Goal: Feedback & Contribution: Submit feedback/report problem

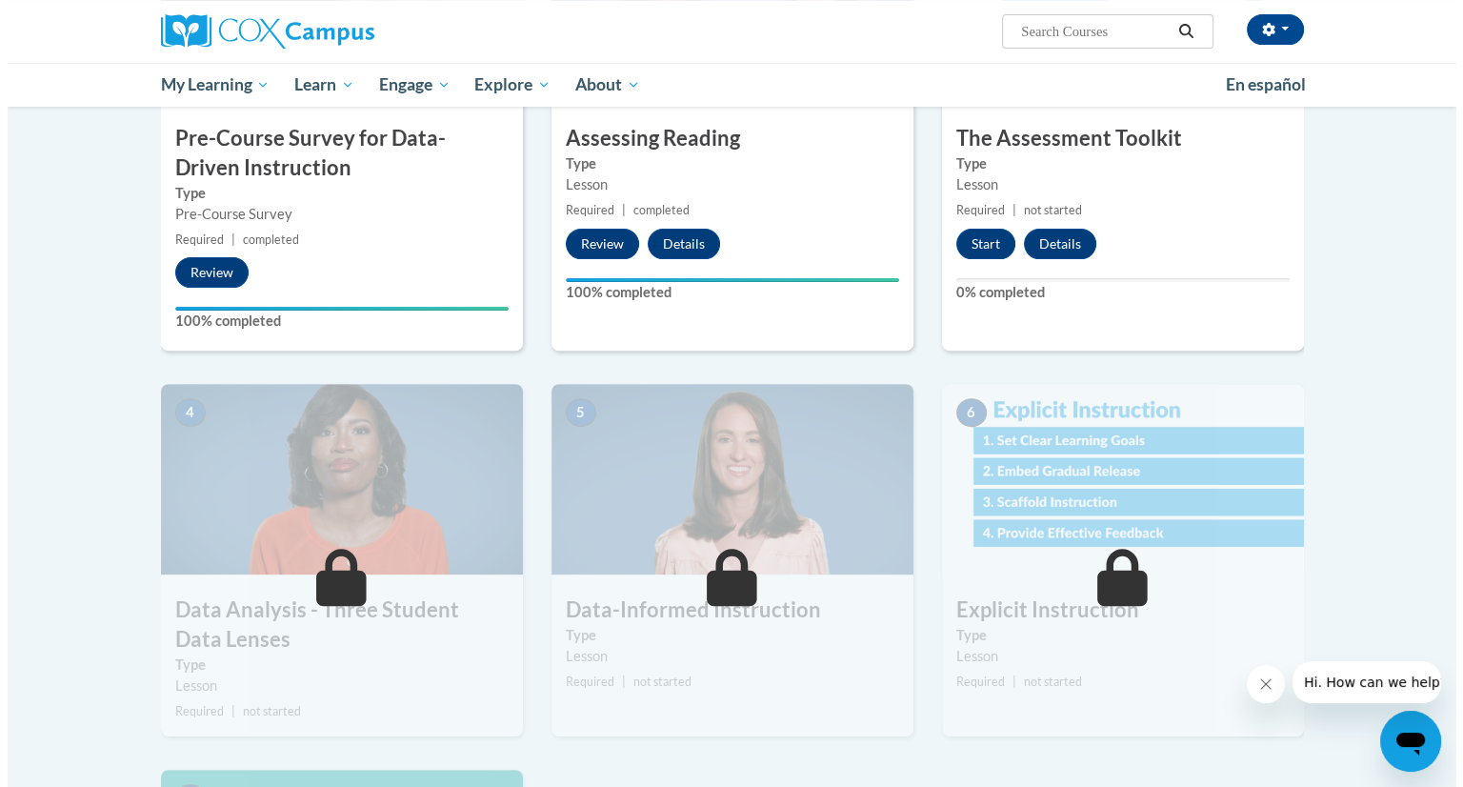
scroll to position [583, 0]
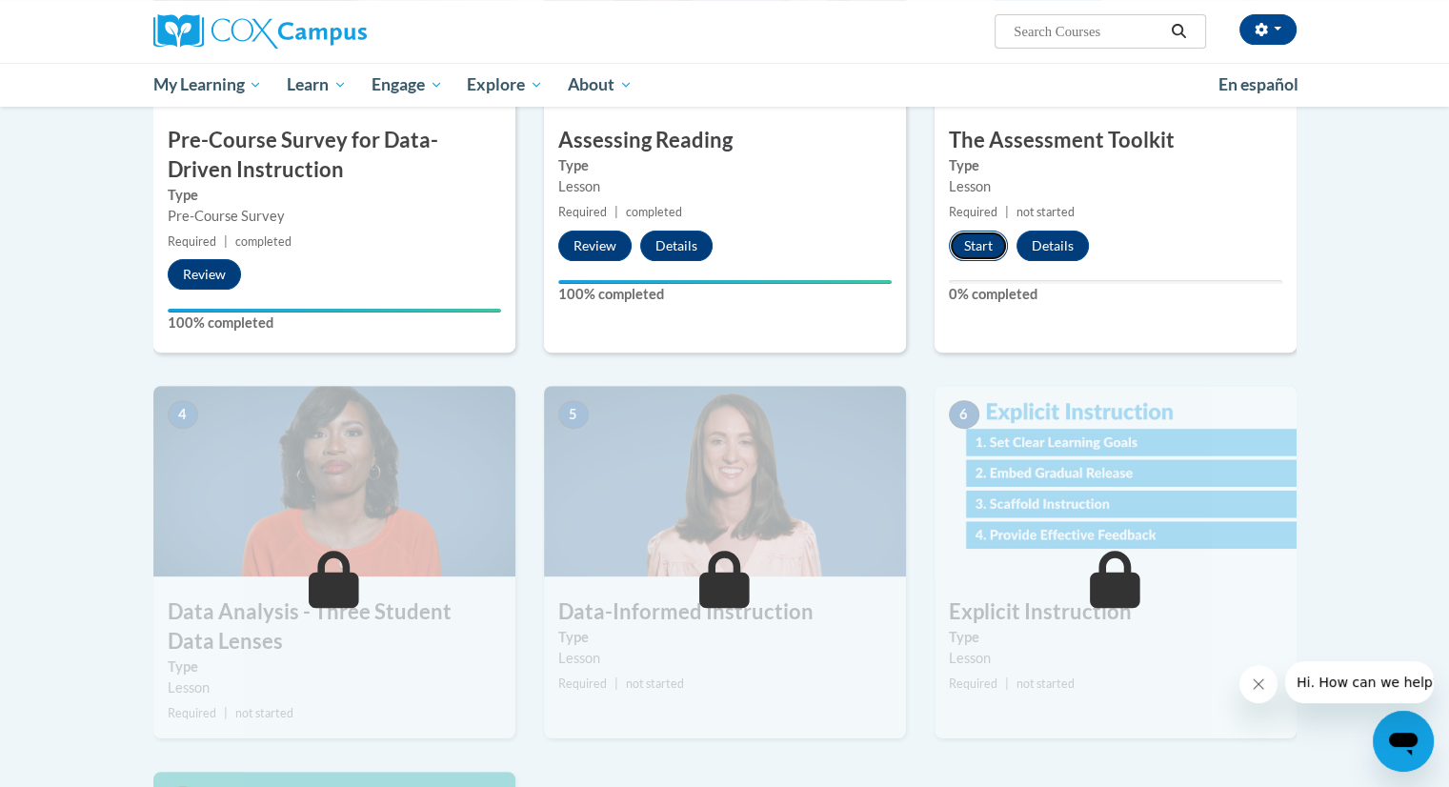
click at [983, 249] on button "Start" at bounding box center [978, 246] width 59 height 30
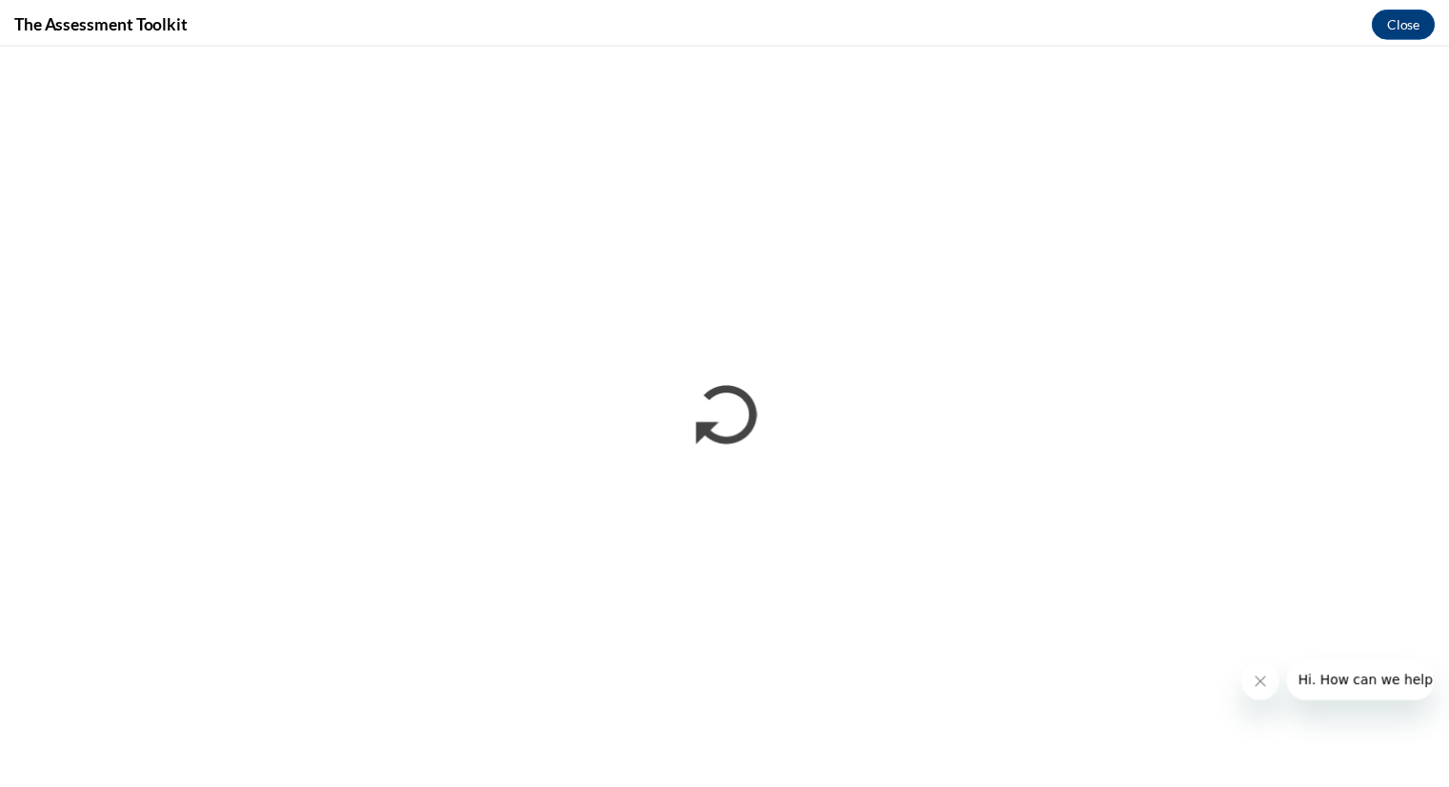
scroll to position [0, 0]
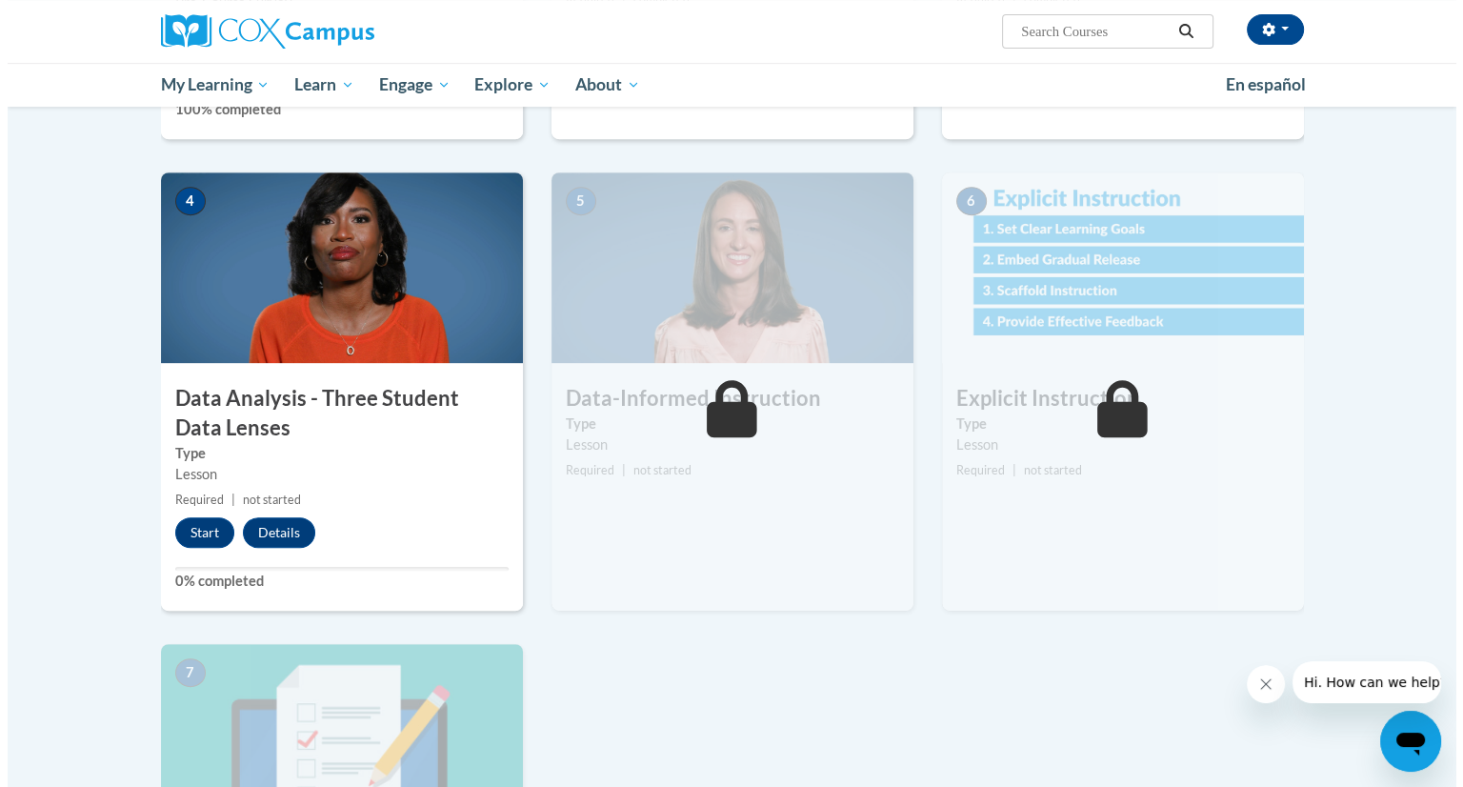
scroll to position [800, 0]
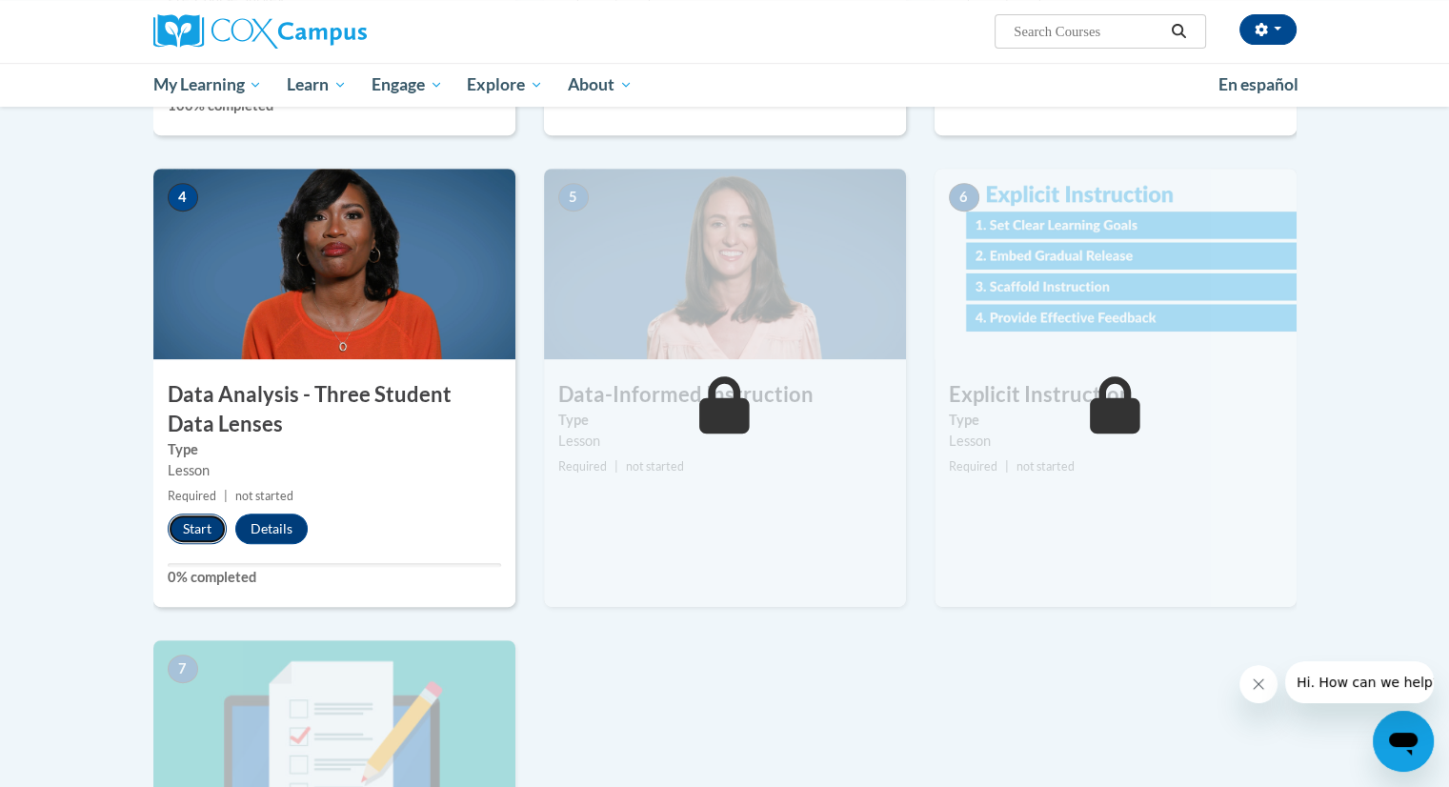
click at [188, 534] on button "Start" at bounding box center [197, 528] width 59 height 30
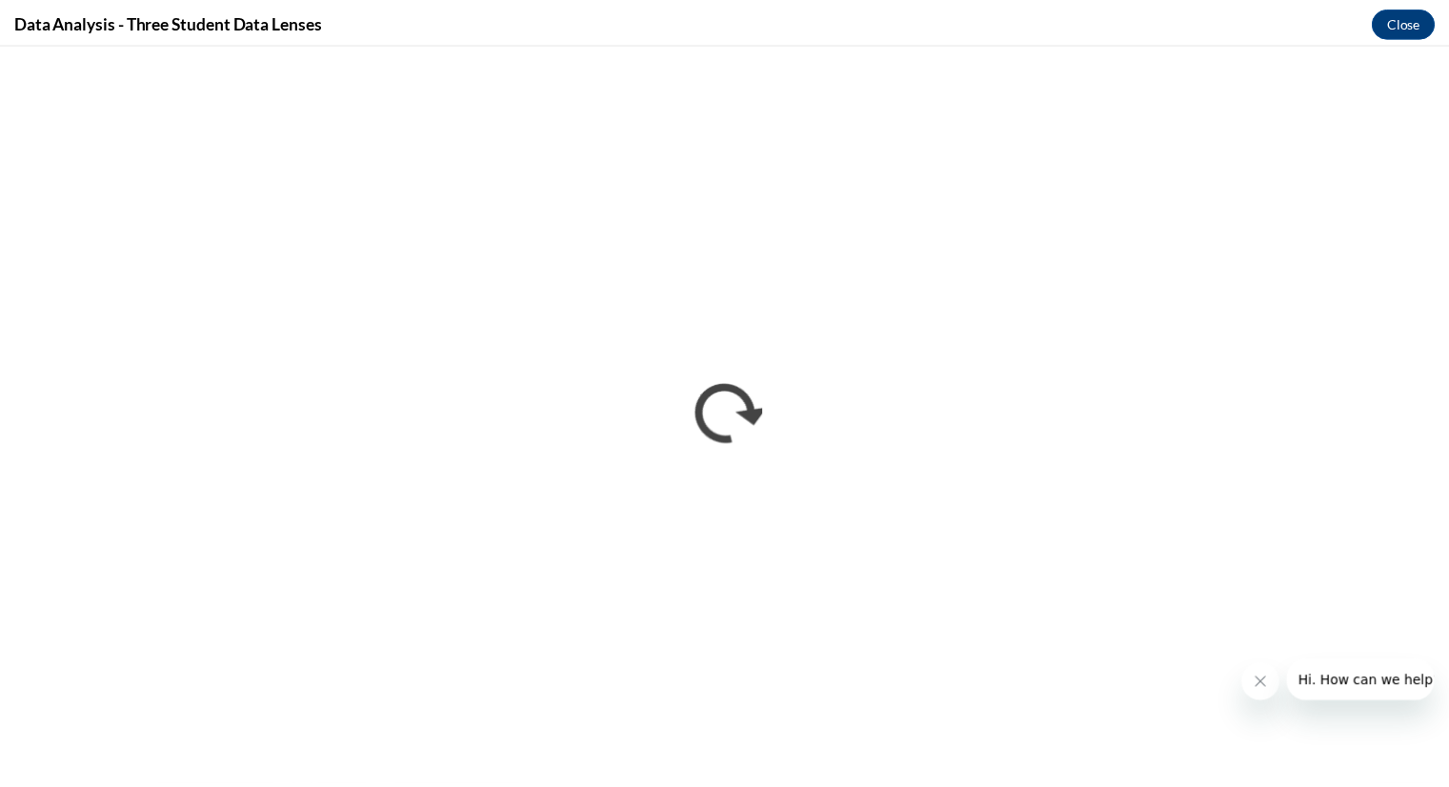
scroll to position [0, 0]
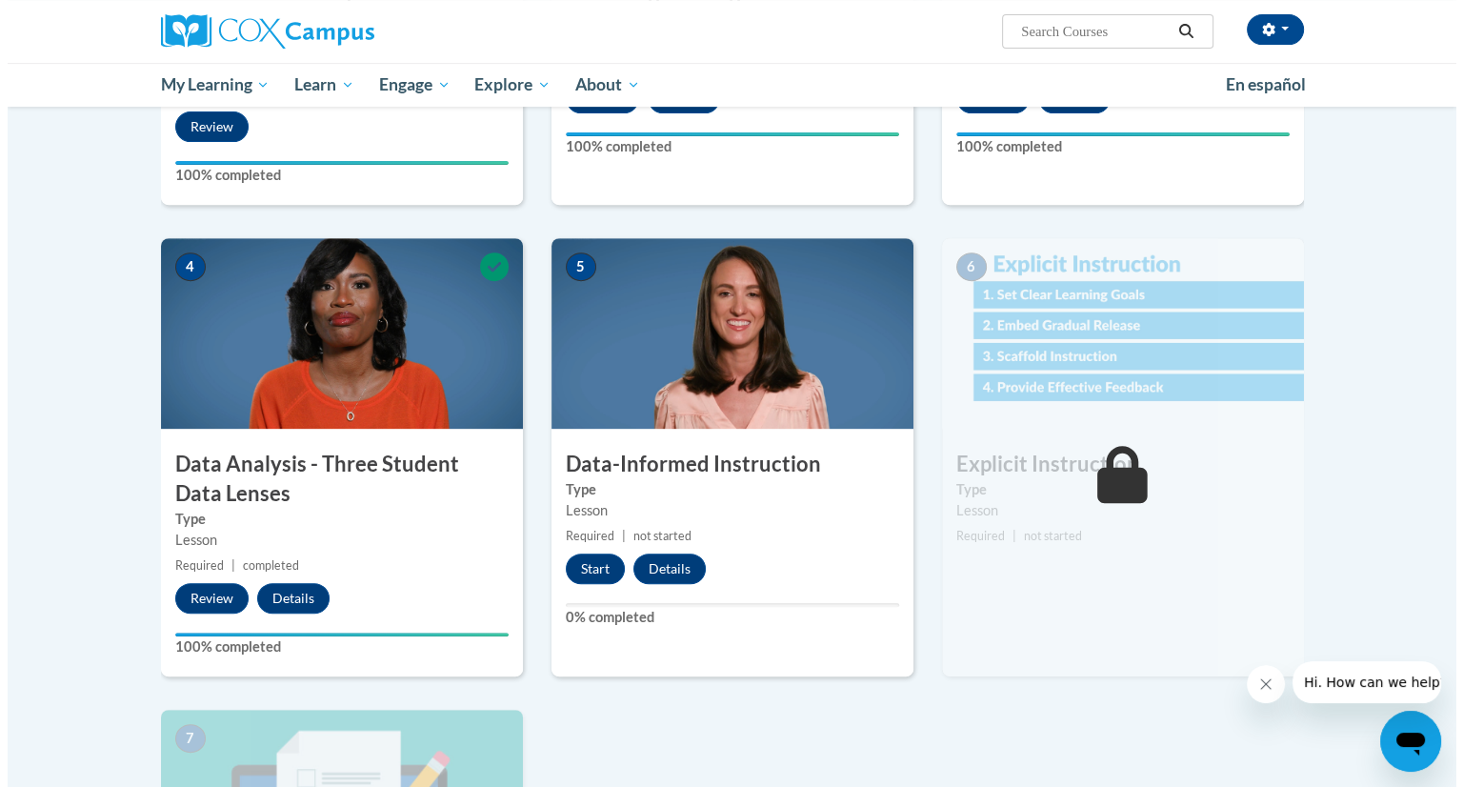
scroll to position [732, 0]
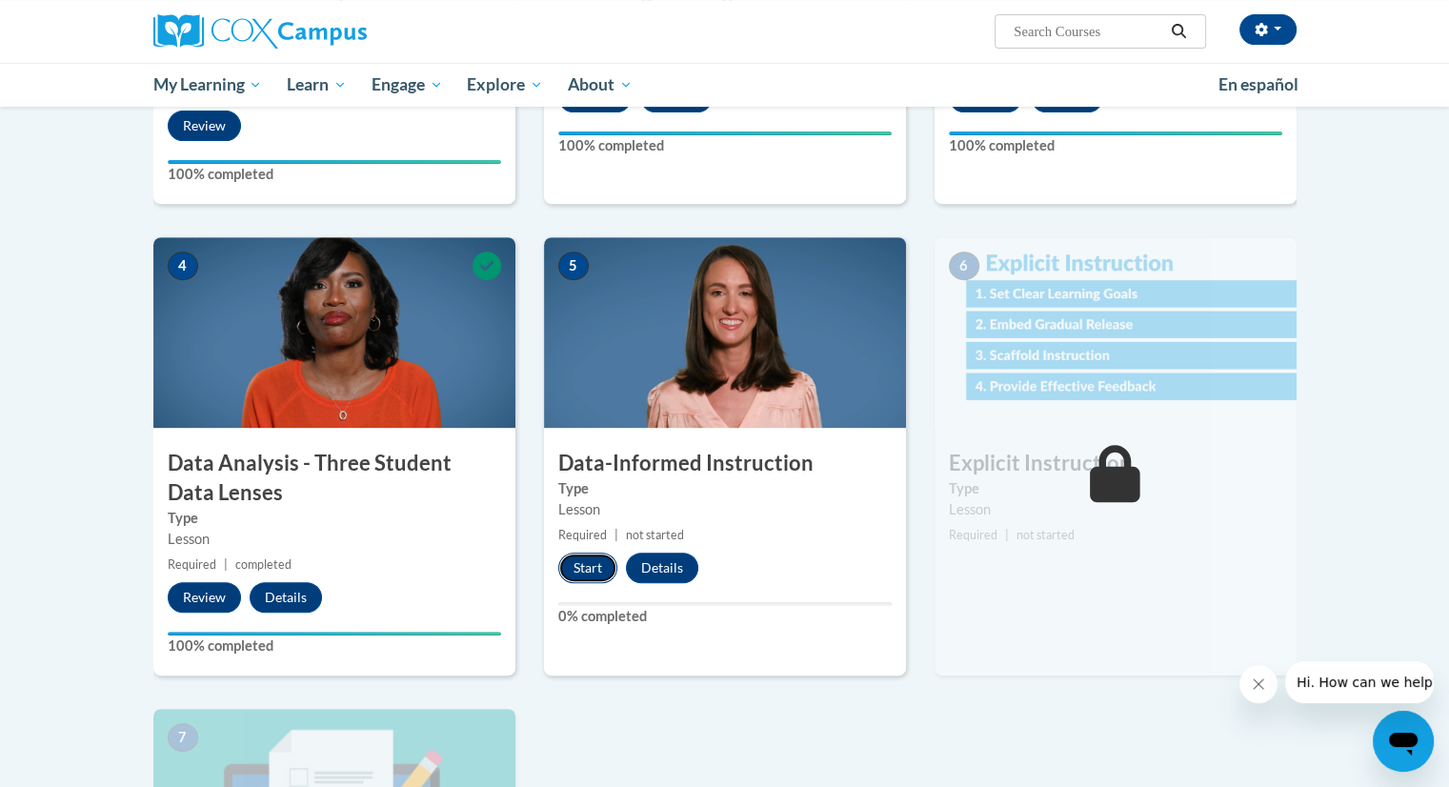
click at [579, 567] on button "Start" at bounding box center [587, 568] width 59 height 30
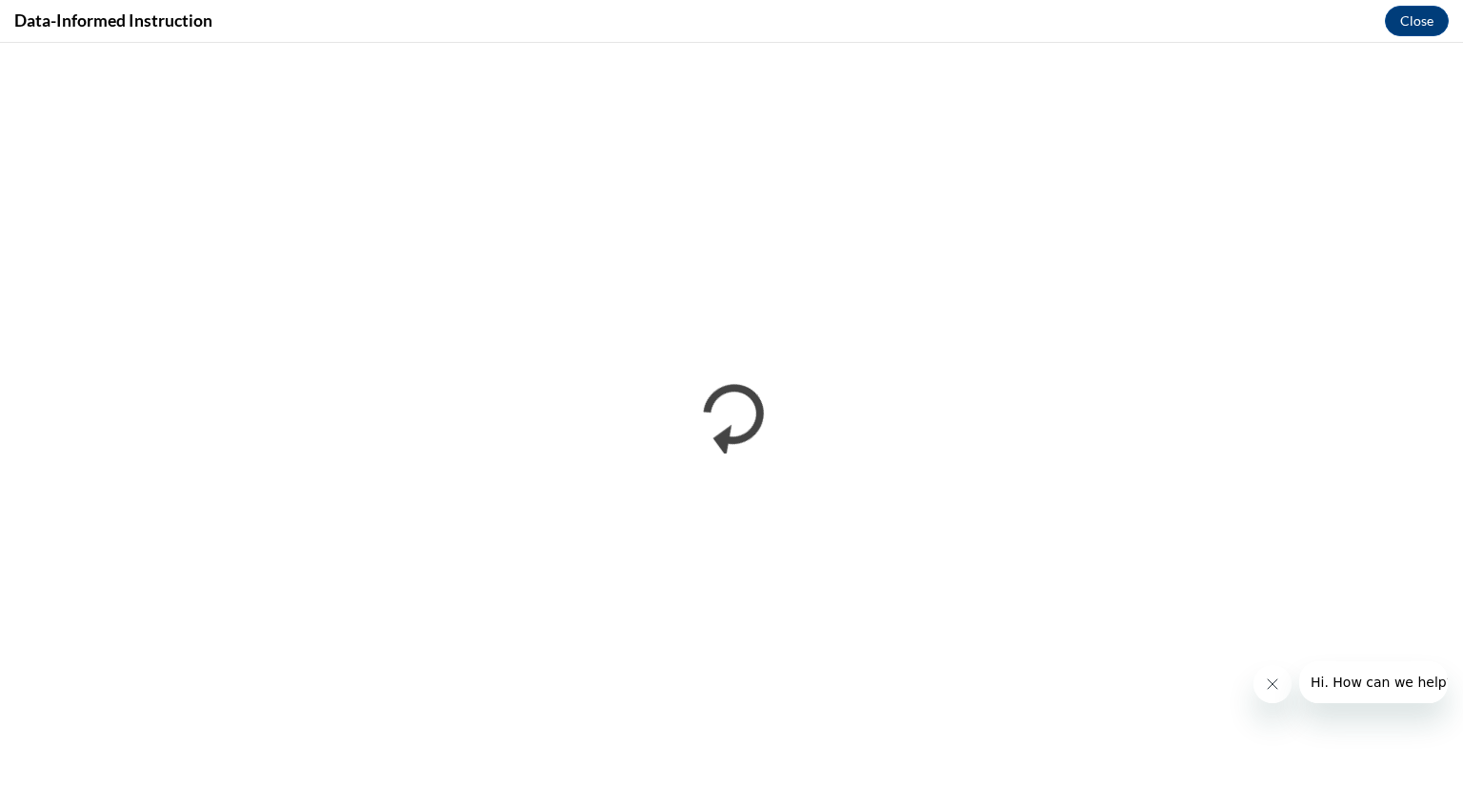
scroll to position [0, 0]
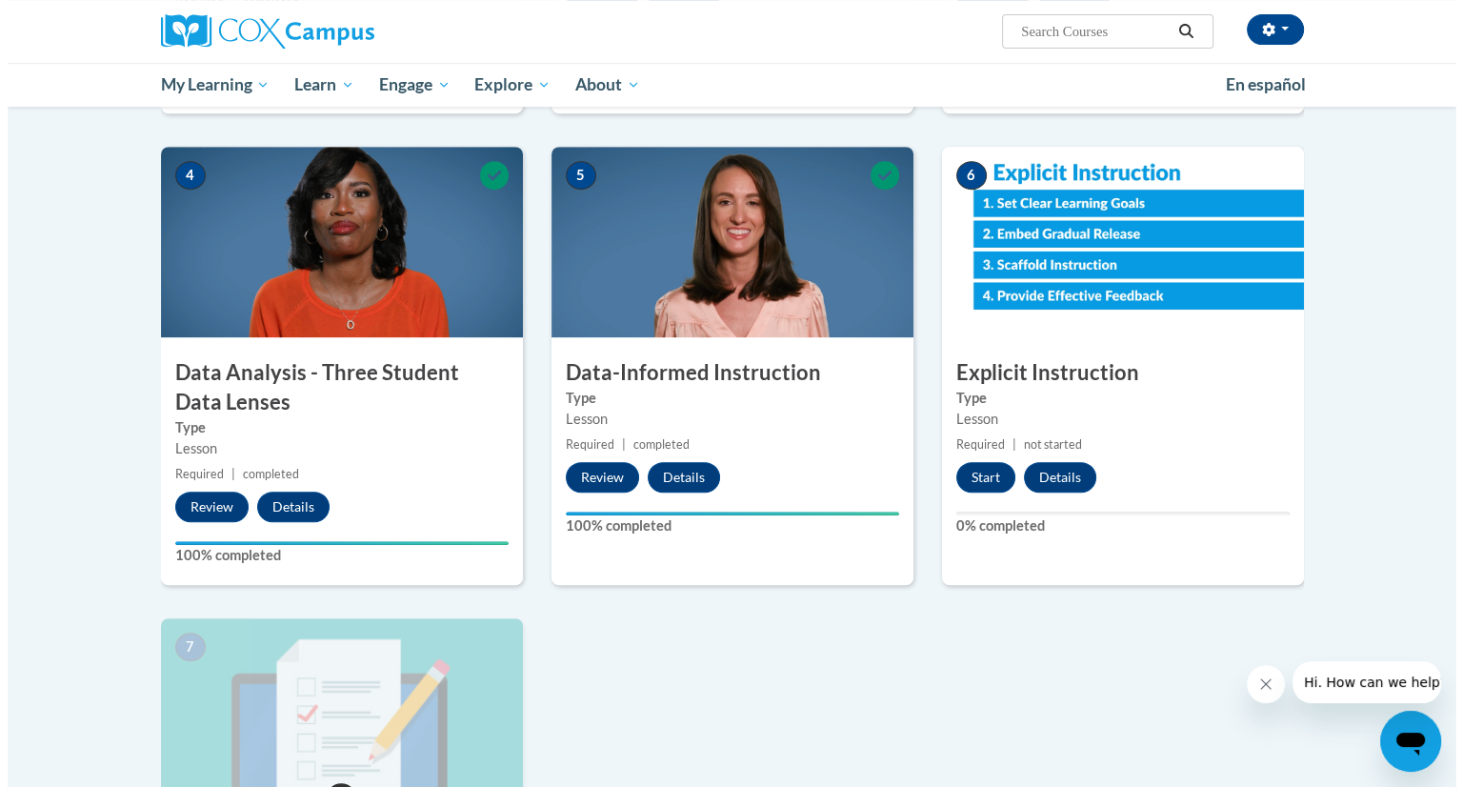
scroll to position [821, 0]
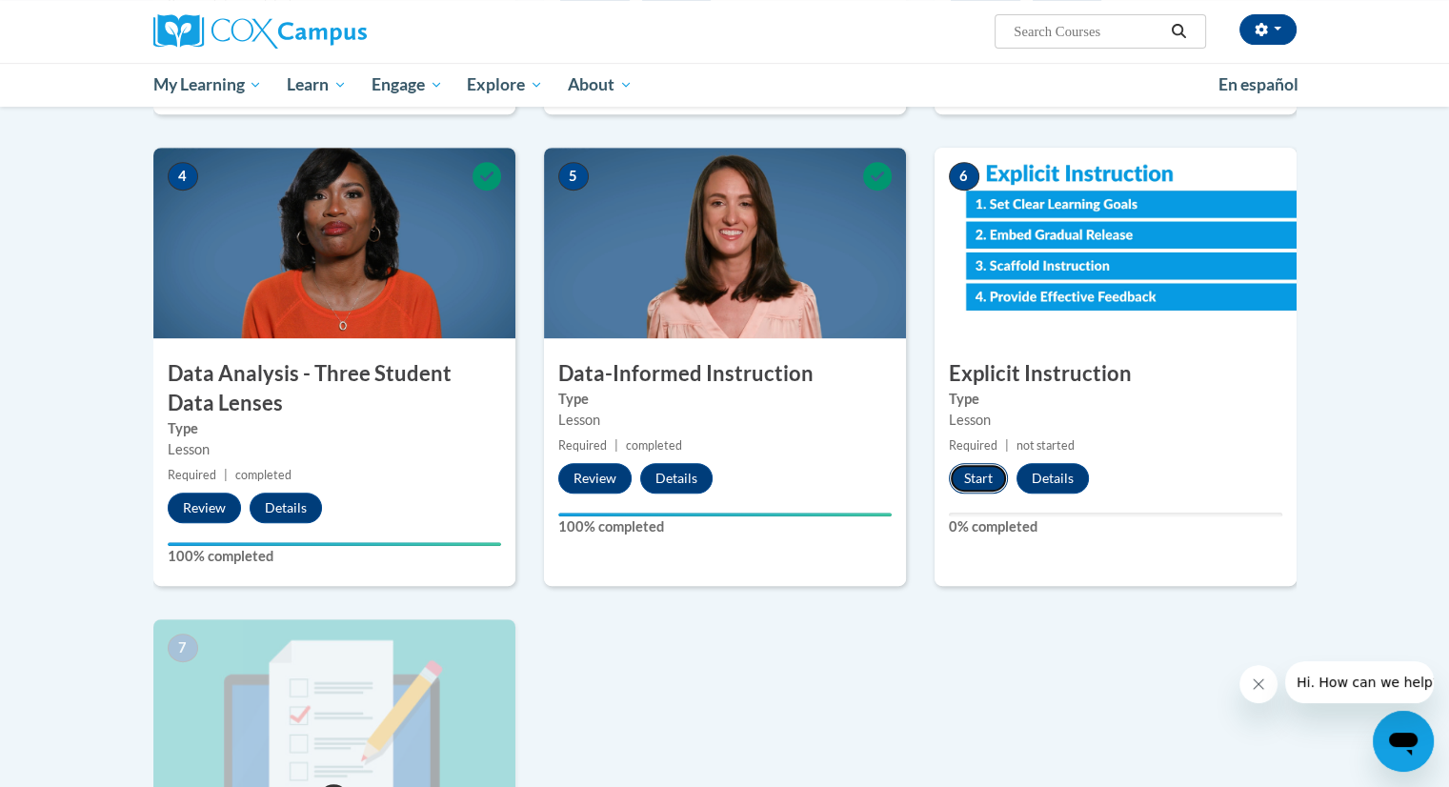
click at [979, 473] on button "Start" at bounding box center [978, 478] width 59 height 30
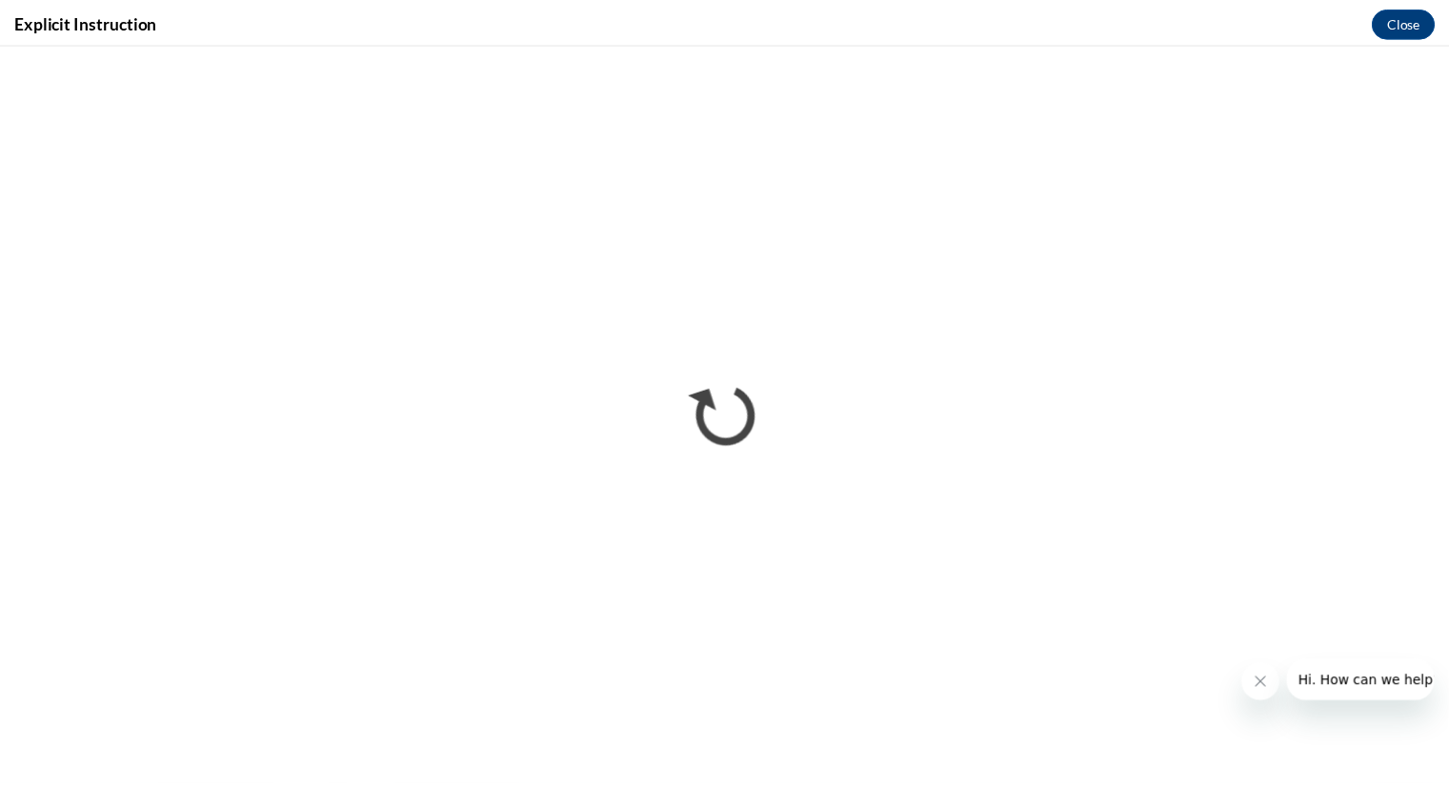
scroll to position [0, 0]
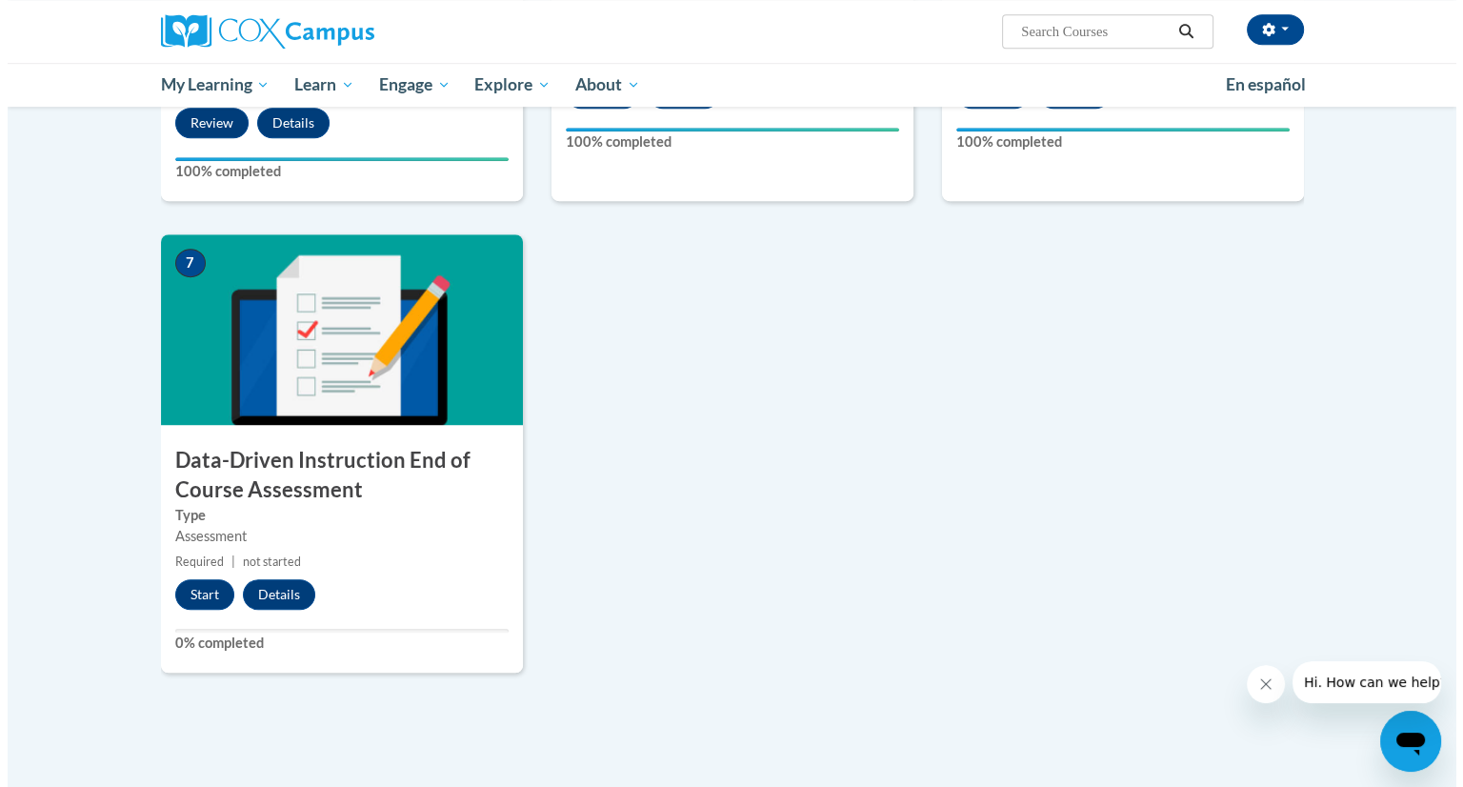
scroll to position [1222, 0]
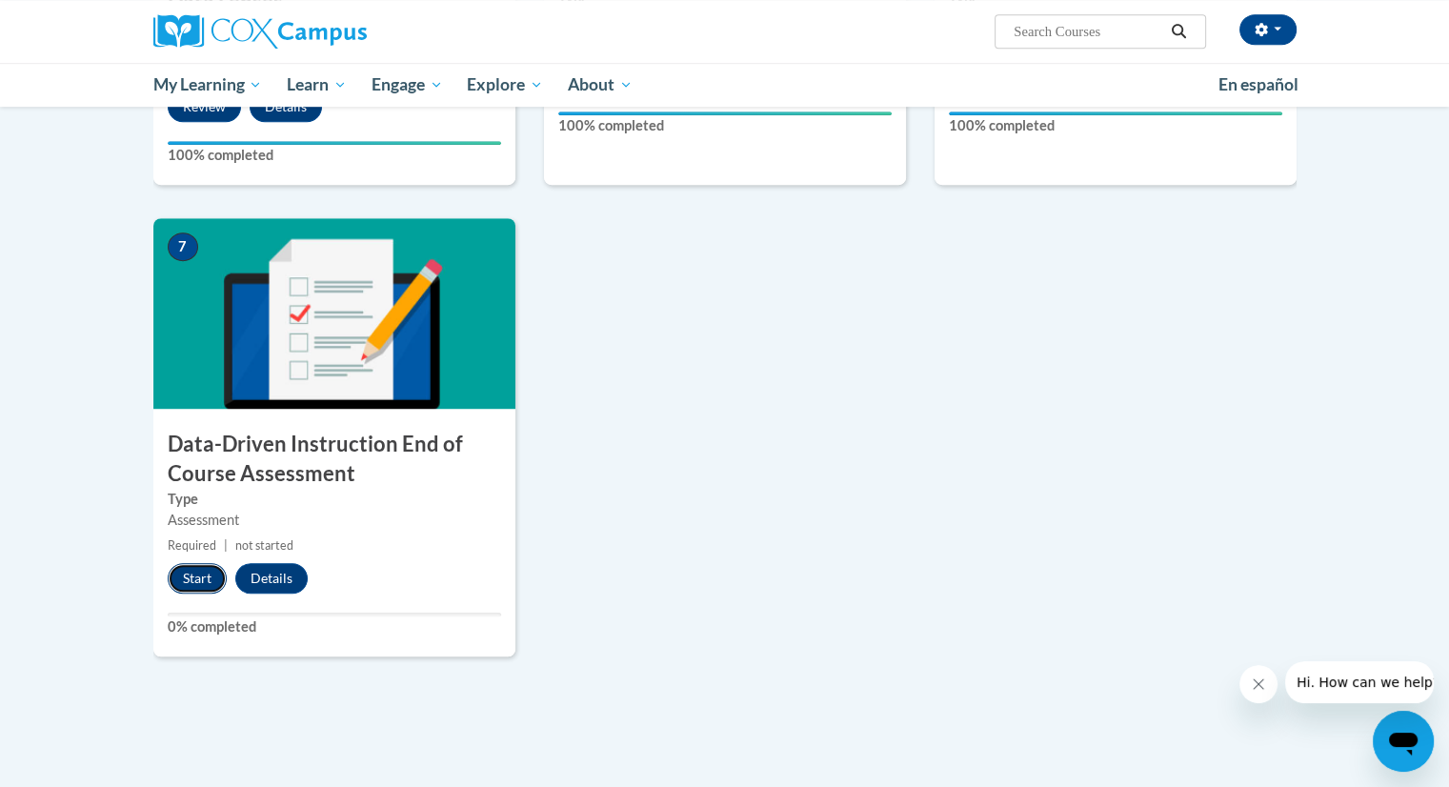
click at [191, 584] on button "Start" at bounding box center [197, 578] width 59 height 30
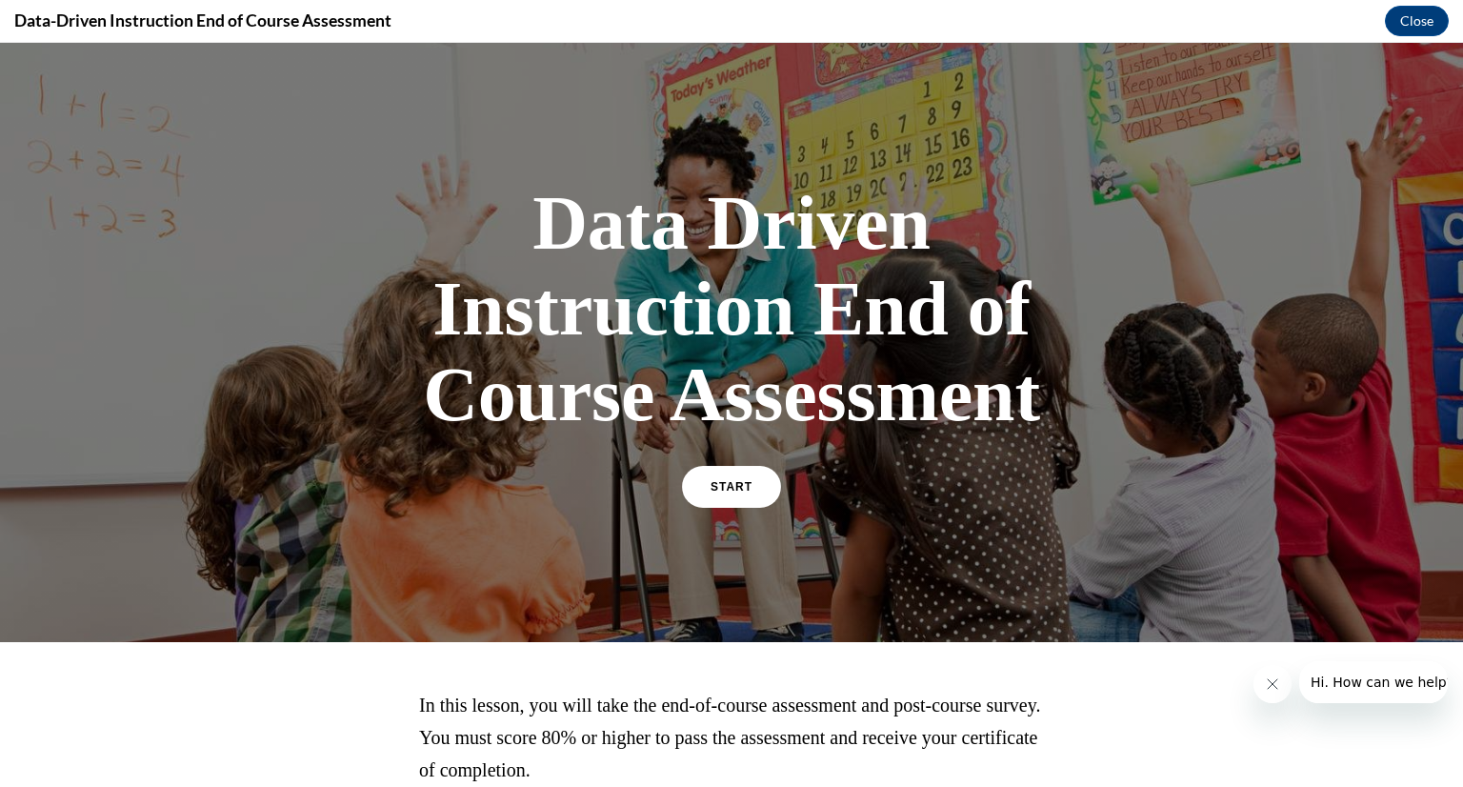
scroll to position [159, 0]
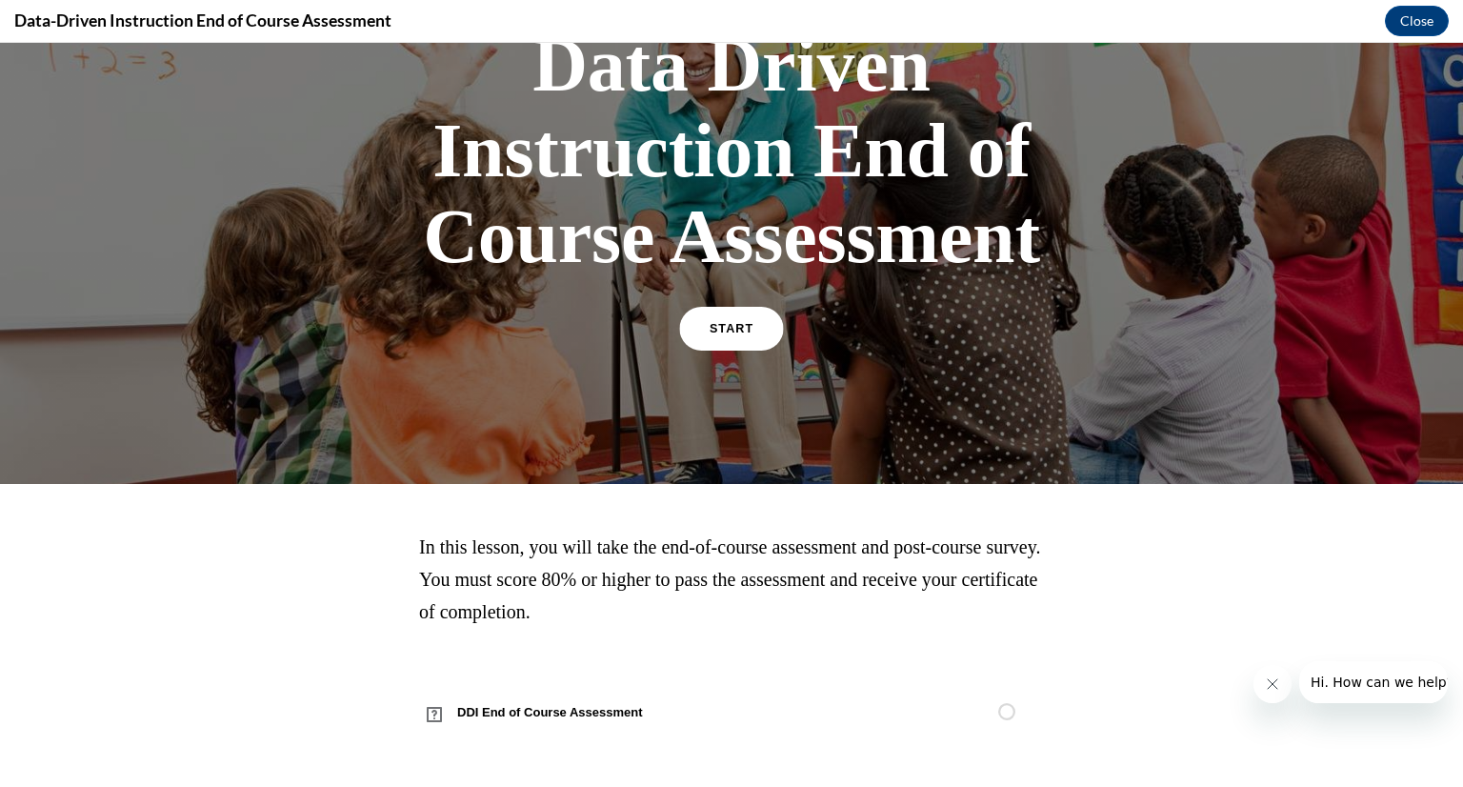
click at [701, 325] on link "START" at bounding box center [731, 329] width 104 height 44
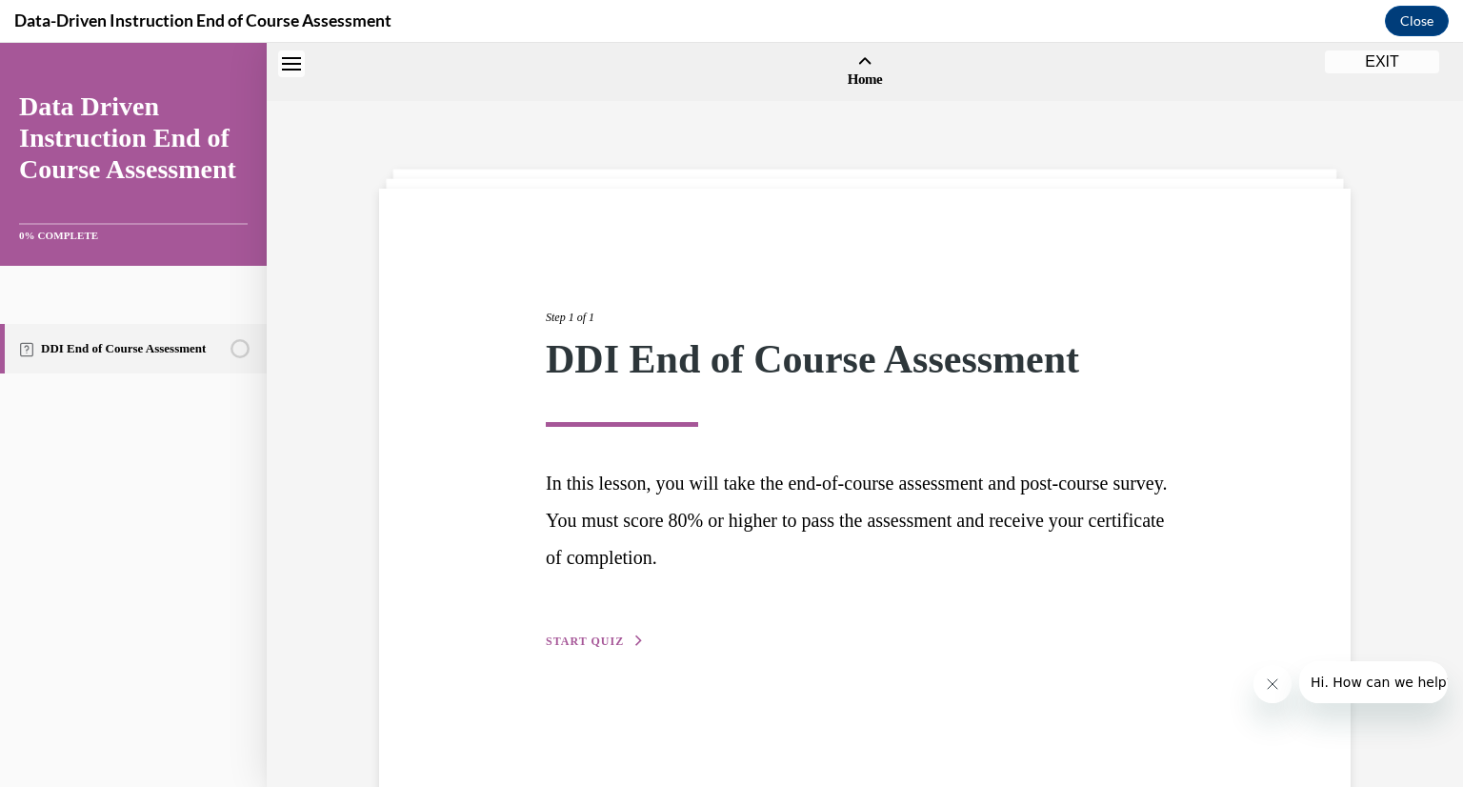
scroll to position [59, 0]
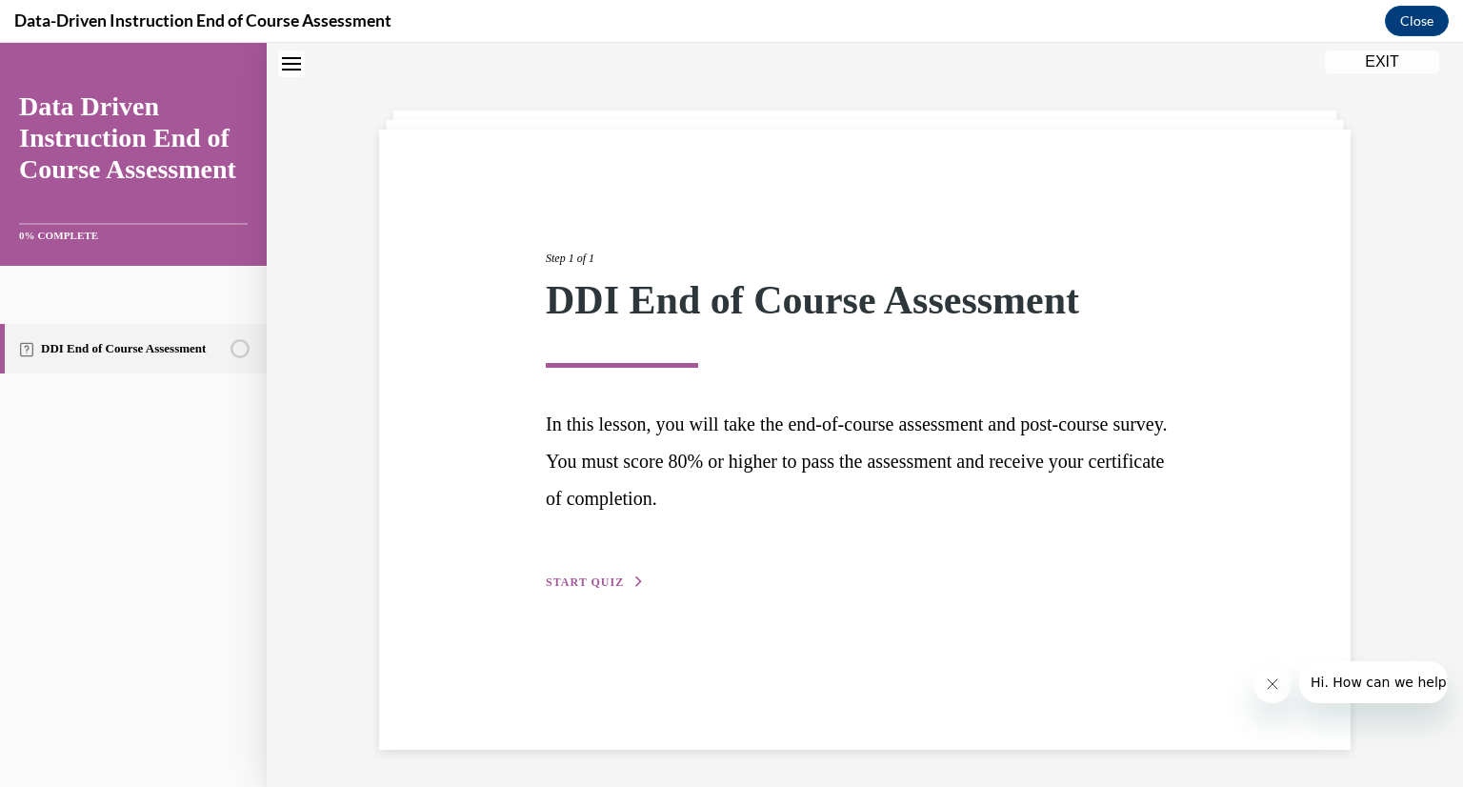
click at [614, 580] on button "START QUIZ" at bounding box center [595, 582] width 99 height 17
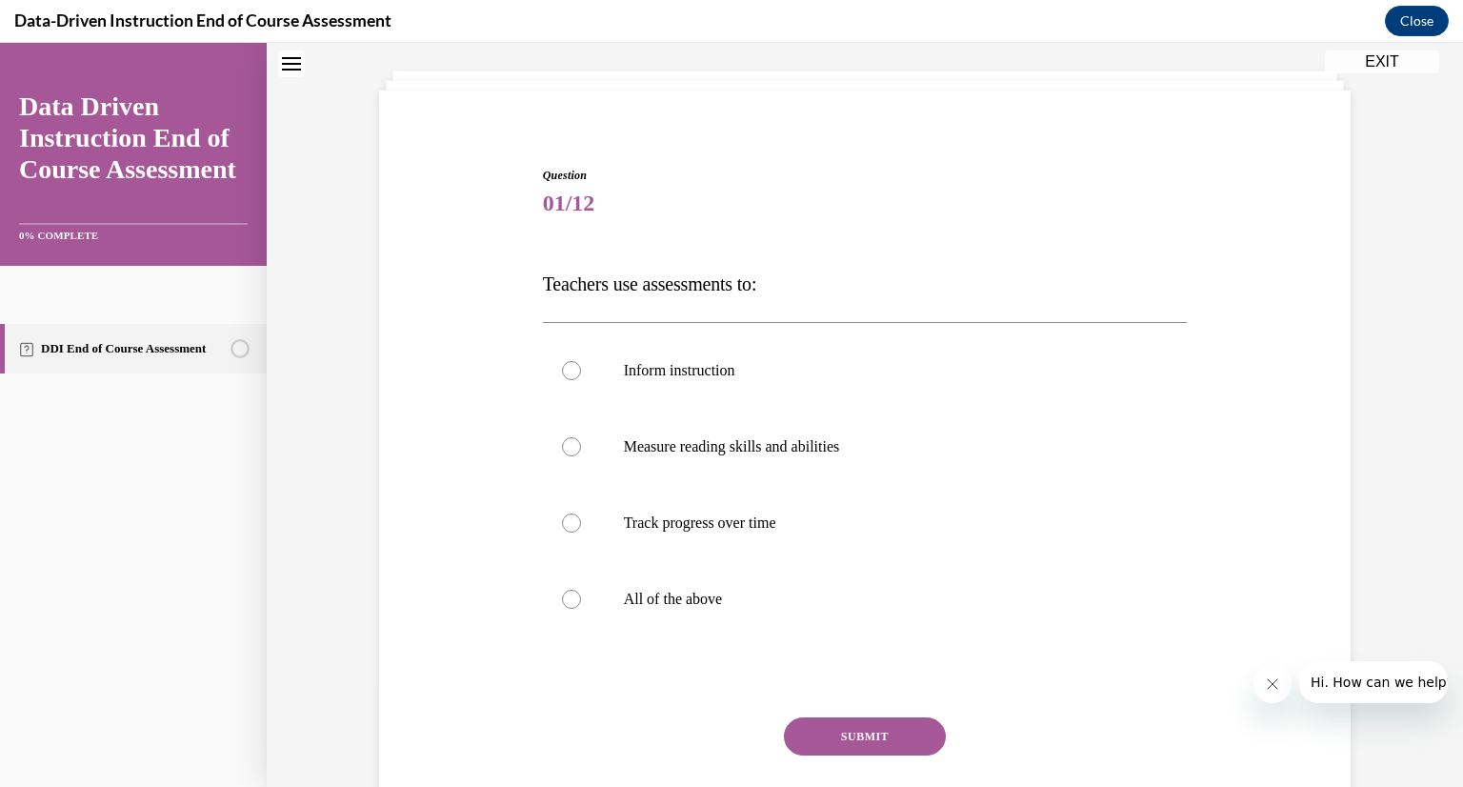
scroll to position [105, 0]
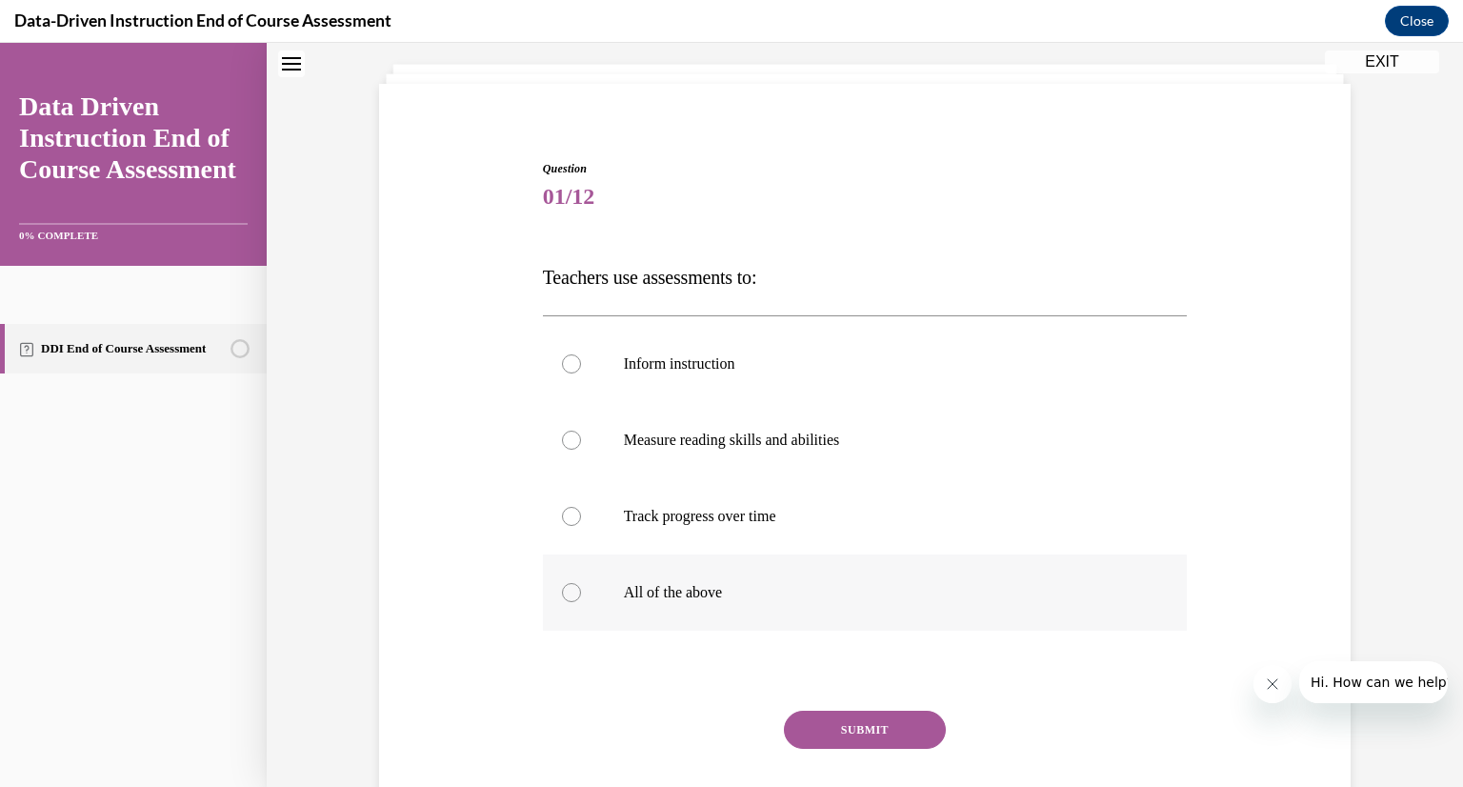
click at [693, 588] on p "All of the above" at bounding box center [882, 592] width 516 height 19
click at [581, 588] on input "All of the above" at bounding box center [571, 592] width 19 height 19
radio input "true"
click at [883, 723] on button "SUBMIT" at bounding box center [865, 730] width 162 height 38
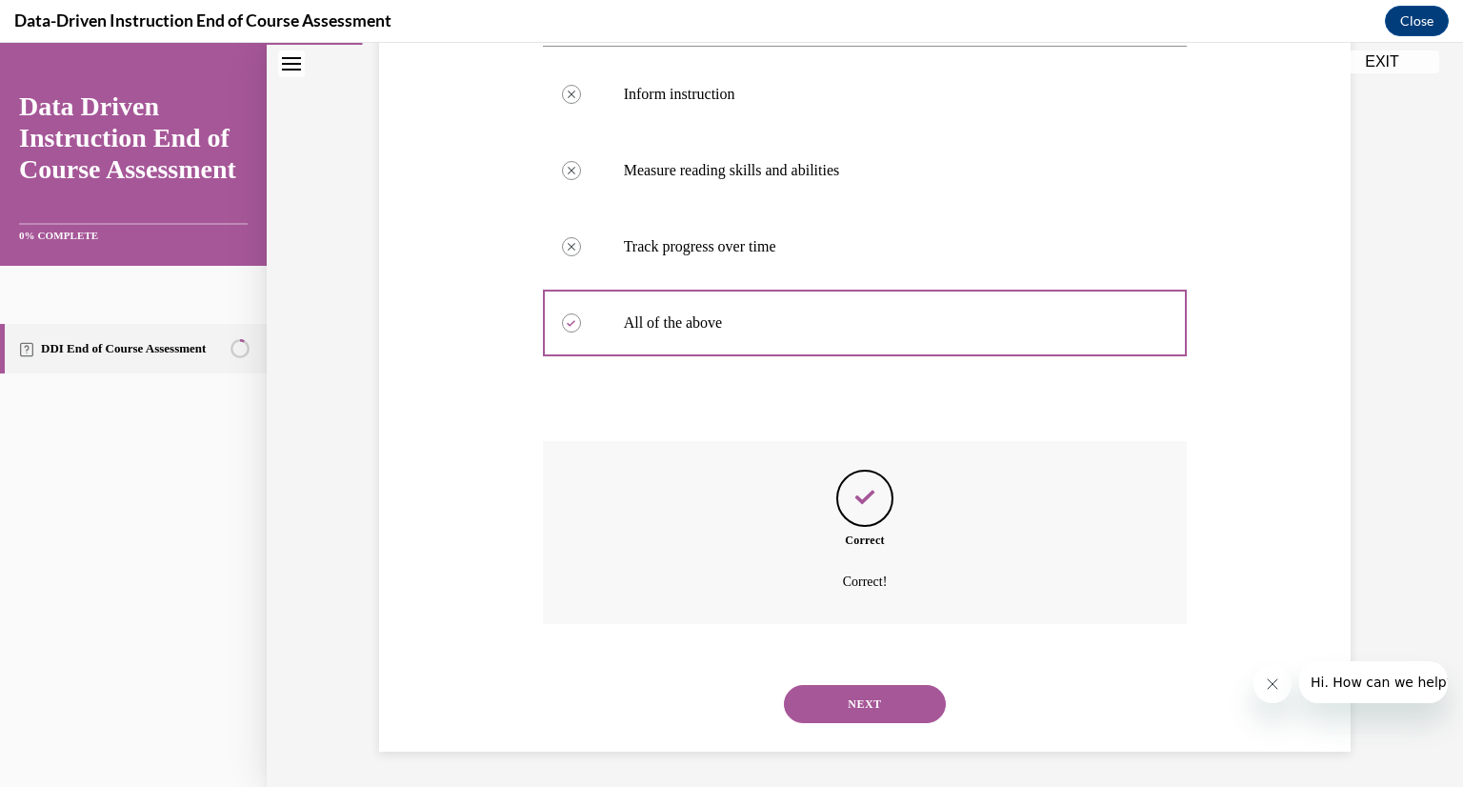
scroll to position [377, 0]
click at [860, 714] on button "NEXT" at bounding box center [865, 701] width 162 height 38
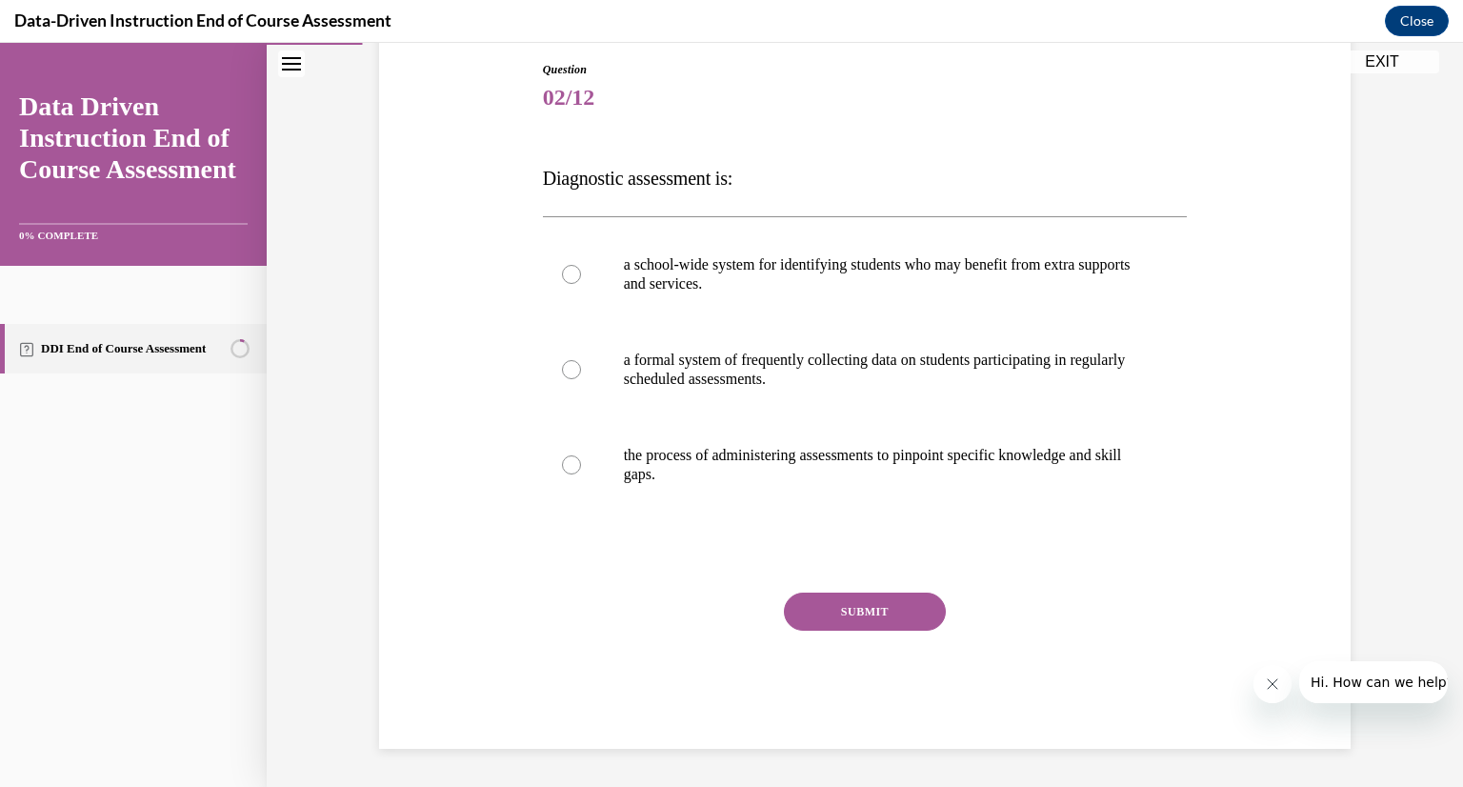
click at [290, 58] on icon "Close navigation menu" at bounding box center [291, 63] width 19 height 13
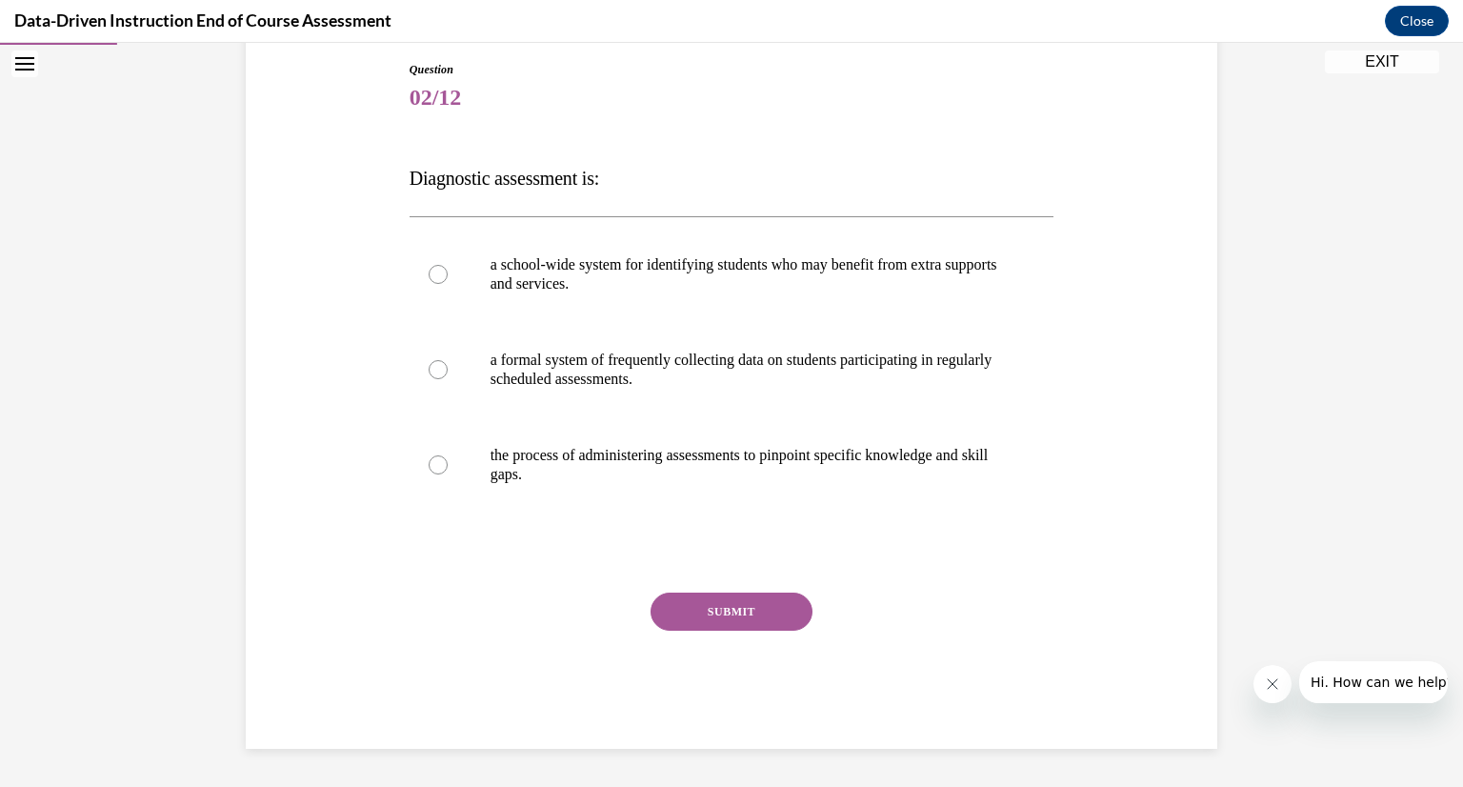
click at [38, 62] on div "EXIT" at bounding box center [25, 64] width 50 height 42
click at [27, 66] on icon "Open navigation menu" at bounding box center [24, 63] width 19 height 13
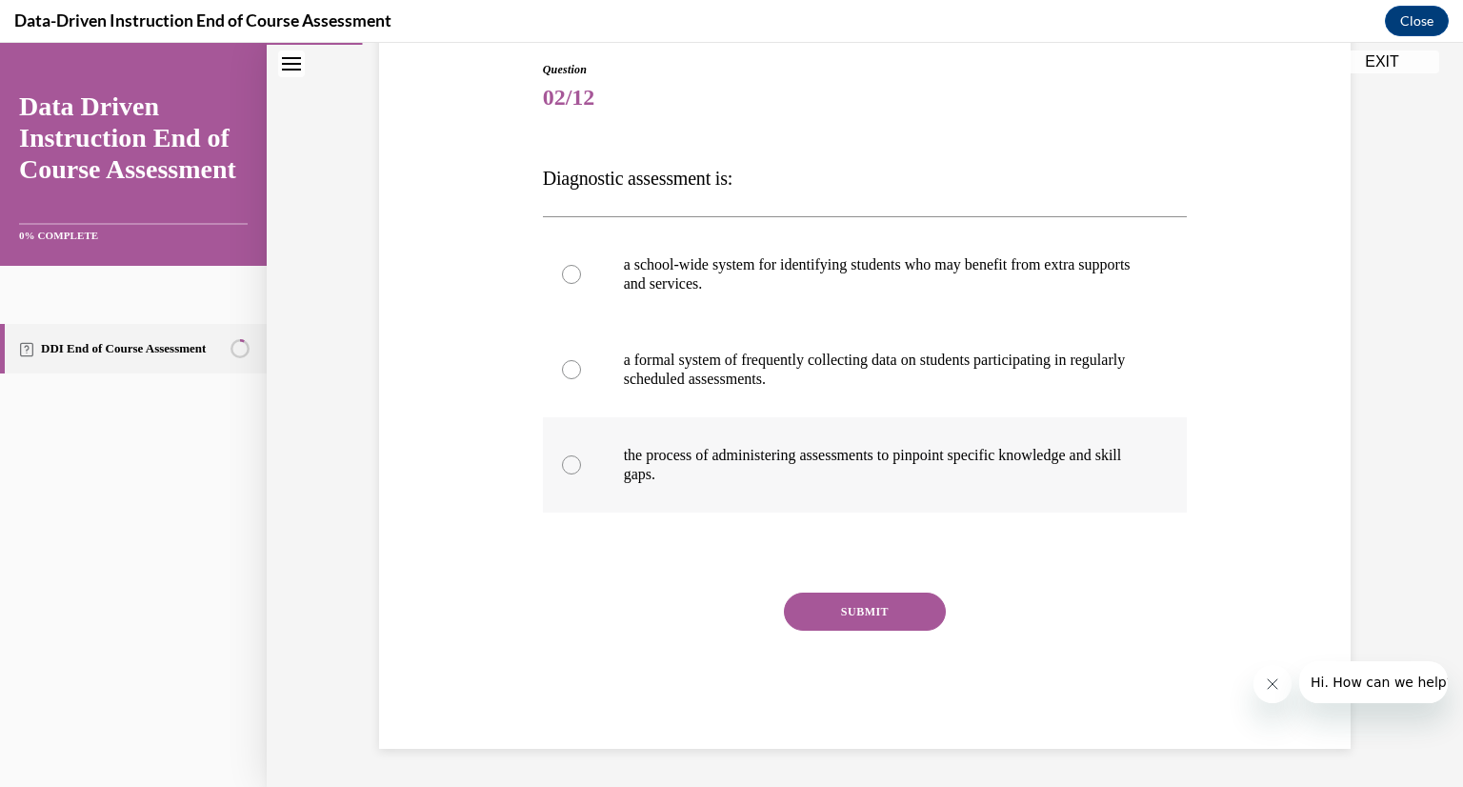
click at [650, 449] on p "the process of administering assessments to pinpoint specific knowledge and ski…" at bounding box center [882, 465] width 516 height 38
click at [581, 455] on input "the process of administering assessments to pinpoint specific knowledge and ski…" at bounding box center [571, 464] width 19 height 19
radio input "true"
click at [845, 615] on button "SUBMIT" at bounding box center [865, 612] width 162 height 38
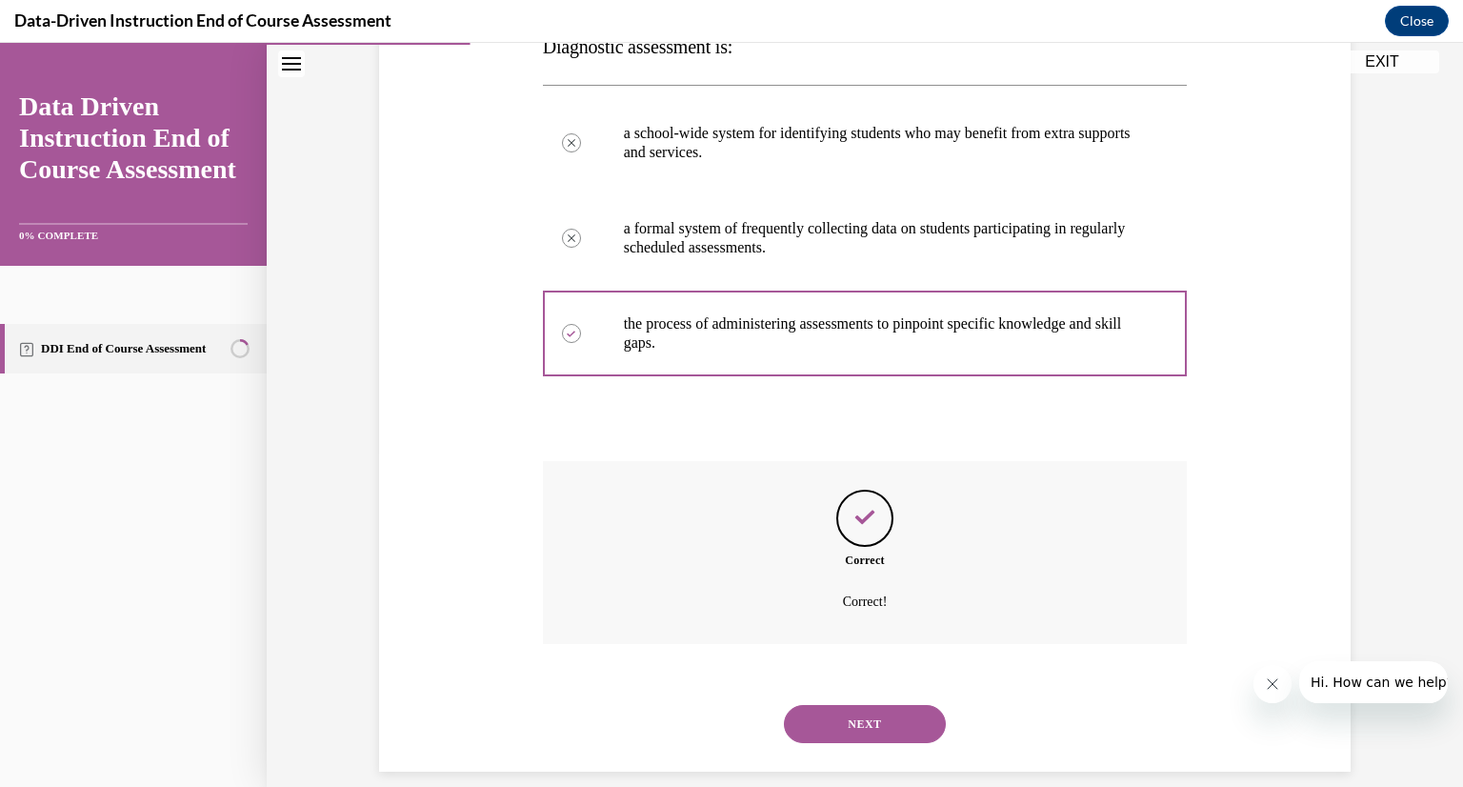
scroll to position [358, 0]
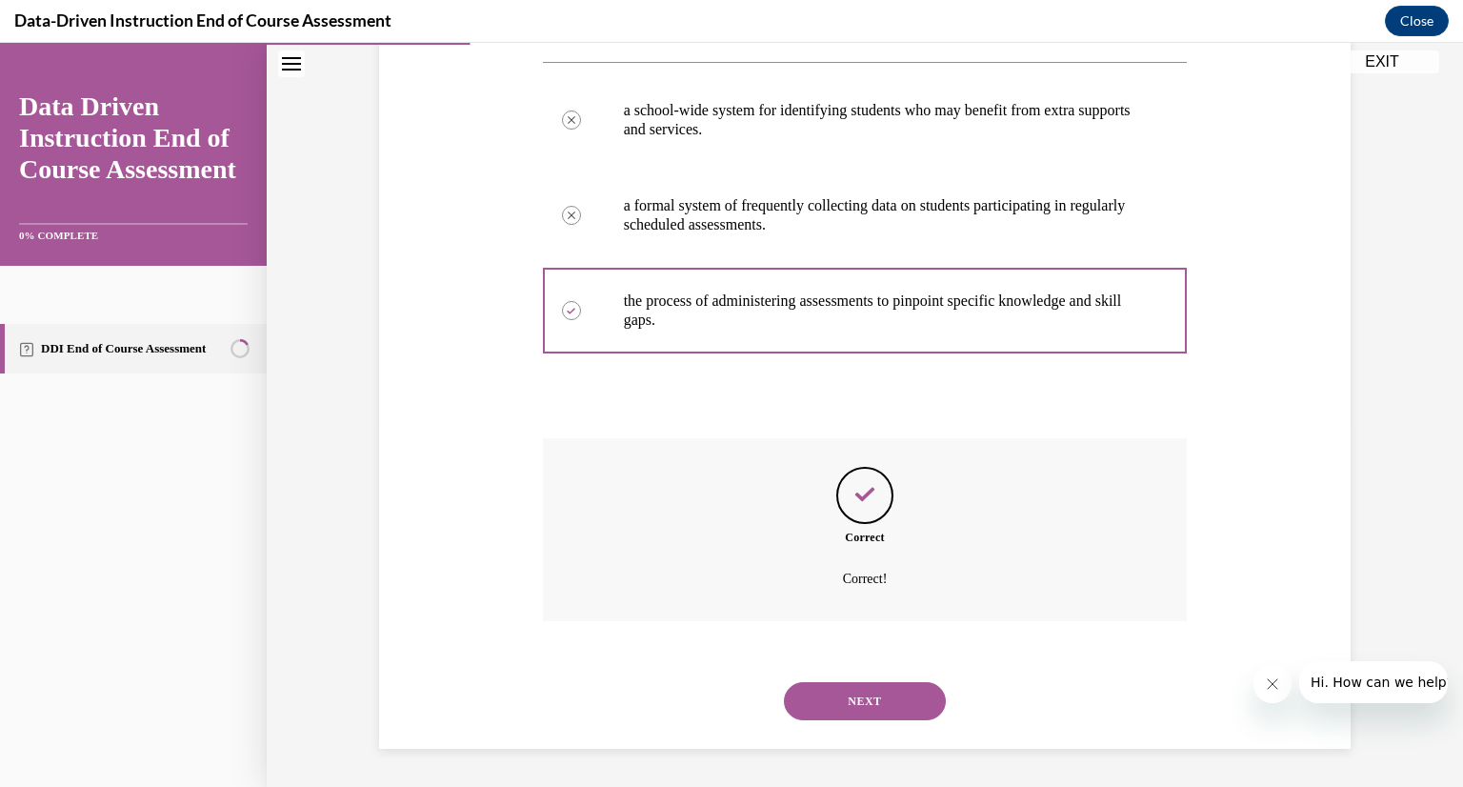
click at [848, 687] on button "NEXT" at bounding box center [865, 701] width 162 height 38
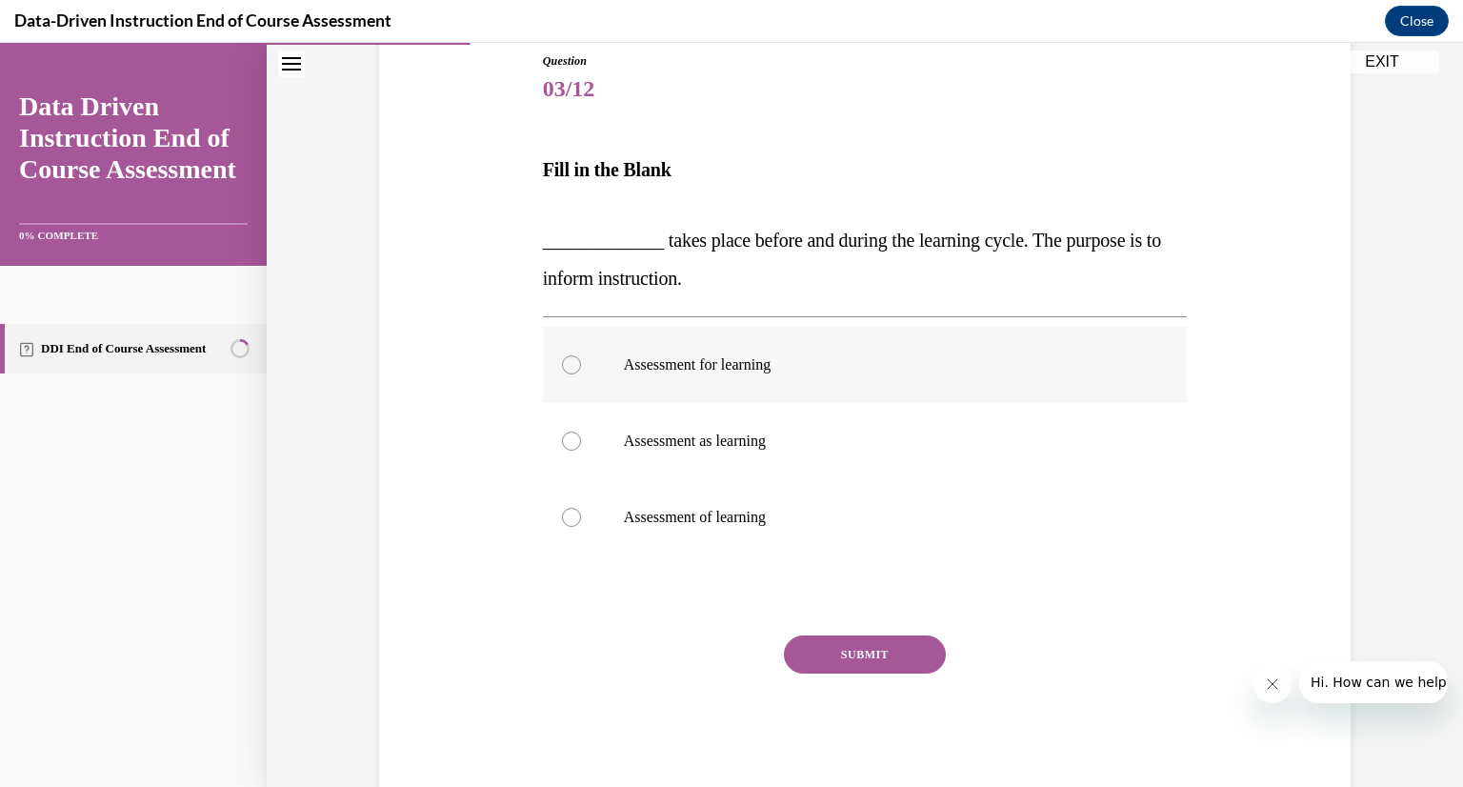
click at [755, 386] on label "Assessment for learning" at bounding box center [865, 365] width 645 height 76
click at [581, 374] on input "Assessment for learning" at bounding box center [571, 364] width 19 height 19
radio input "true"
click at [847, 655] on button "SUBMIT" at bounding box center [865, 654] width 162 height 38
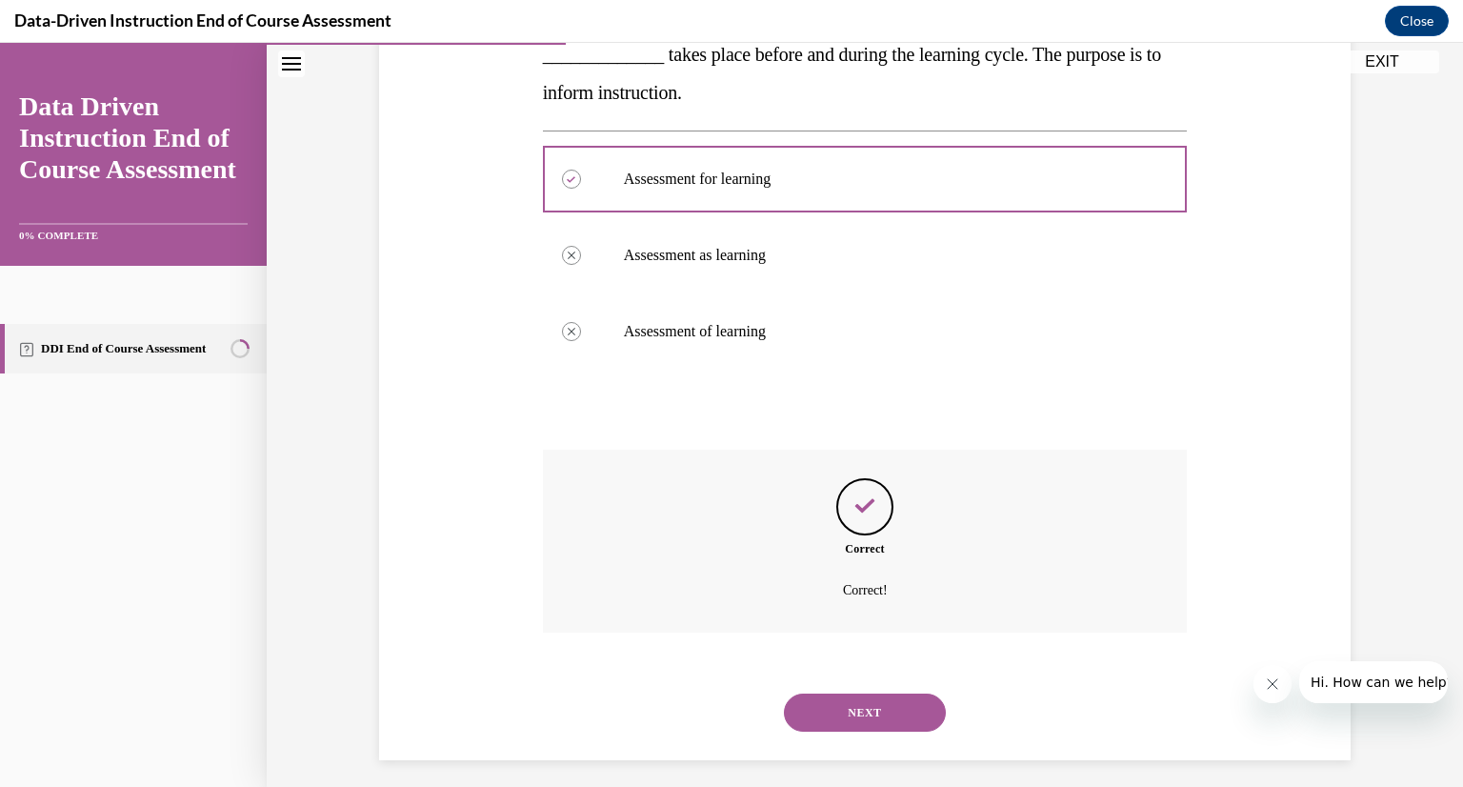
scroll to position [409, 0]
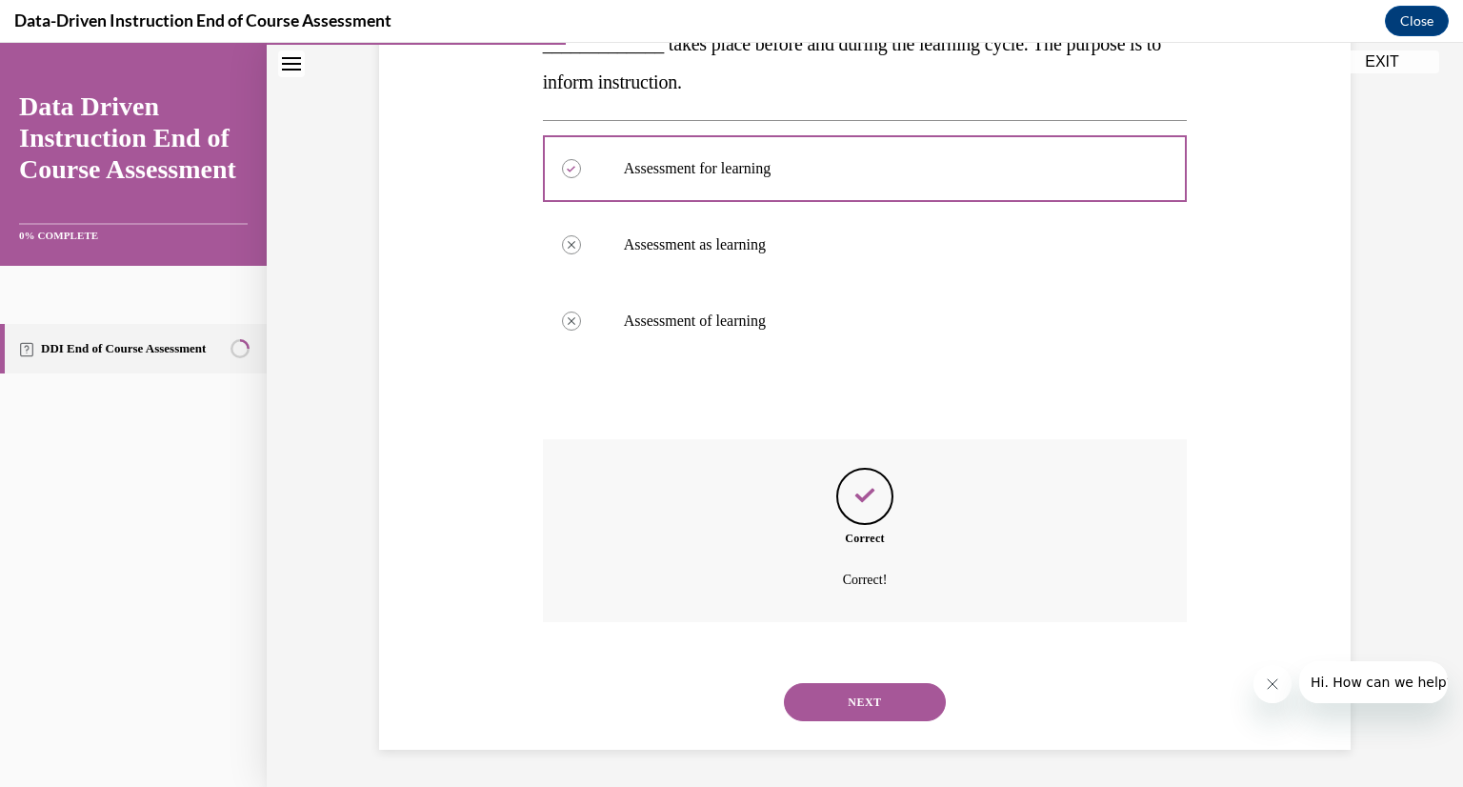
click at [846, 709] on button "NEXT" at bounding box center [865, 702] width 162 height 38
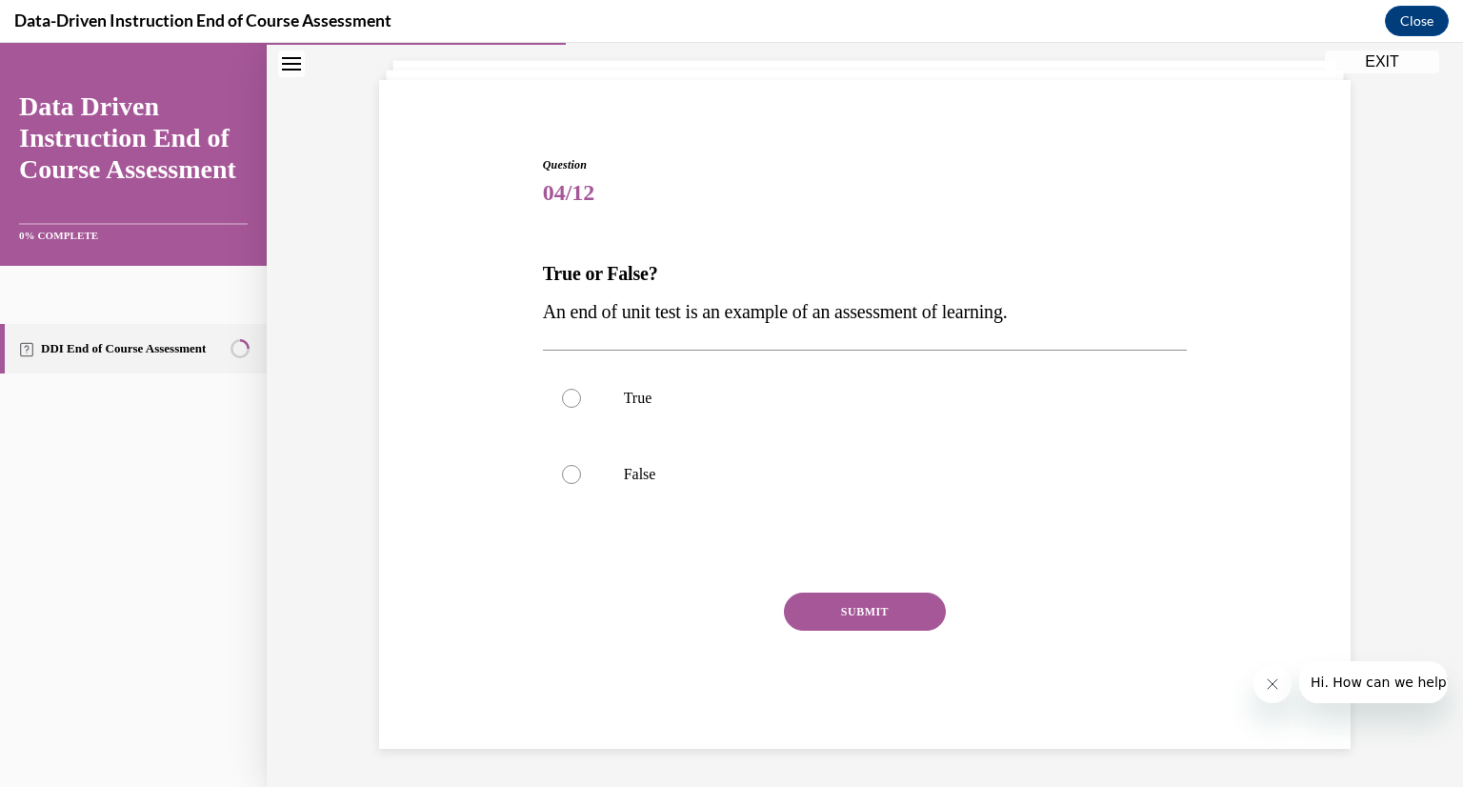
scroll to position [109, 0]
click at [770, 386] on label "True" at bounding box center [865, 398] width 645 height 76
click at [581, 389] on input "True" at bounding box center [571, 398] width 19 height 19
radio input "true"
click at [796, 623] on button "SUBMIT" at bounding box center [865, 612] width 162 height 38
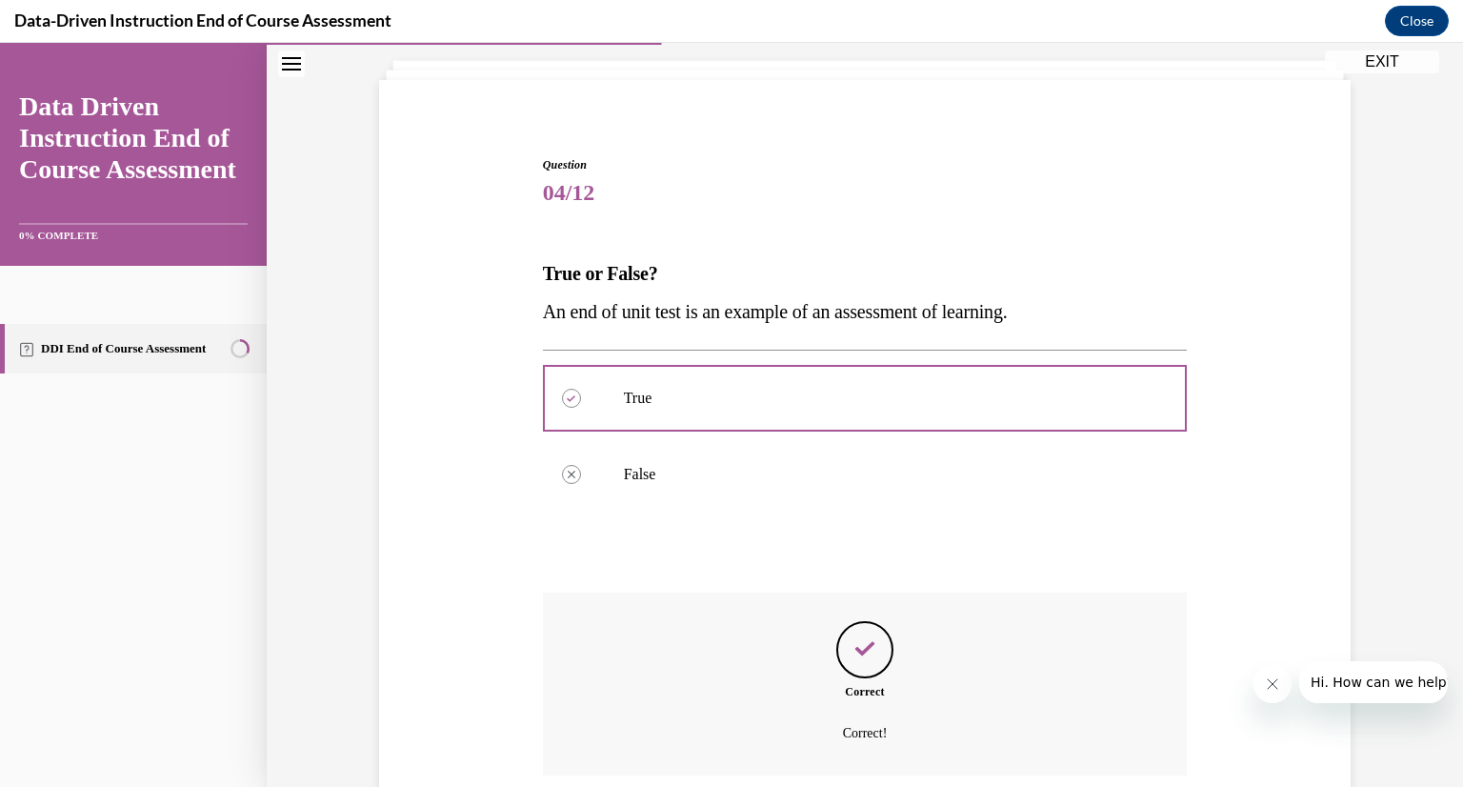
scroll to position [263, 0]
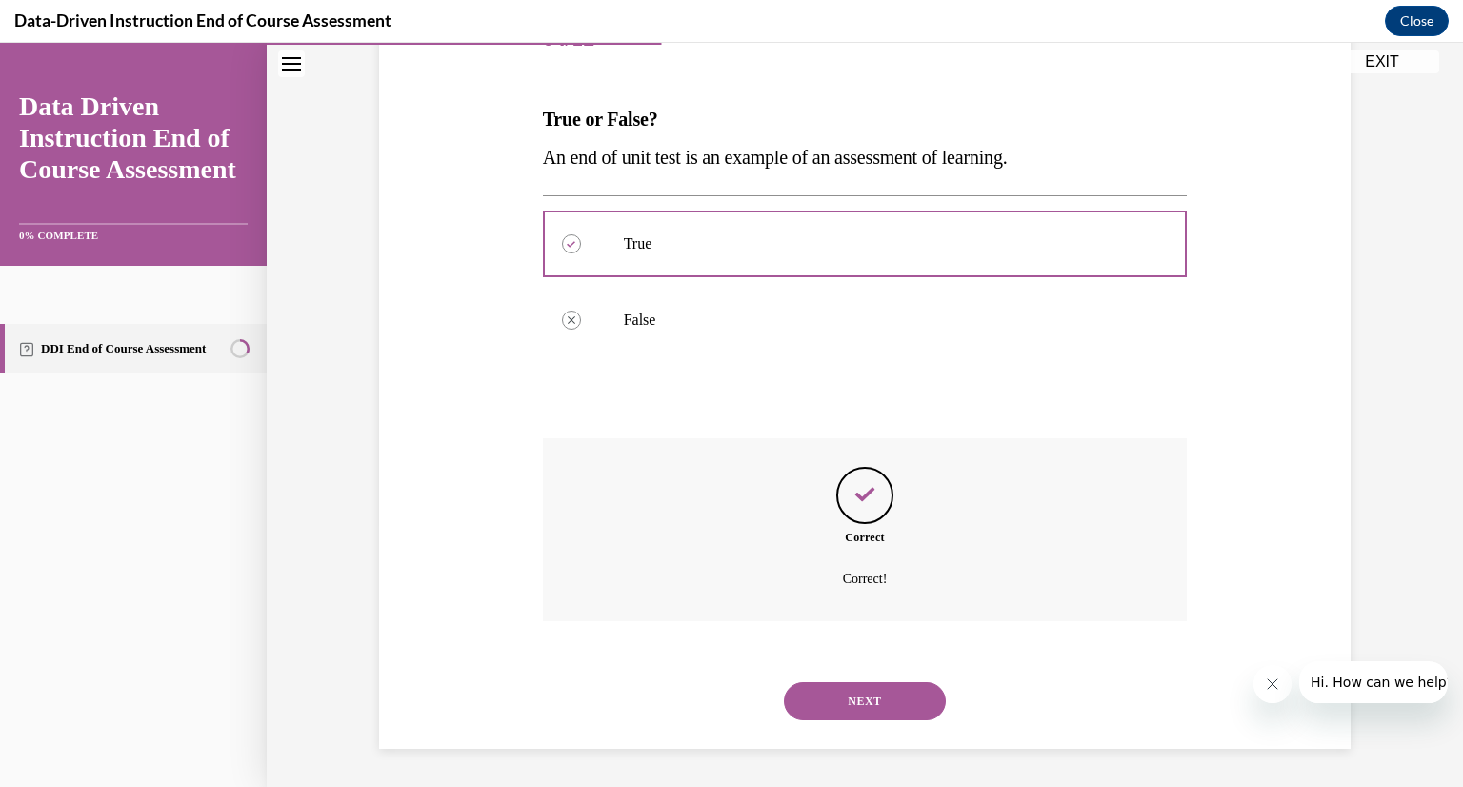
click at [838, 703] on button "NEXT" at bounding box center [865, 701] width 162 height 38
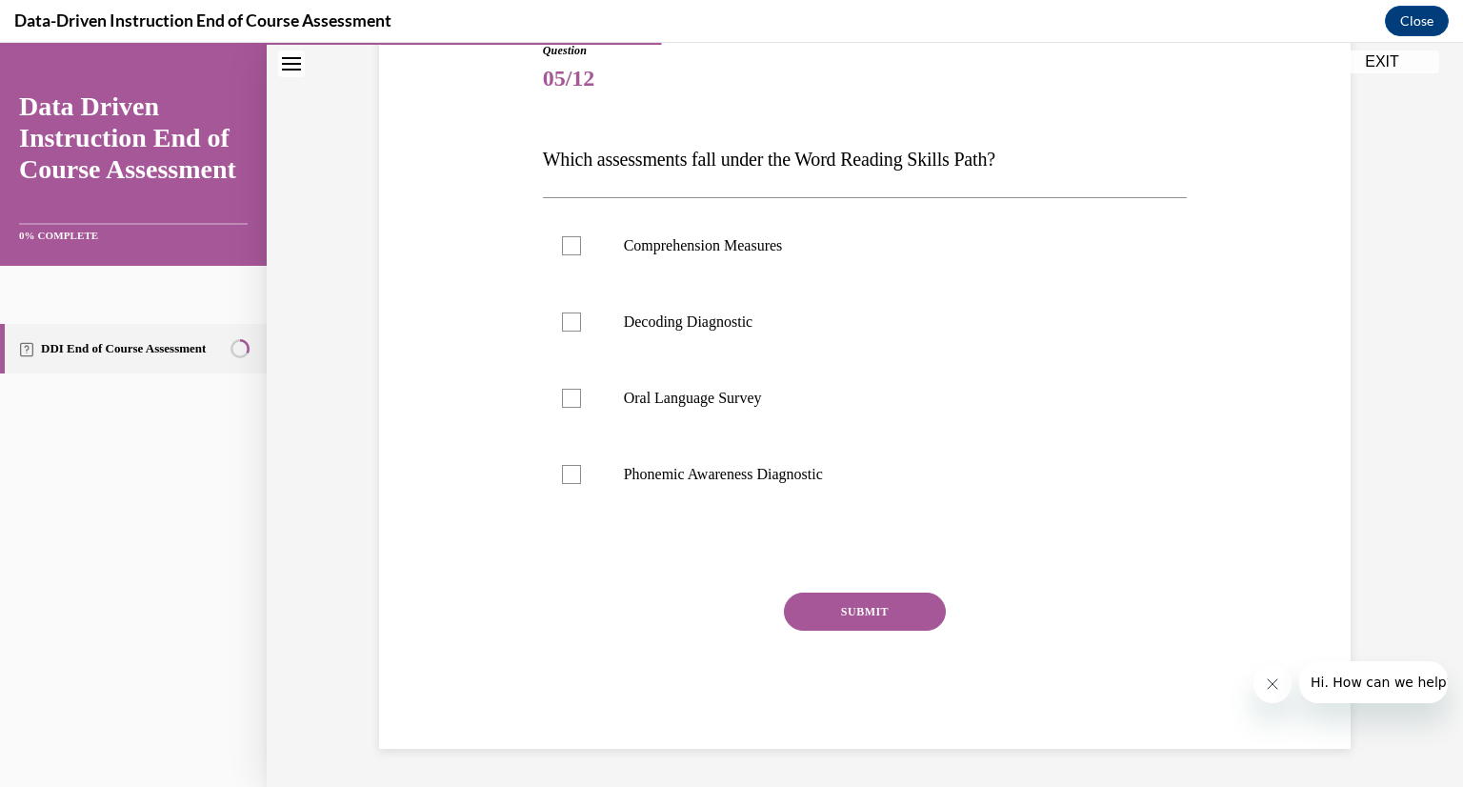
scroll to position [211, 0]
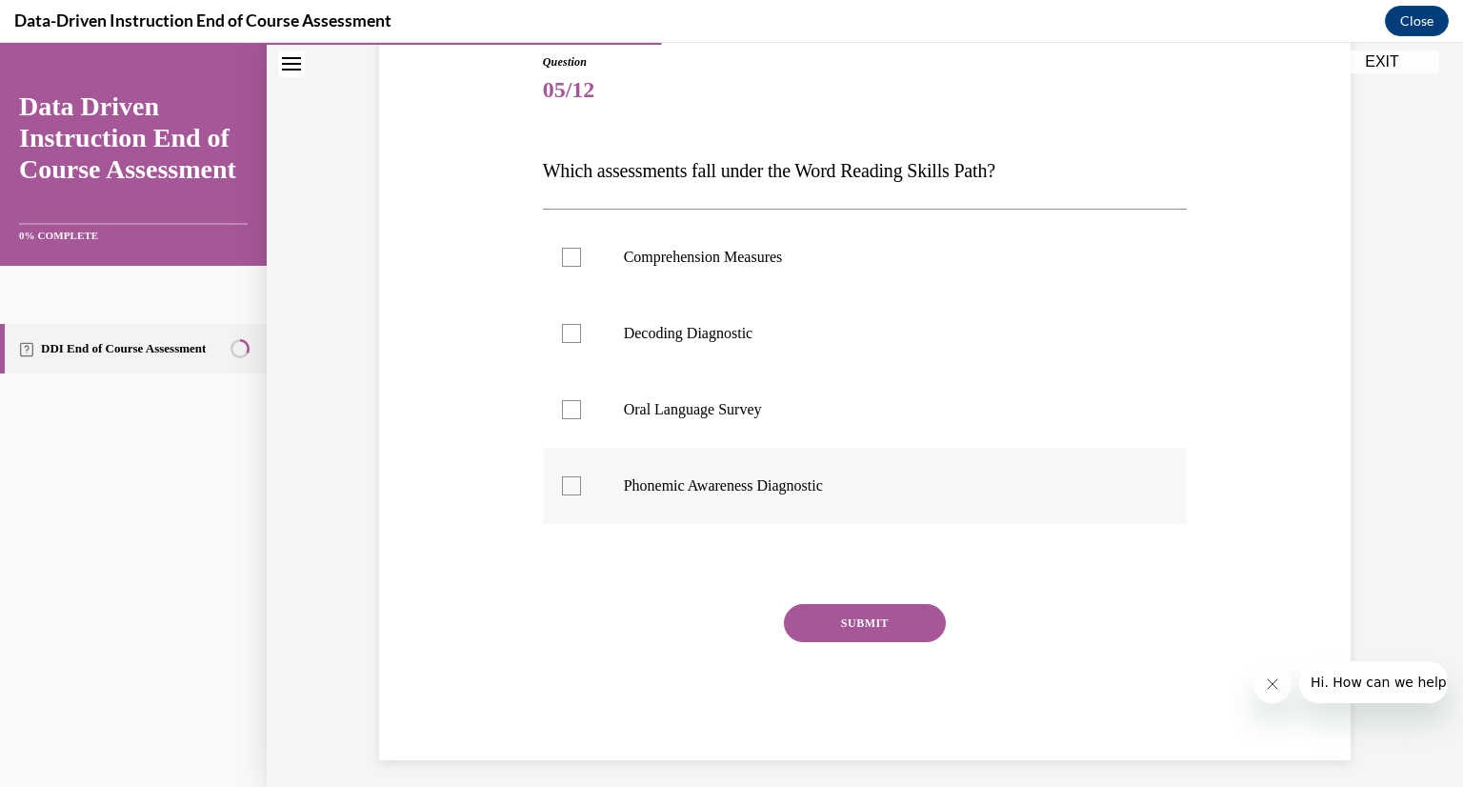
click at [564, 489] on div at bounding box center [571, 485] width 19 height 19
click at [564, 489] on input "Phonemic Awareness Diagnostic" at bounding box center [571, 485] width 19 height 19
checkbox input "true"
click at [562, 335] on div at bounding box center [571, 333] width 19 height 19
click at [562, 335] on input "Decoding Diagnostic" at bounding box center [571, 333] width 19 height 19
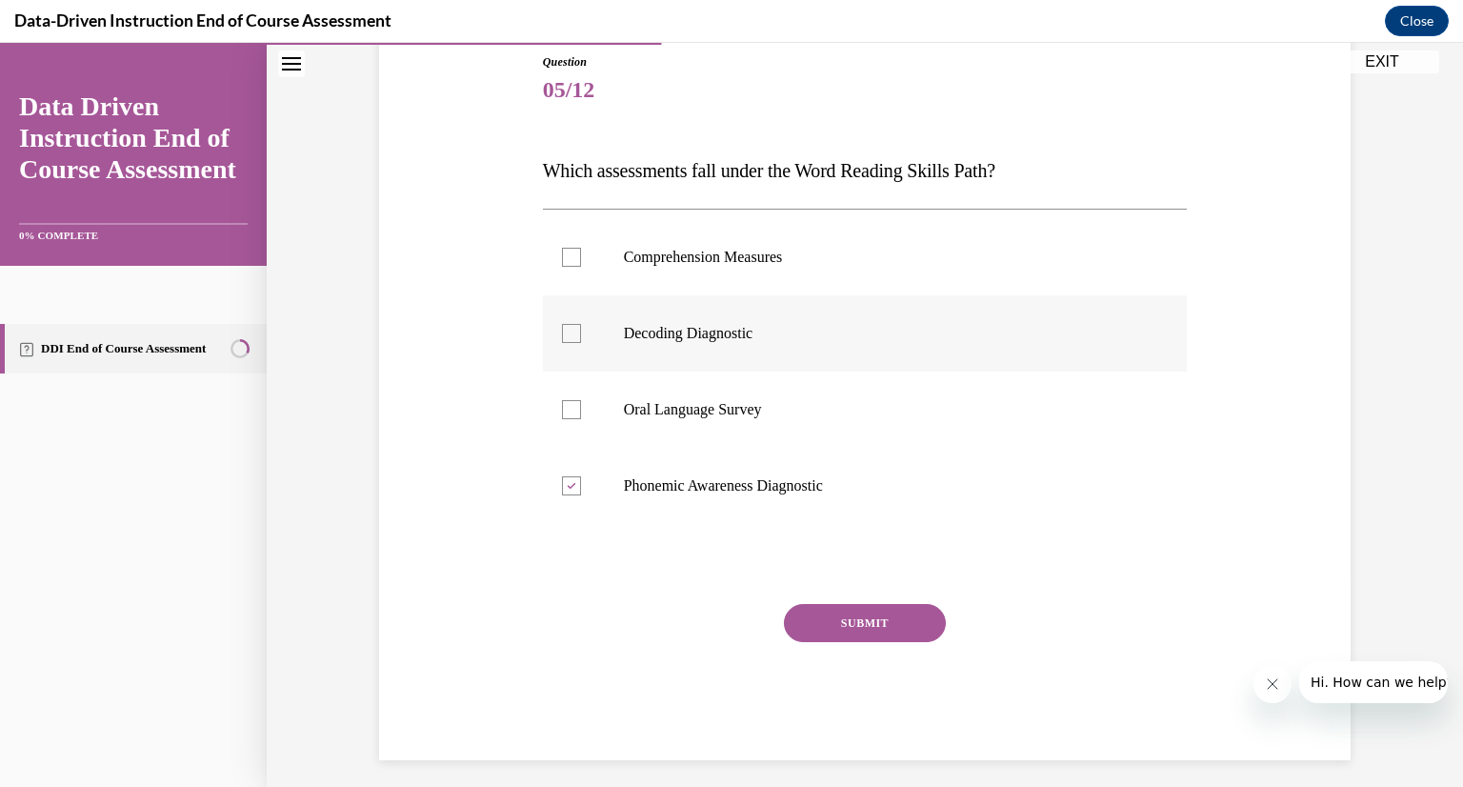
checkbox input "true"
click at [799, 632] on button "SUBMIT" at bounding box center [865, 623] width 162 height 38
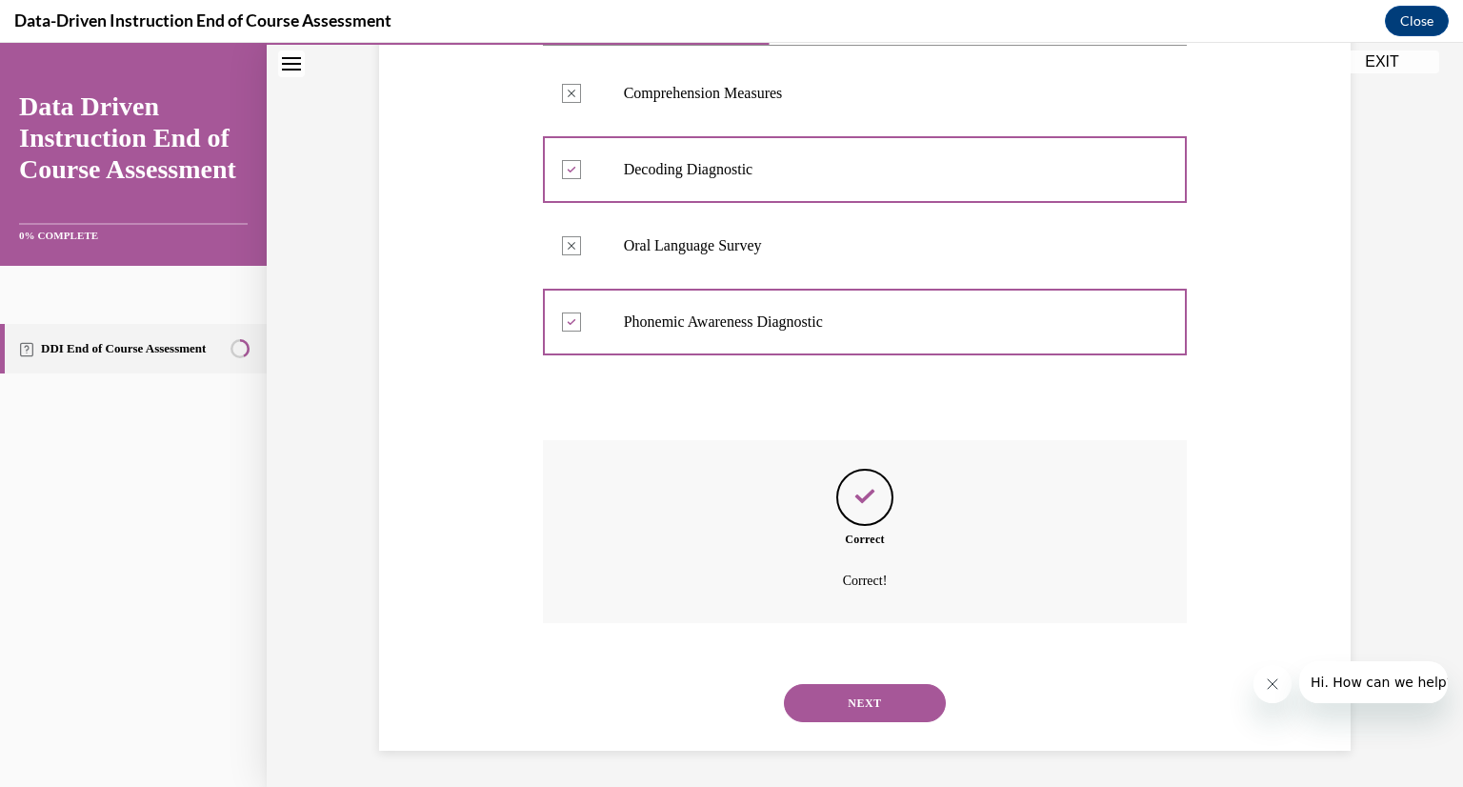
scroll to position [377, 0]
click at [865, 702] on button "NEXT" at bounding box center [865, 701] width 162 height 38
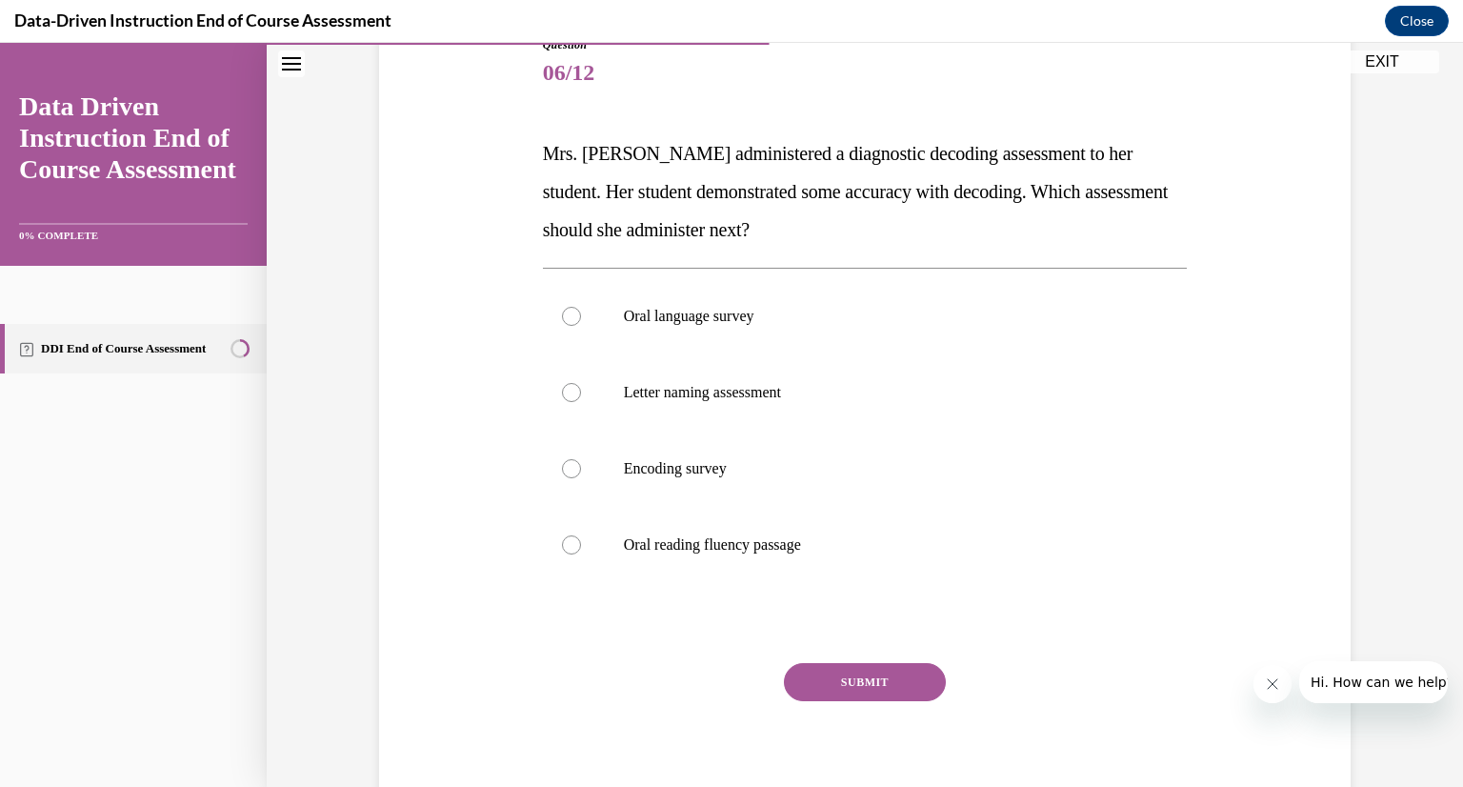
scroll to position [229, 0]
click at [812, 531] on label "Oral reading fluency passage" at bounding box center [865, 545] width 645 height 76
click at [581, 535] on input "Oral reading fluency passage" at bounding box center [571, 544] width 19 height 19
radio input "true"
click at [866, 679] on button "SUBMIT" at bounding box center [865, 682] width 162 height 38
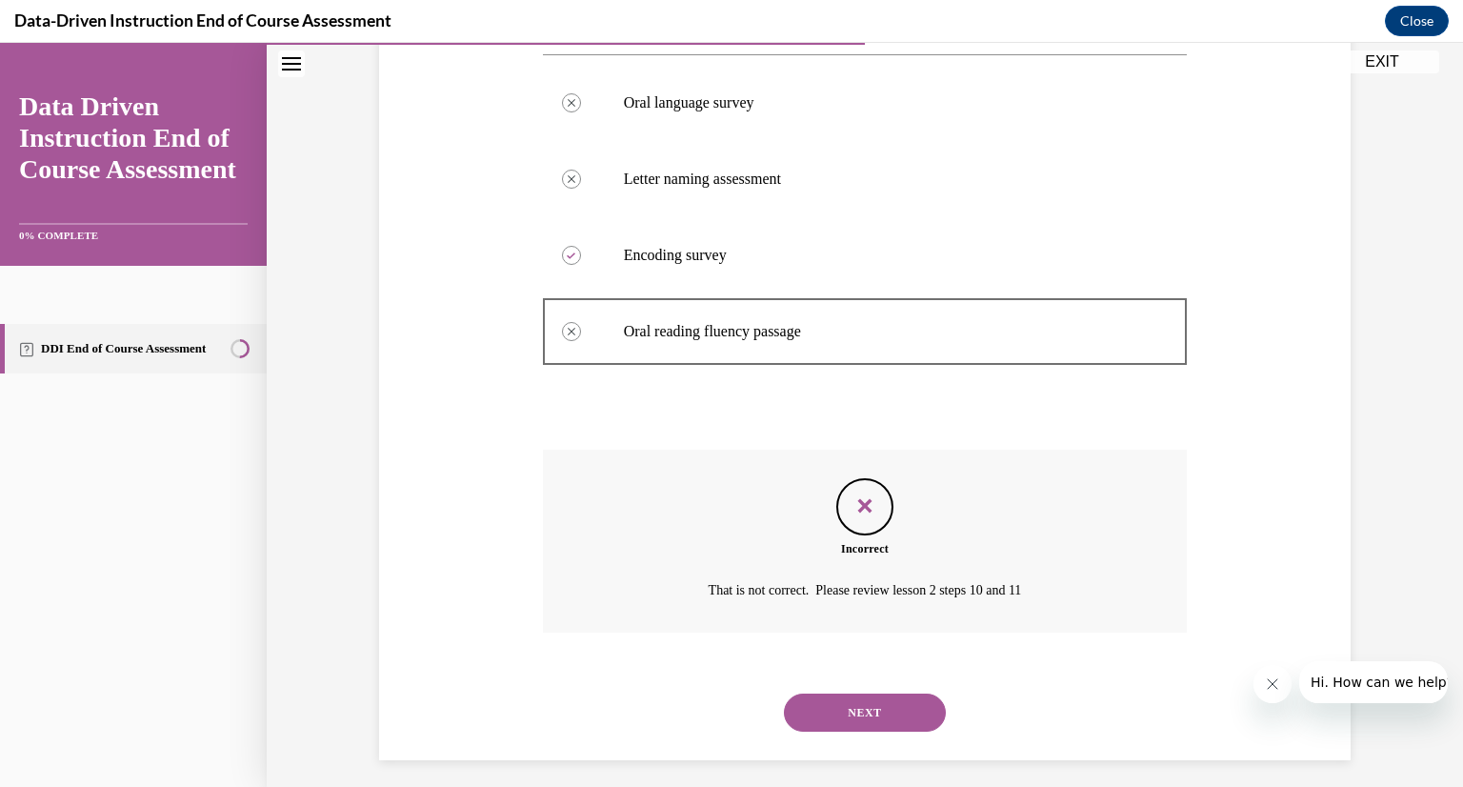
scroll to position [453, 0]
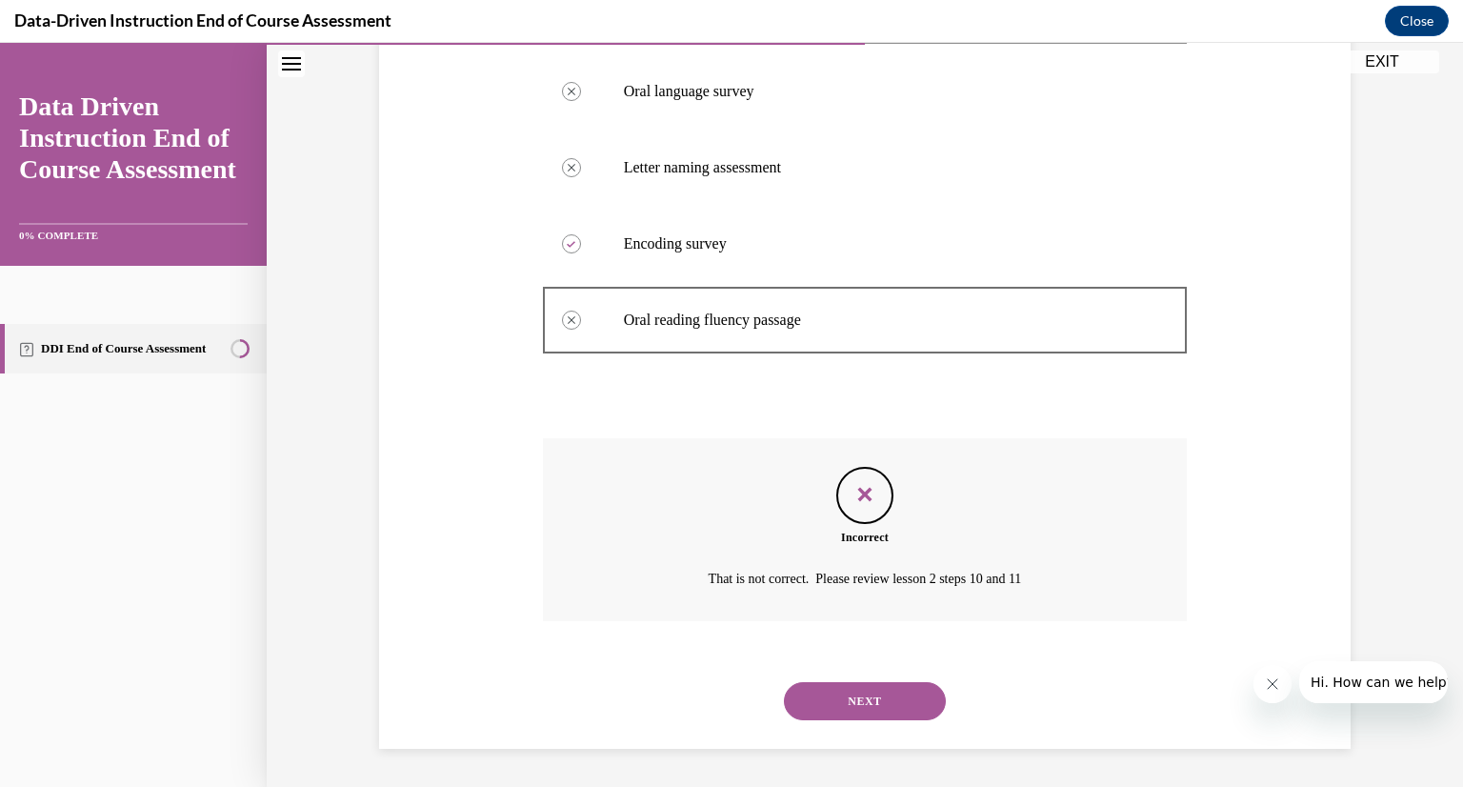
click at [847, 576] on p "That is not correct. Please review lesson 2 steps 10 and 11" at bounding box center [864, 579] width 501 height 23
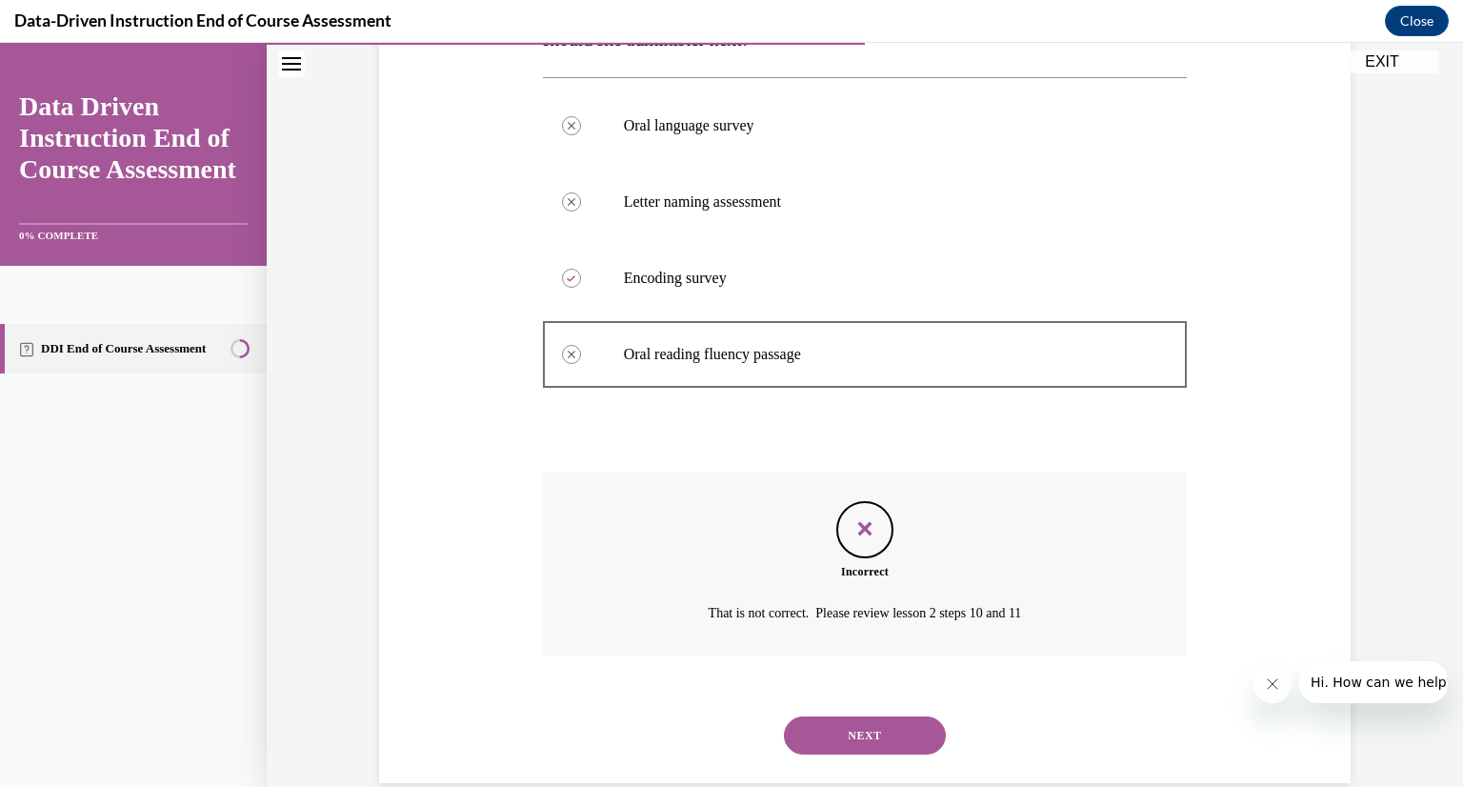
scroll to position [402, 0]
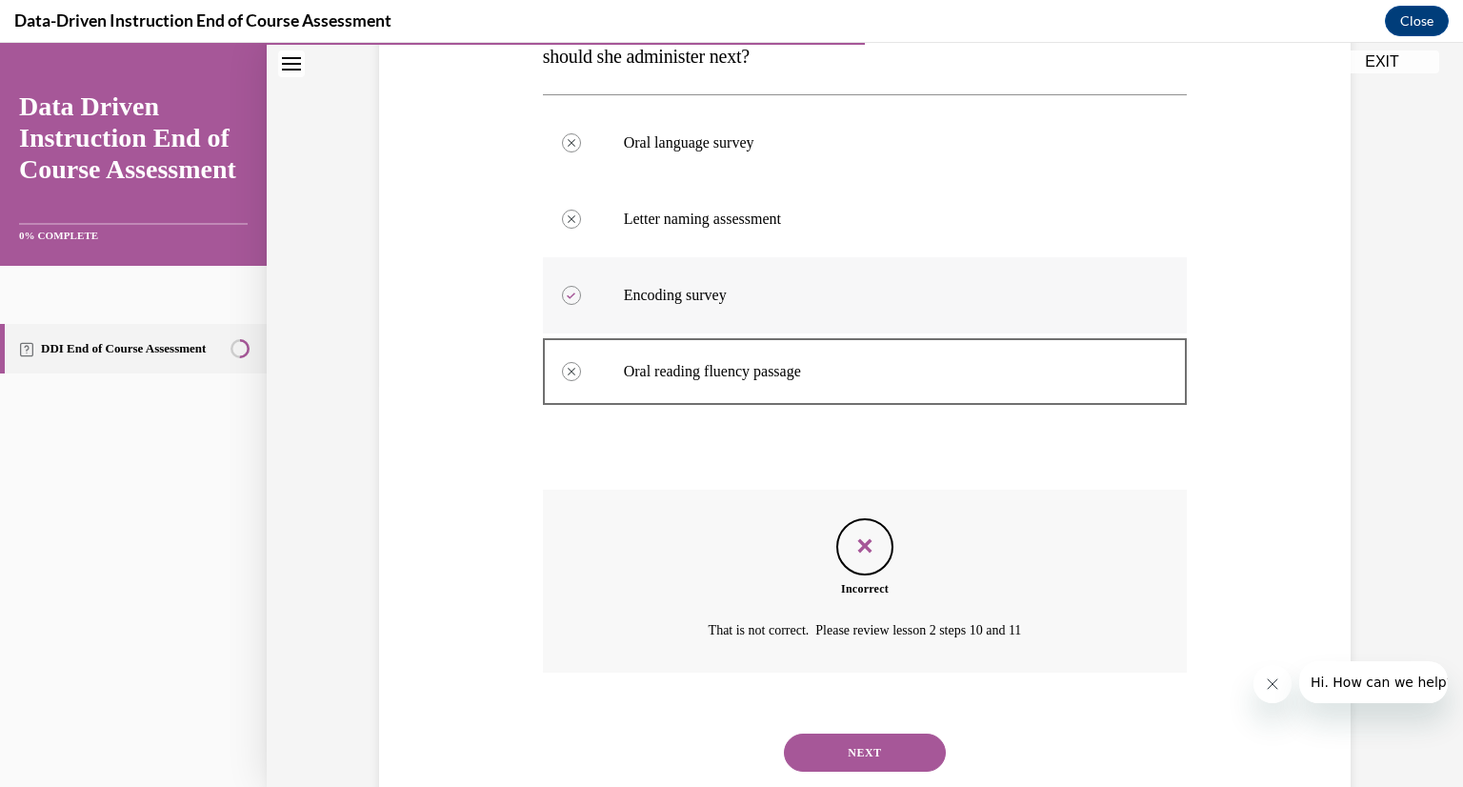
click at [728, 289] on p "Encoding survey" at bounding box center [882, 295] width 516 height 19
click at [845, 760] on button "NEXT" at bounding box center [865, 753] width 162 height 38
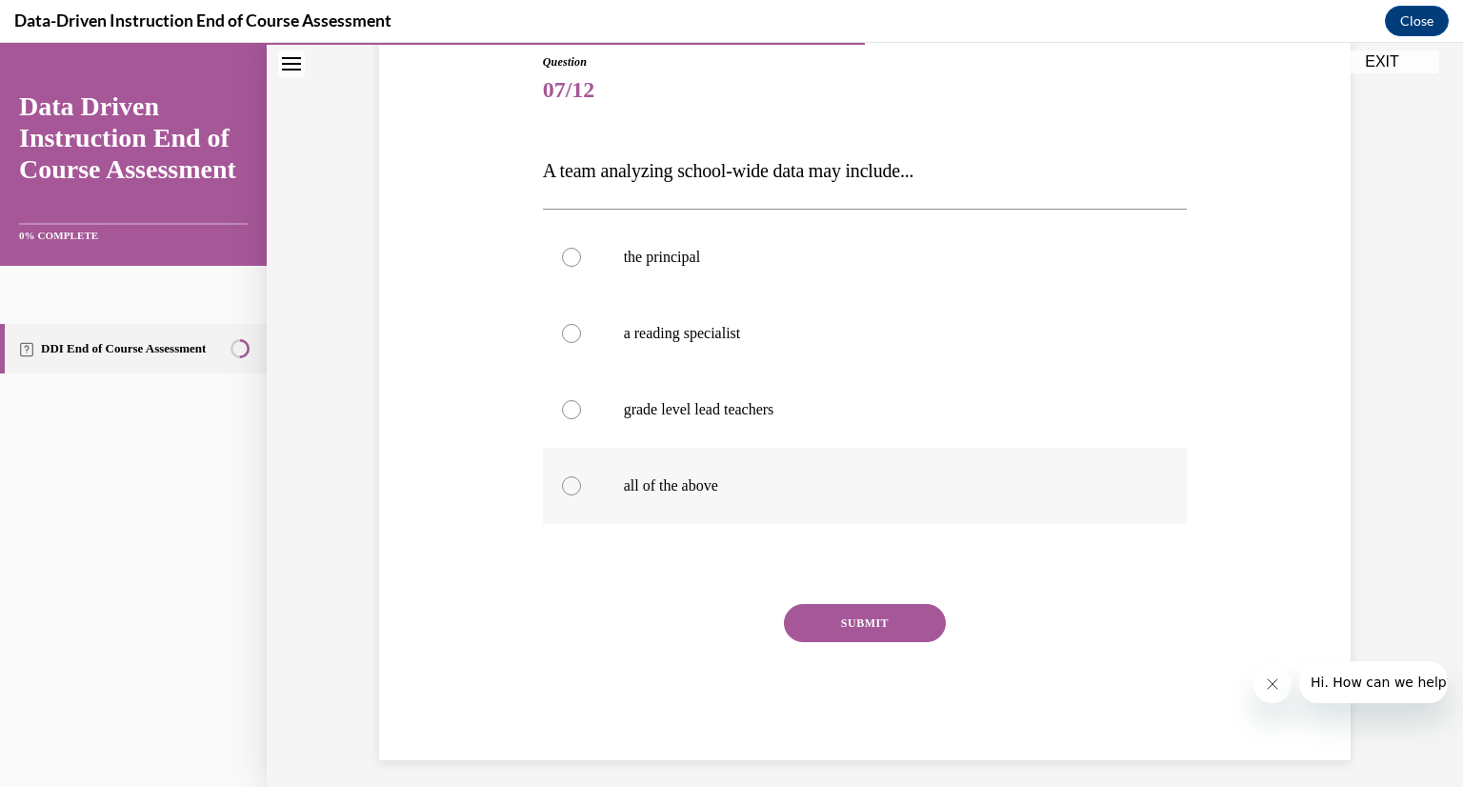
click at [665, 470] on label "all of the above" at bounding box center [865, 486] width 645 height 76
click at [581, 476] on input "all of the above" at bounding box center [571, 485] width 19 height 19
radio input "true"
click at [835, 622] on button "SUBMIT" at bounding box center [865, 623] width 162 height 38
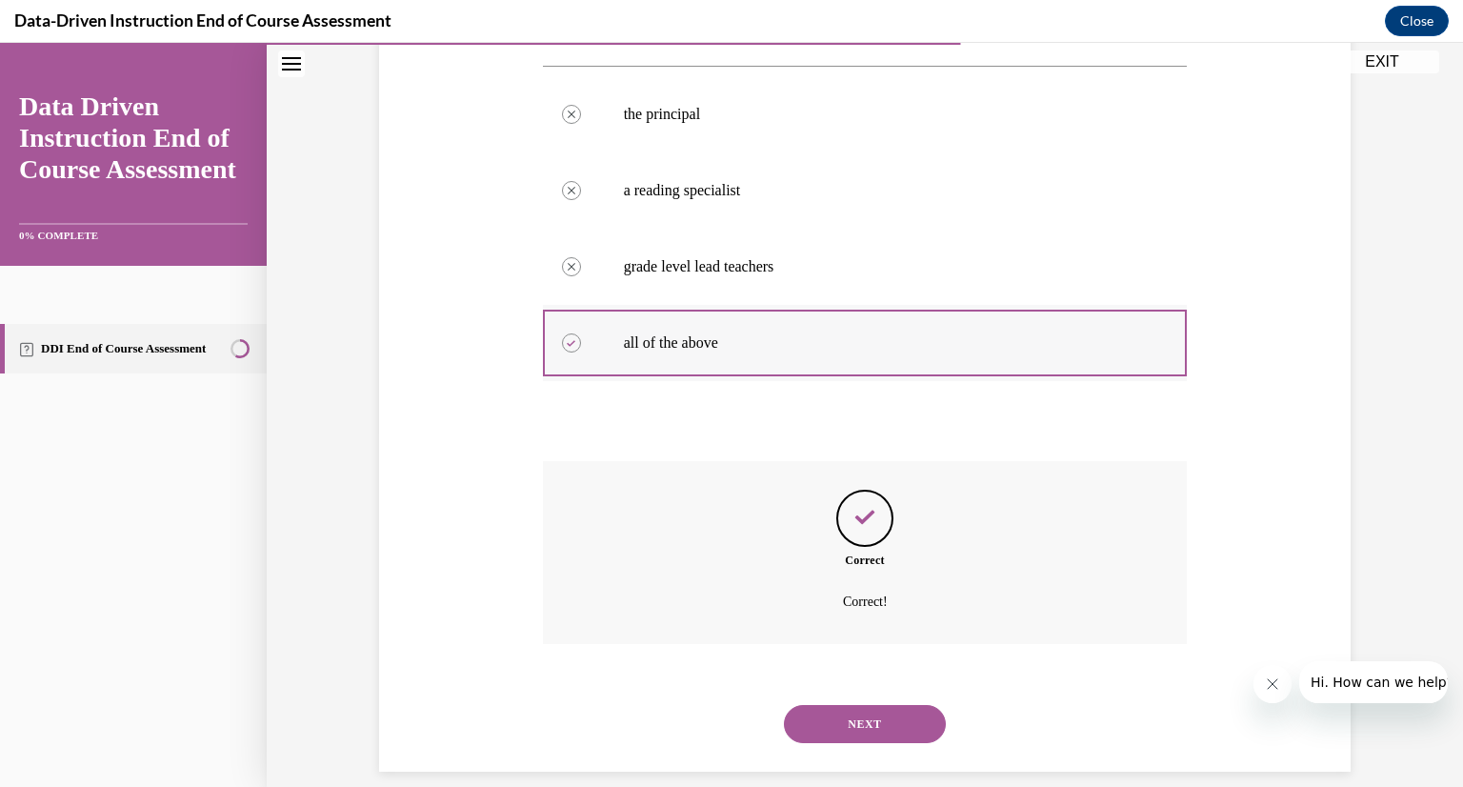
scroll to position [377, 0]
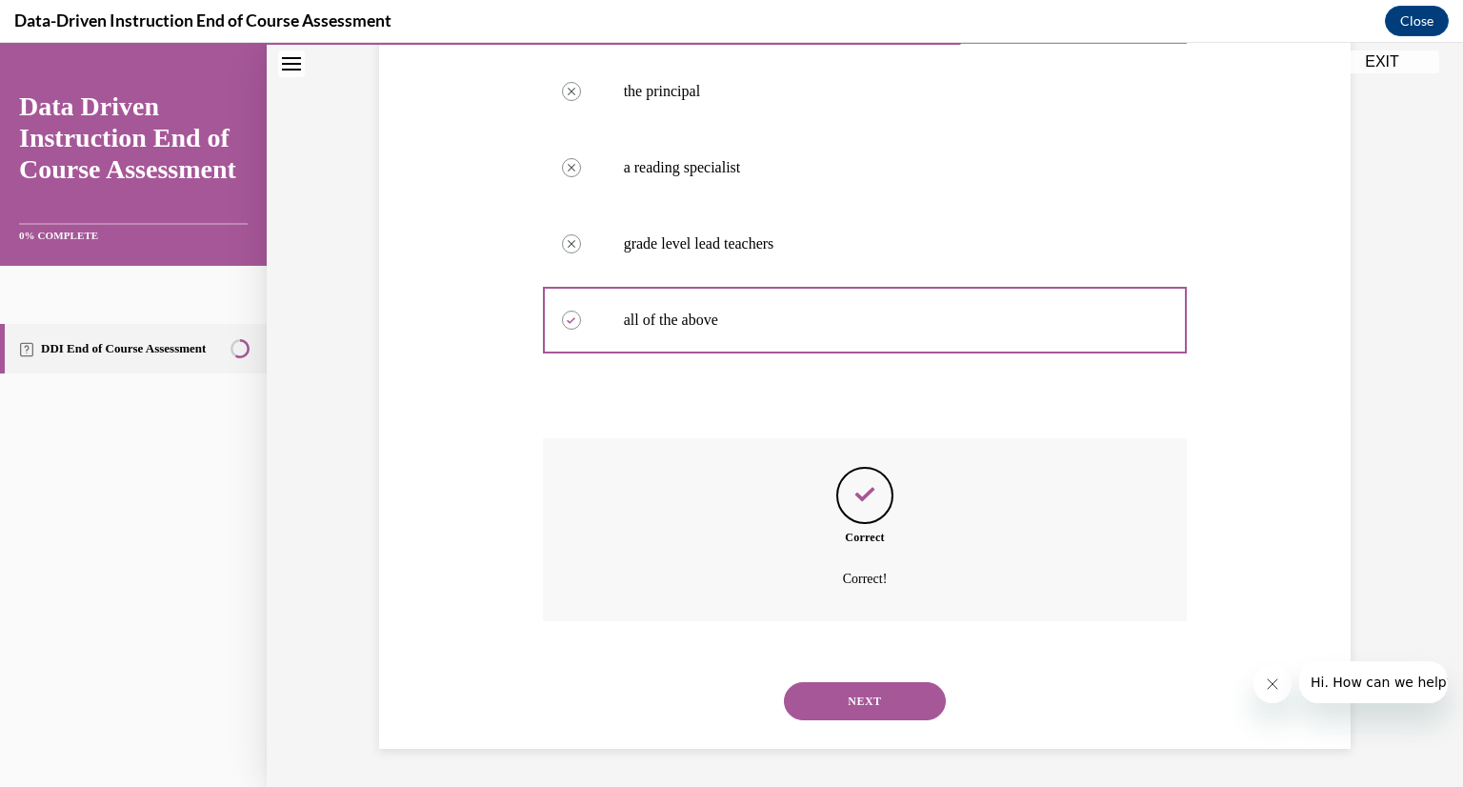
click at [869, 695] on button "NEXT" at bounding box center [865, 701] width 162 height 38
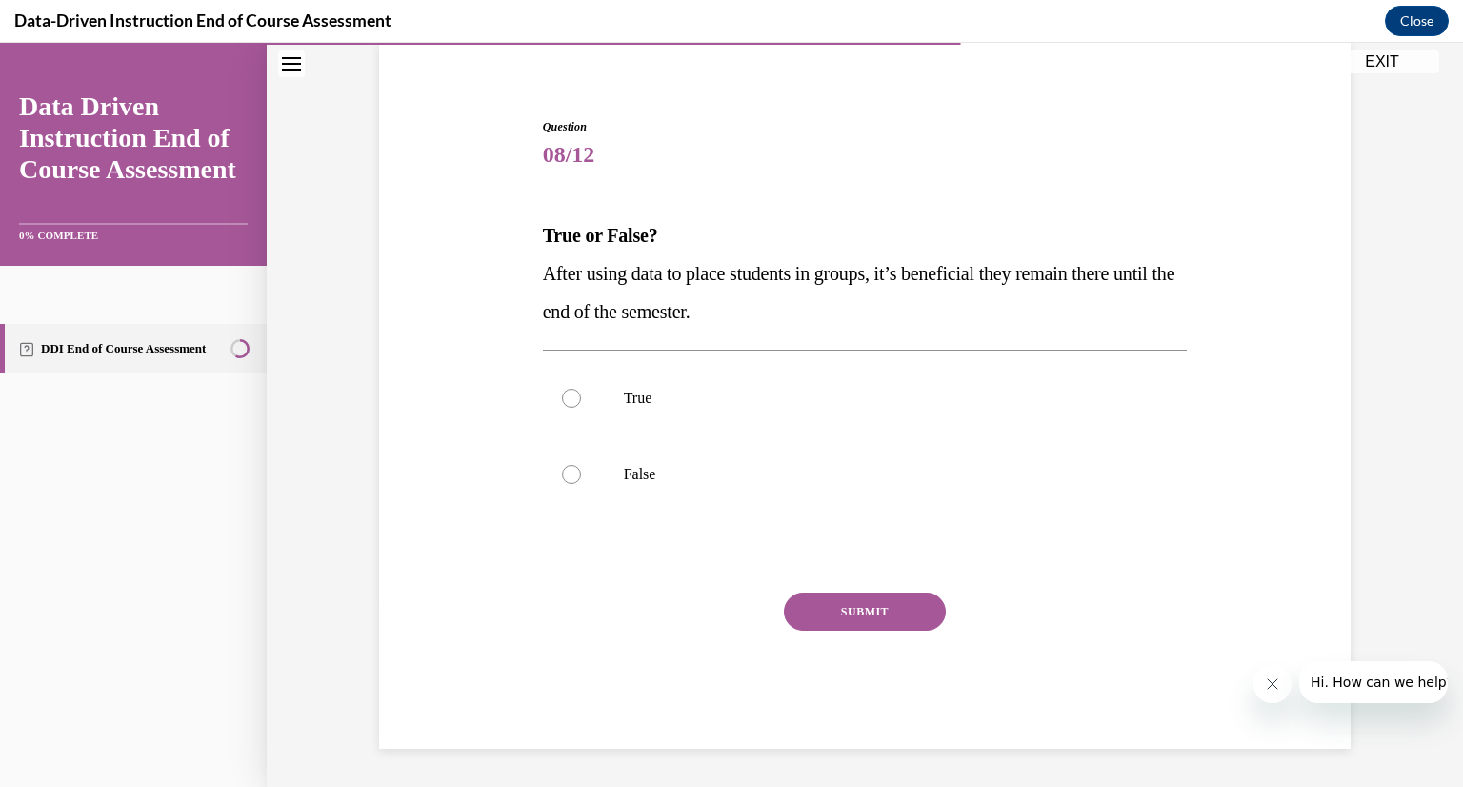
scroll to position [147, 0]
click at [749, 485] on label "False" at bounding box center [865, 474] width 645 height 76
click at [581, 484] on input "False" at bounding box center [571, 474] width 19 height 19
radio input "true"
click at [850, 609] on button "SUBMIT" at bounding box center [865, 612] width 162 height 38
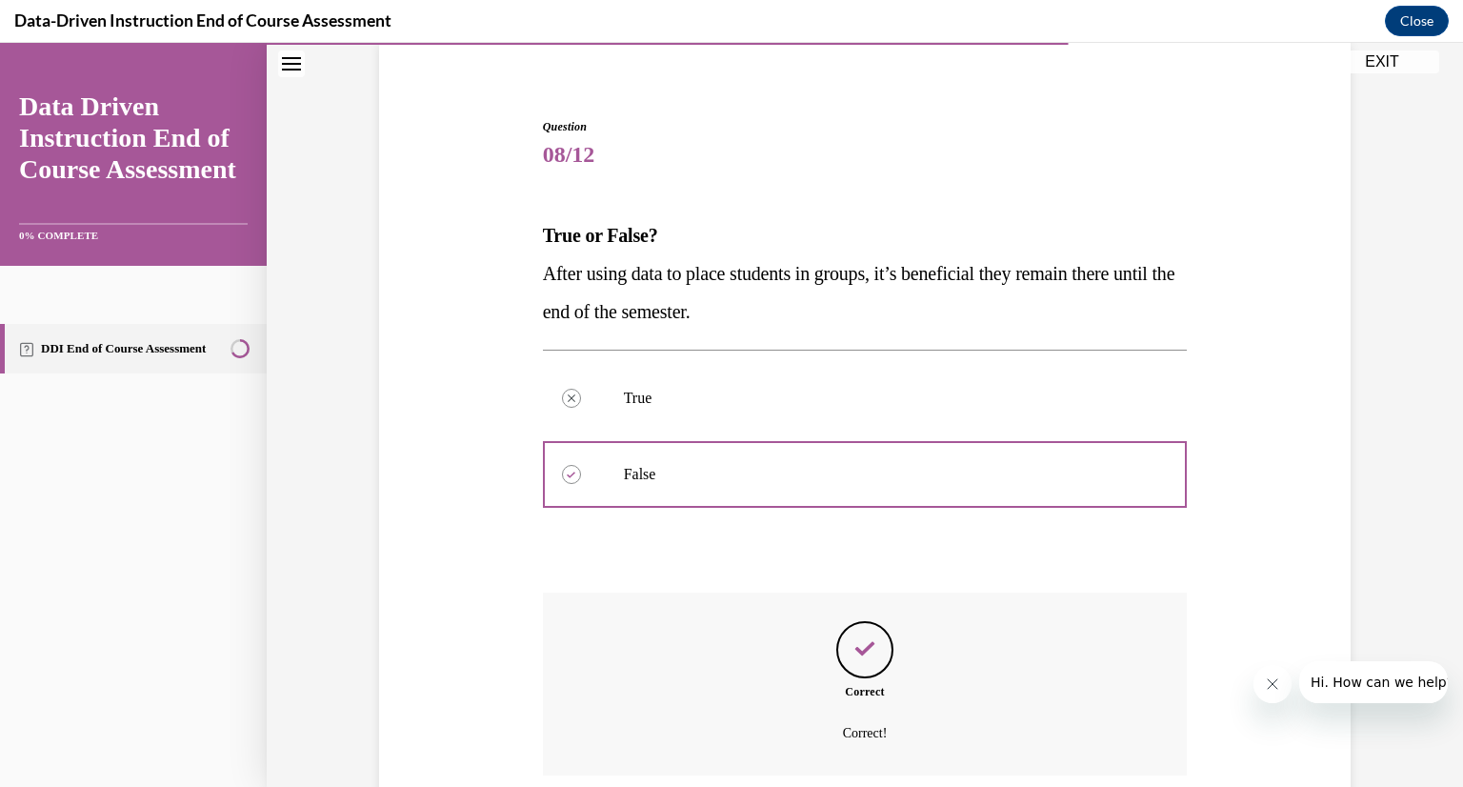
scroll to position [301, 0]
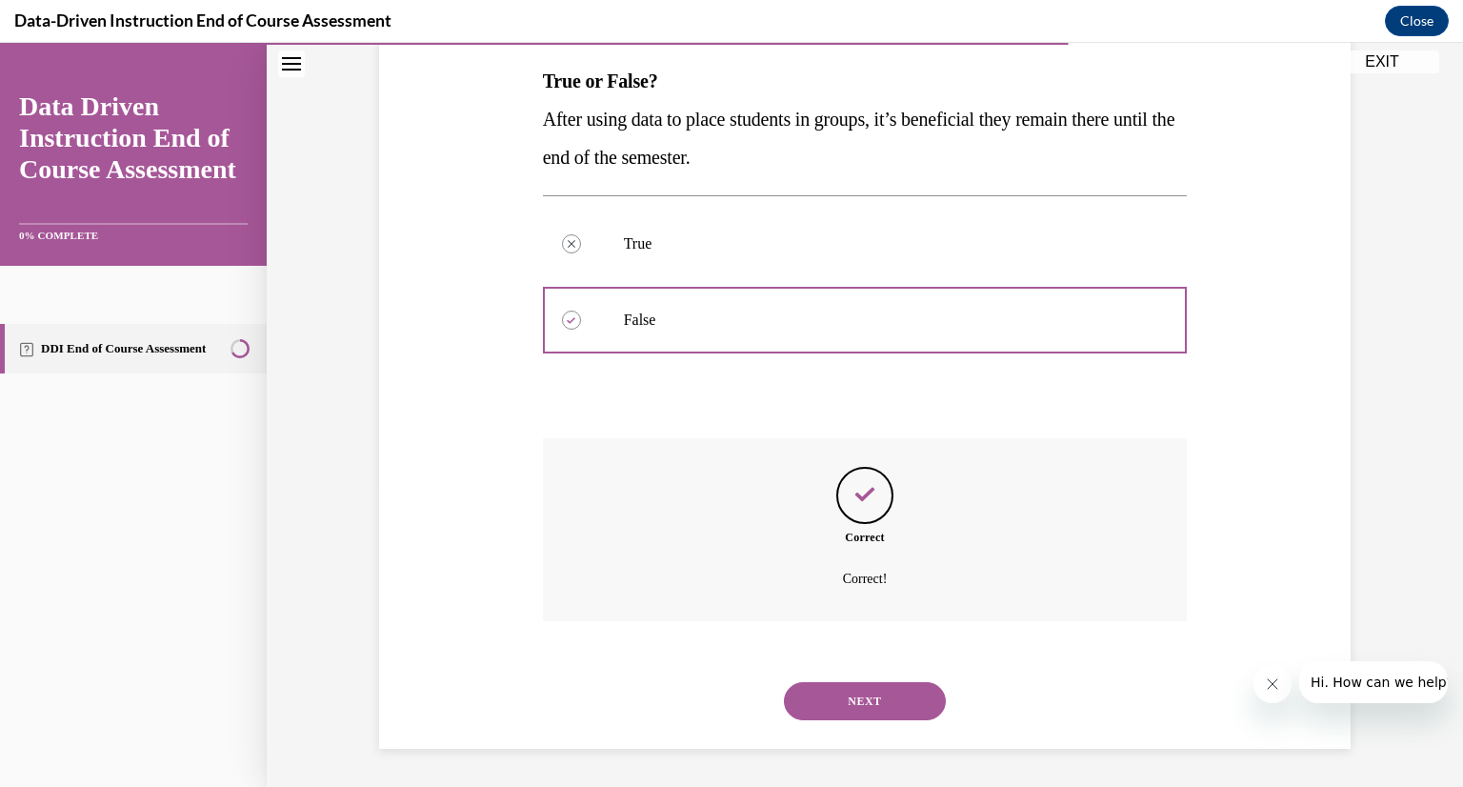
click at [846, 694] on button "NEXT" at bounding box center [865, 701] width 162 height 38
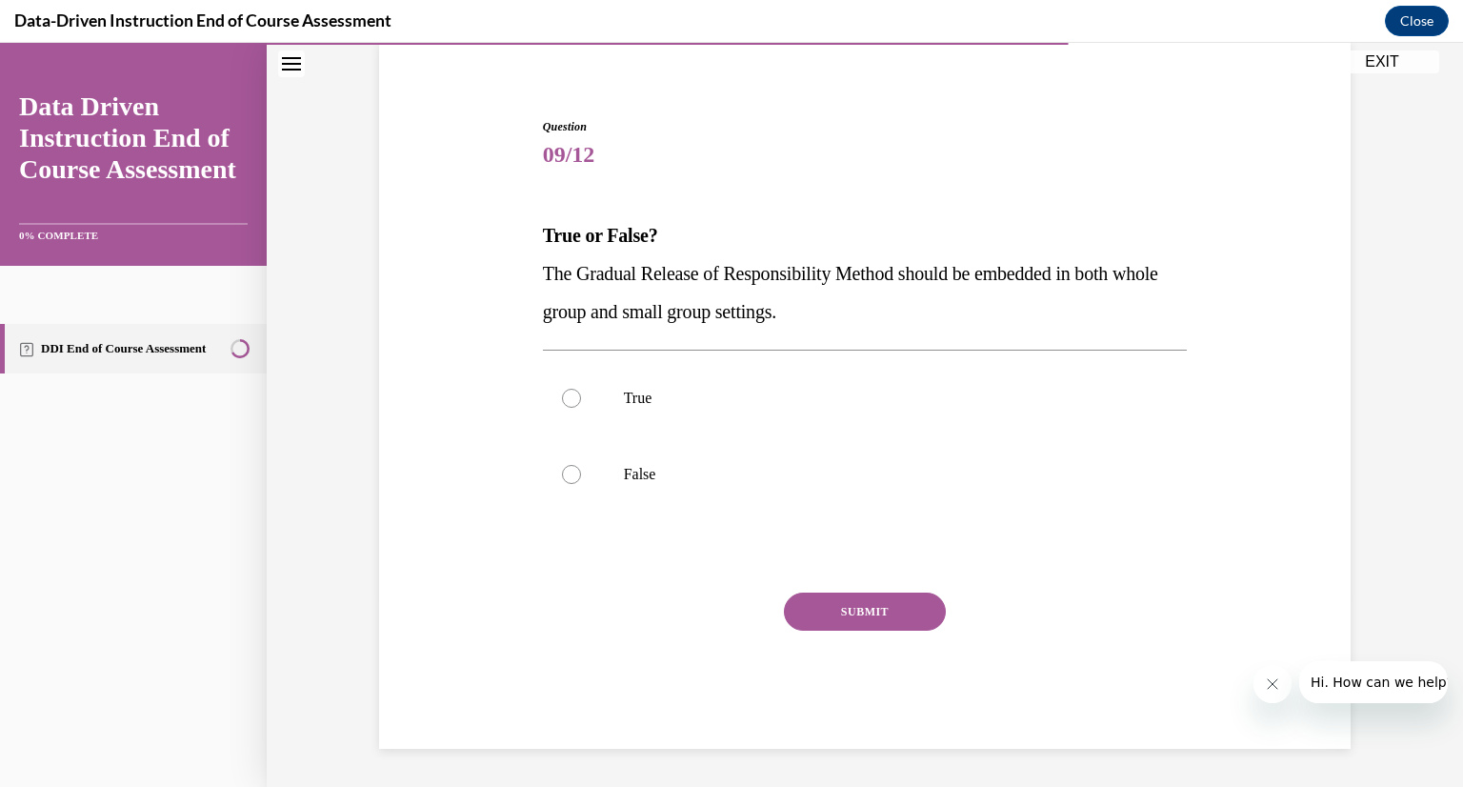
scroll to position [147, 0]
click at [758, 390] on p "True" at bounding box center [882, 398] width 516 height 19
click at [581, 390] on input "True" at bounding box center [571, 398] width 19 height 19
radio input "true"
click at [806, 608] on button "SUBMIT" at bounding box center [865, 612] width 162 height 38
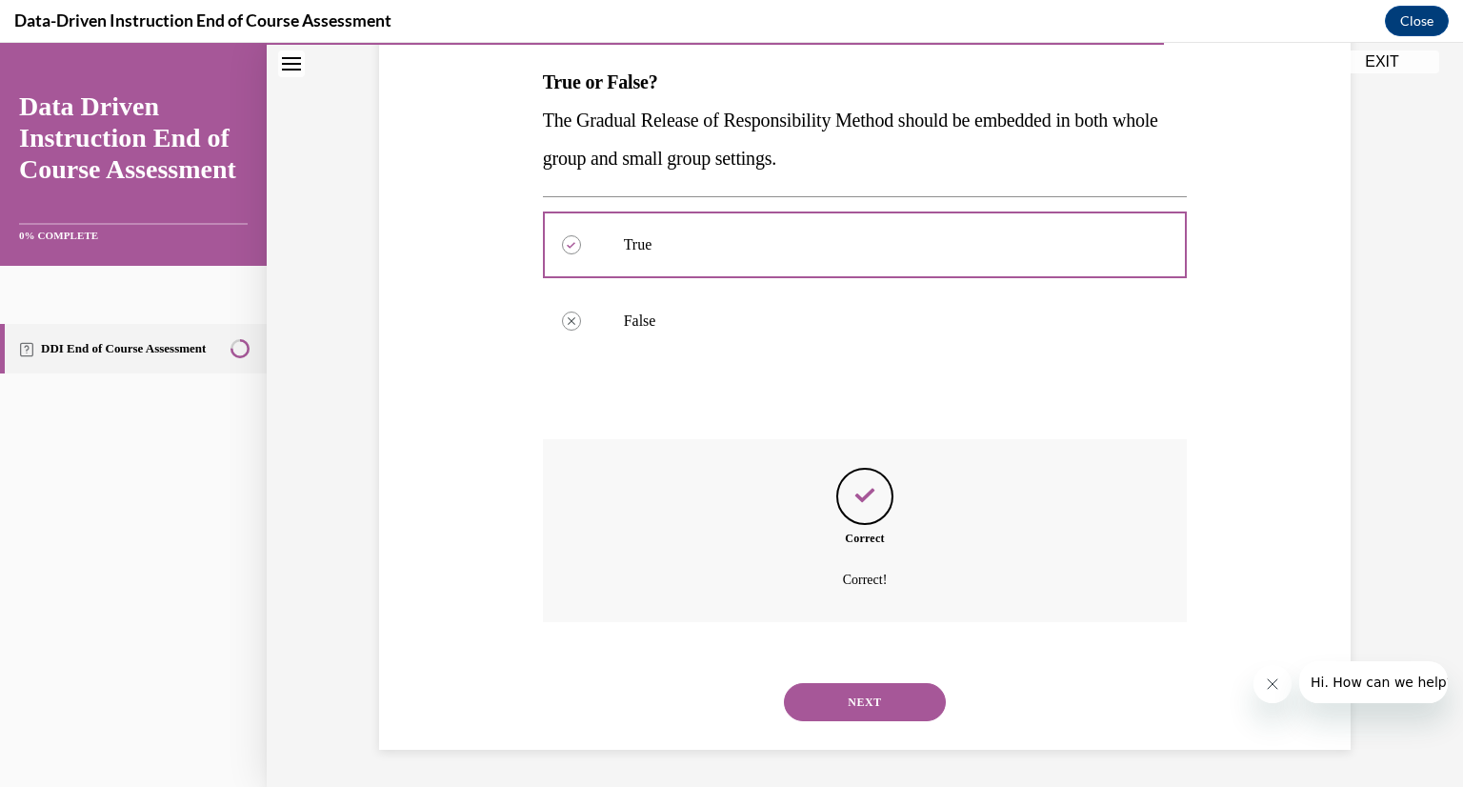
scroll to position [301, 0]
click at [867, 698] on button "NEXT" at bounding box center [865, 701] width 162 height 38
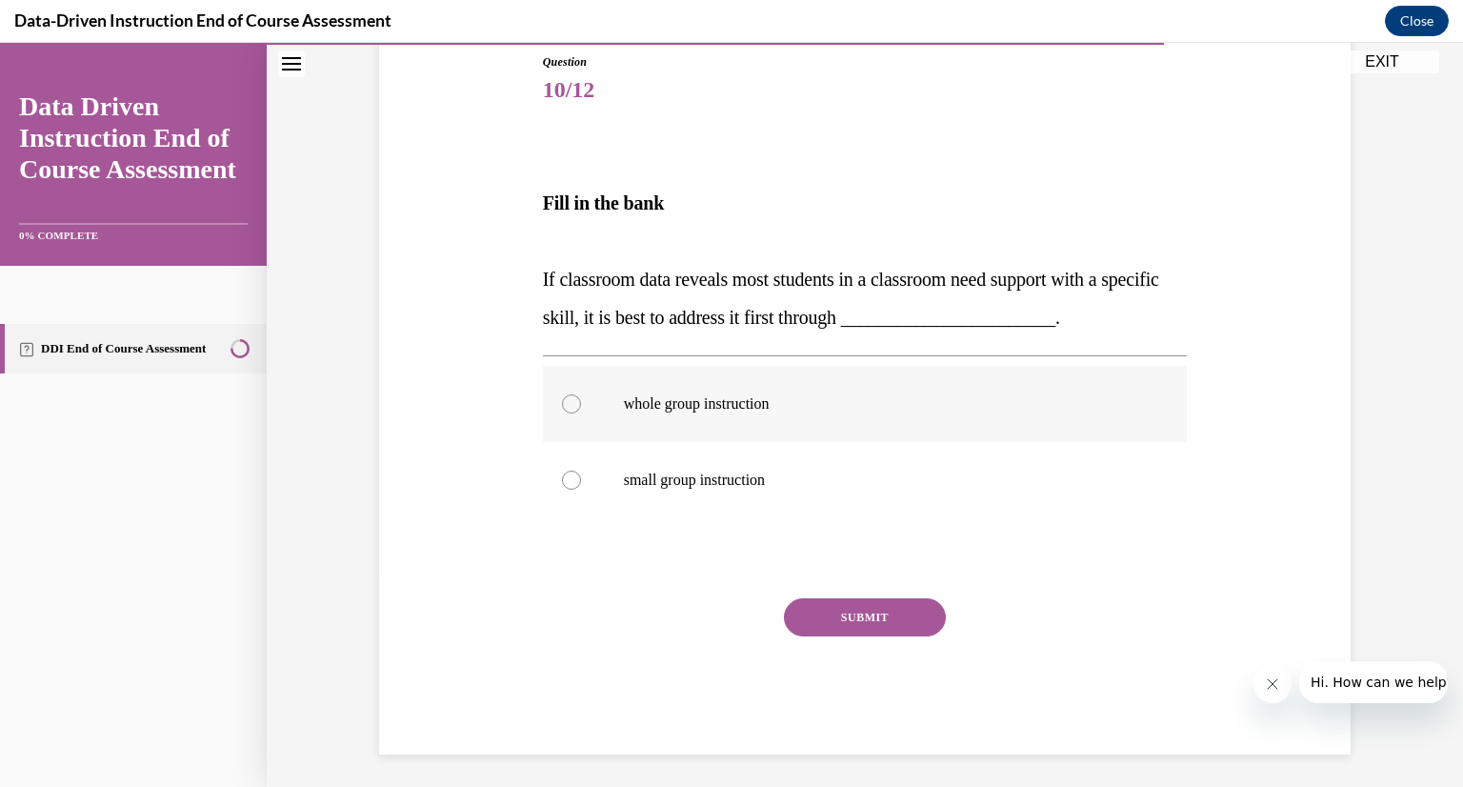
click at [762, 401] on p "whole group instruction" at bounding box center [882, 403] width 516 height 19
click at [581, 401] on input "whole group instruction" at bounding box center [571, 403] width 19 height 19
radio input "true"
click at [836, 616] on button "SUBMIT" at bounding box center [865, 617] width 162 height 38
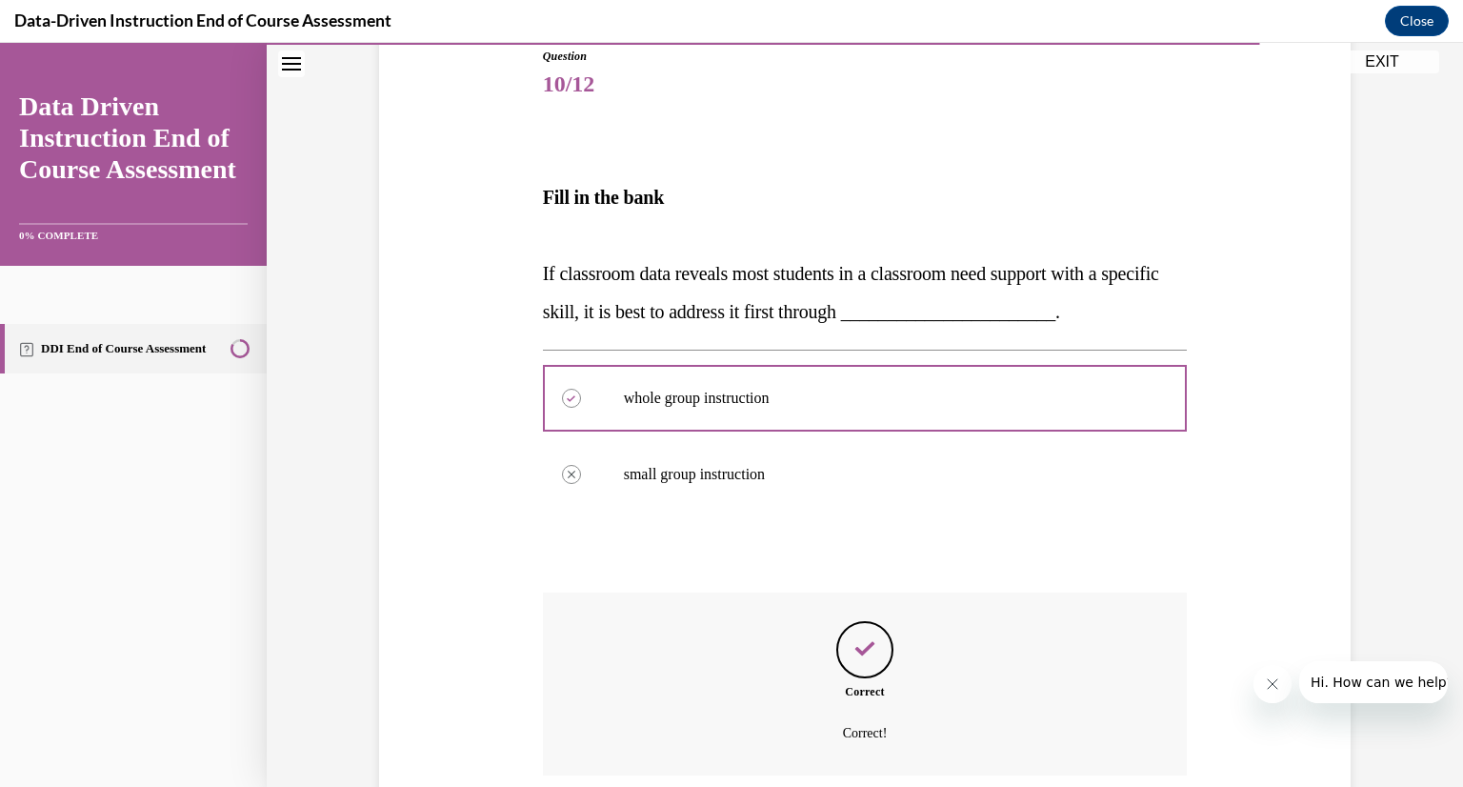
scroll to position [371, 0]
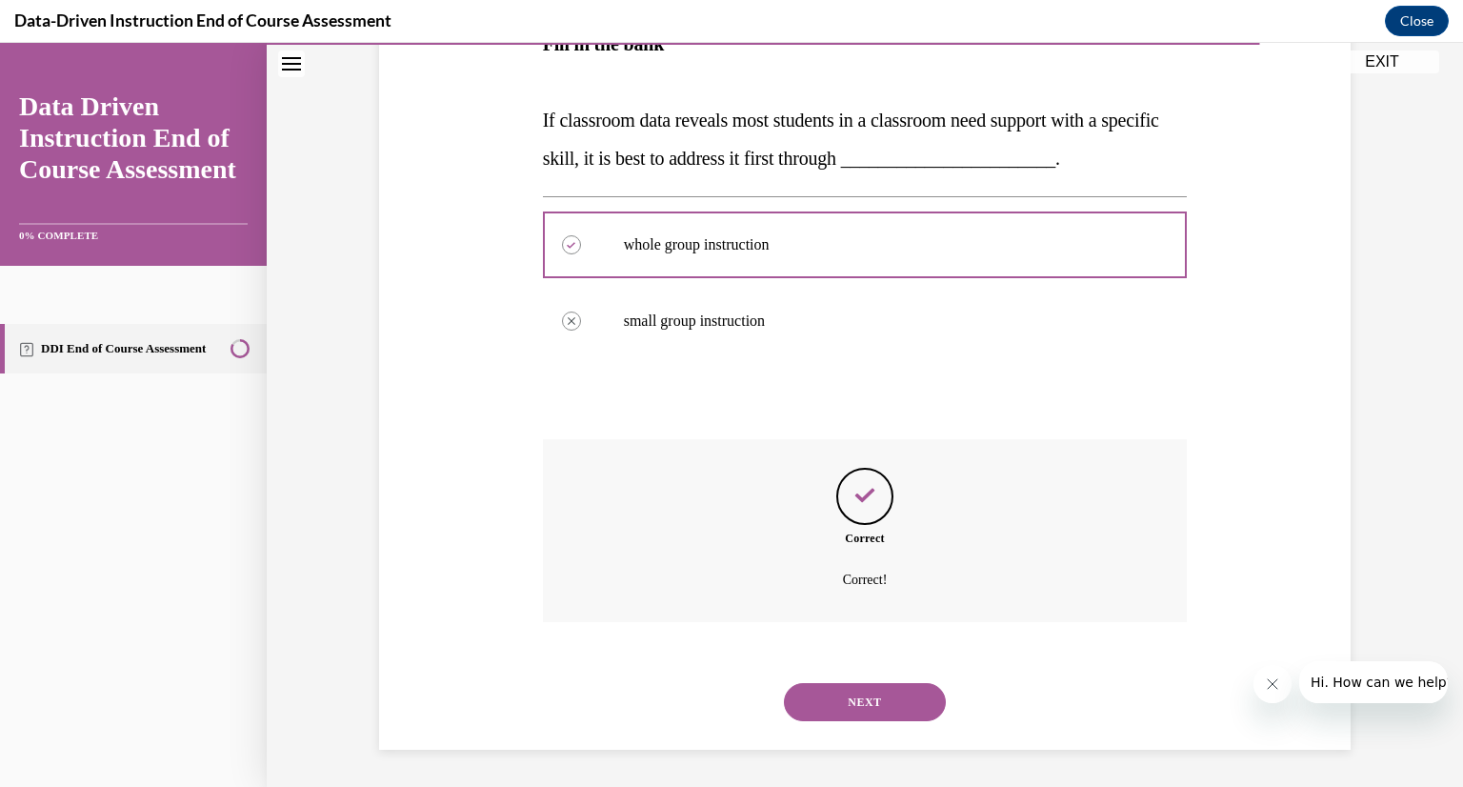
click at [842, 702] on button "NEXT" at bounding box center [865, 702] width 162 height 38
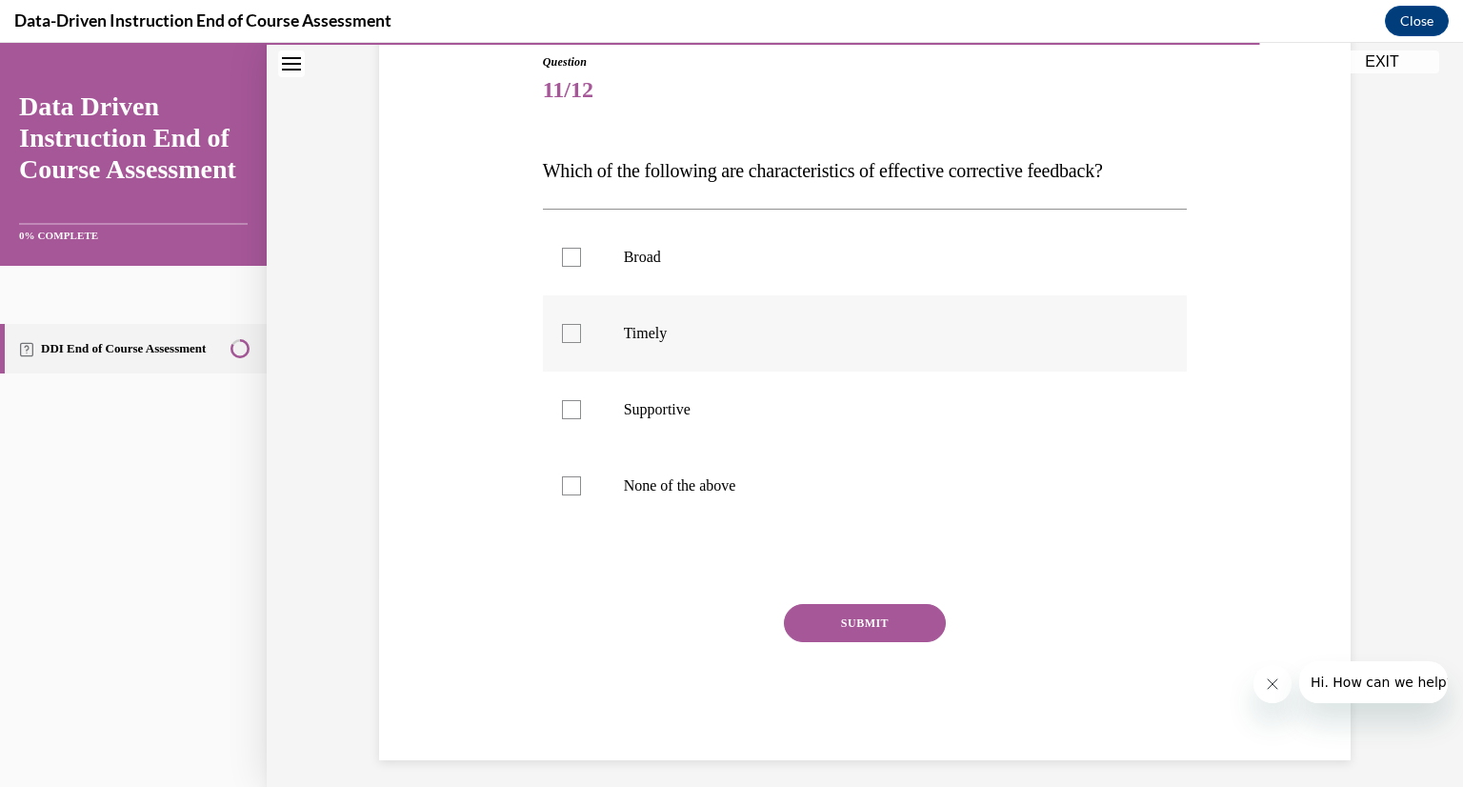
click at [572, 332] on div at bounding box center [571, 333] width 19 height 19
click at [572, 332] on input "Timely" at bounding box center [571, 333] width 19 height 19
checkbox input "true"
click at [569, 412] on div at bounding box center [571, 409] width 19 height 19
click at [569, 412] on input "Supportive" at bounding box center [571, 409] width 19 height 19
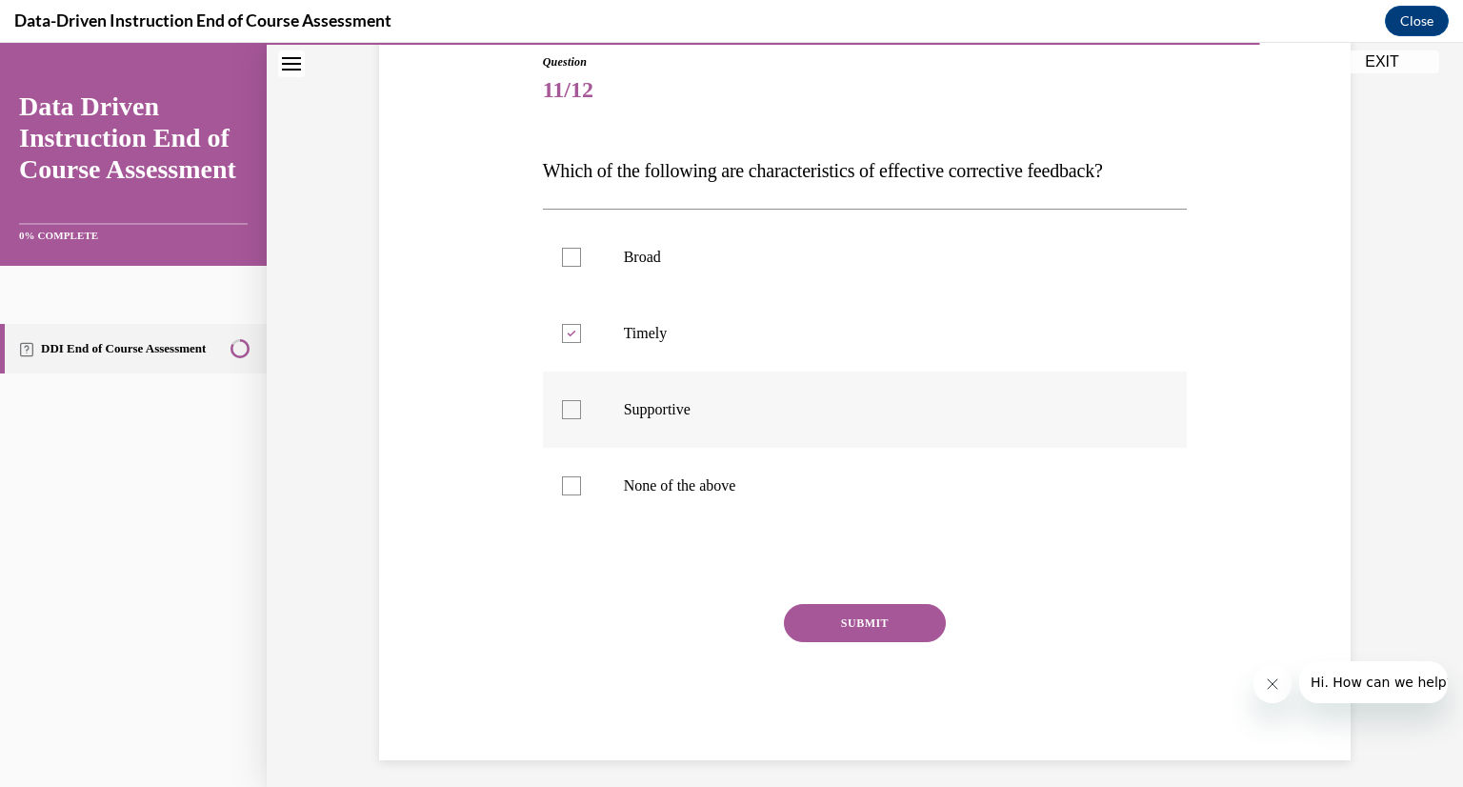
checkbox input "true"
click at [851, 614] on button "SUBMIT" at bounding box center [865, 623] width 162 height 38
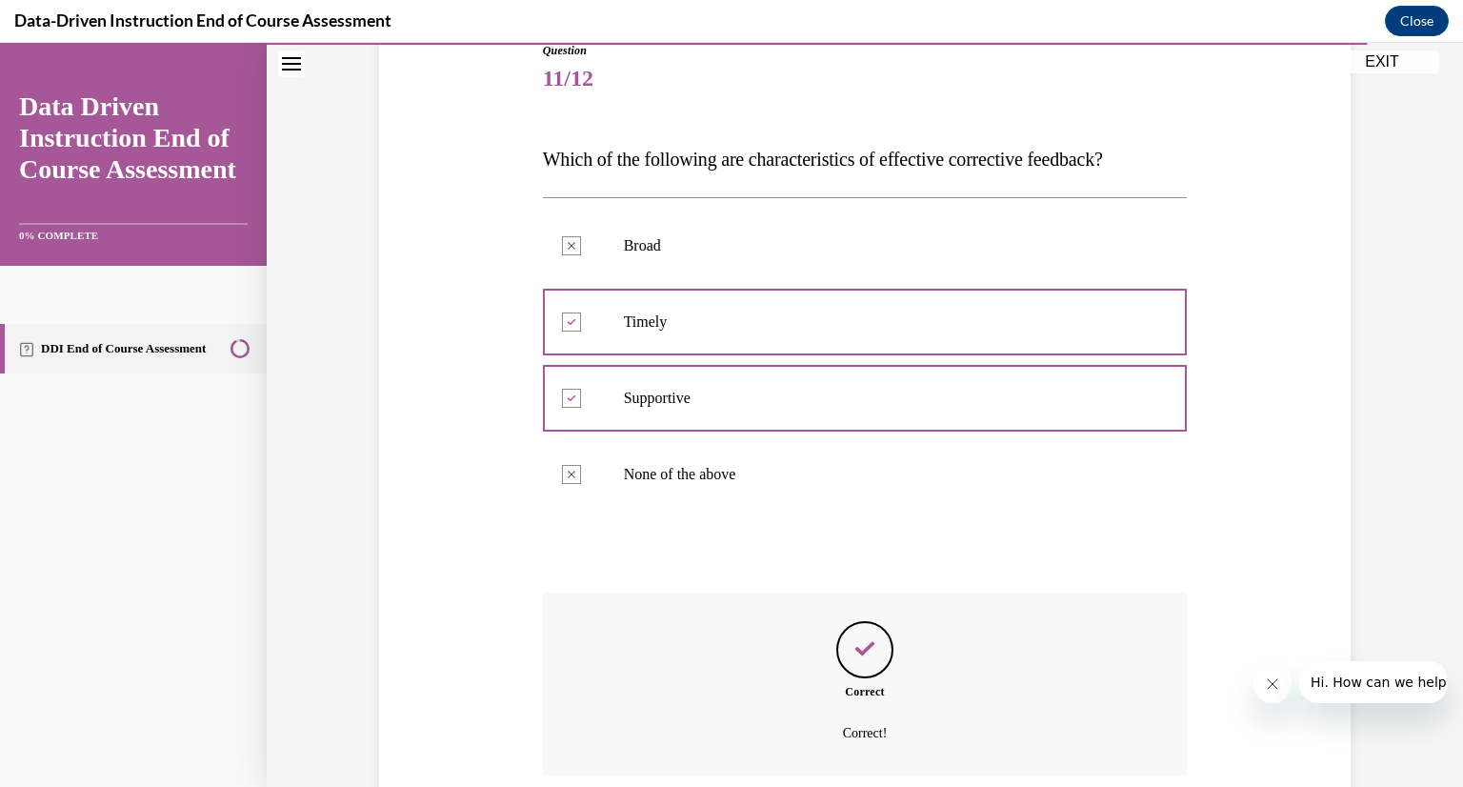
scroll to position [377, 0]
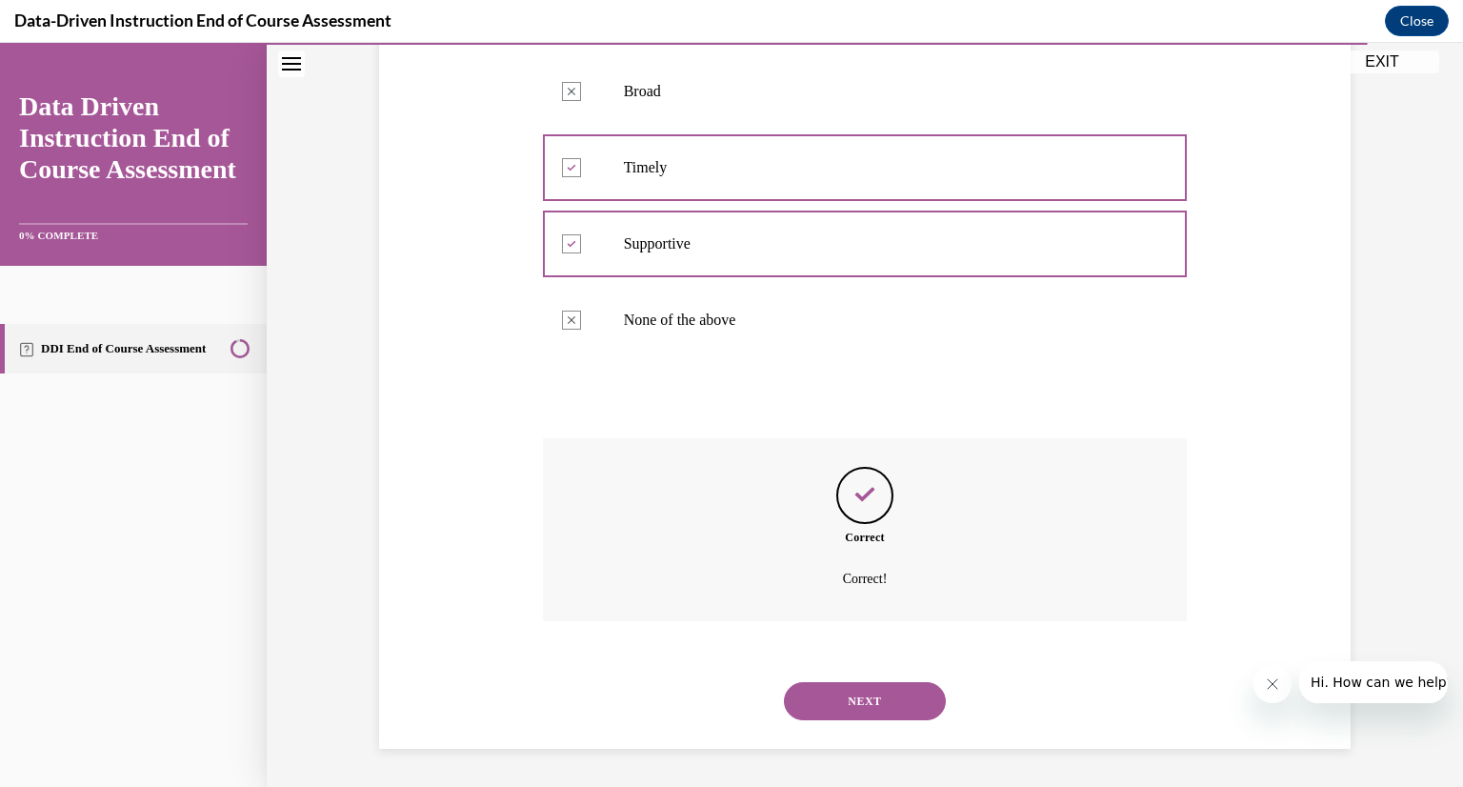
click at [856, 702] on button "NEXT" at bounding box center [865, 701] width 162 height 38
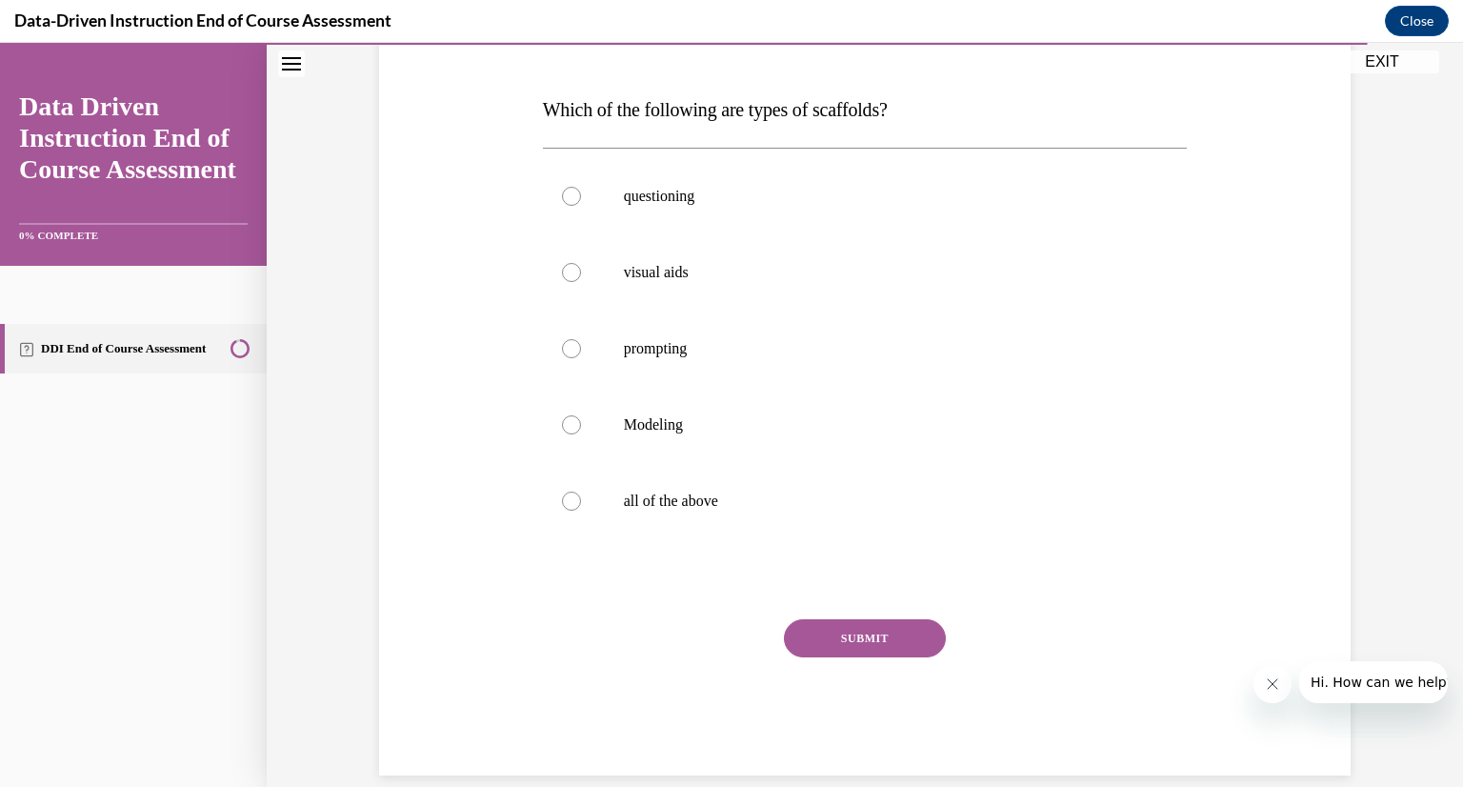
scroll to position [274, 0]
click at [786, 502] on p "all of the above" at bounding box center [882, 499] width 516 height 19
click at [581, 502] on input "all of the above" at bounding box center [571, 499] width 19 height 19
radio input "true"
click at [839, 641] on button "SUBMIT" at bounding box center [865, 636] width 162 height 38
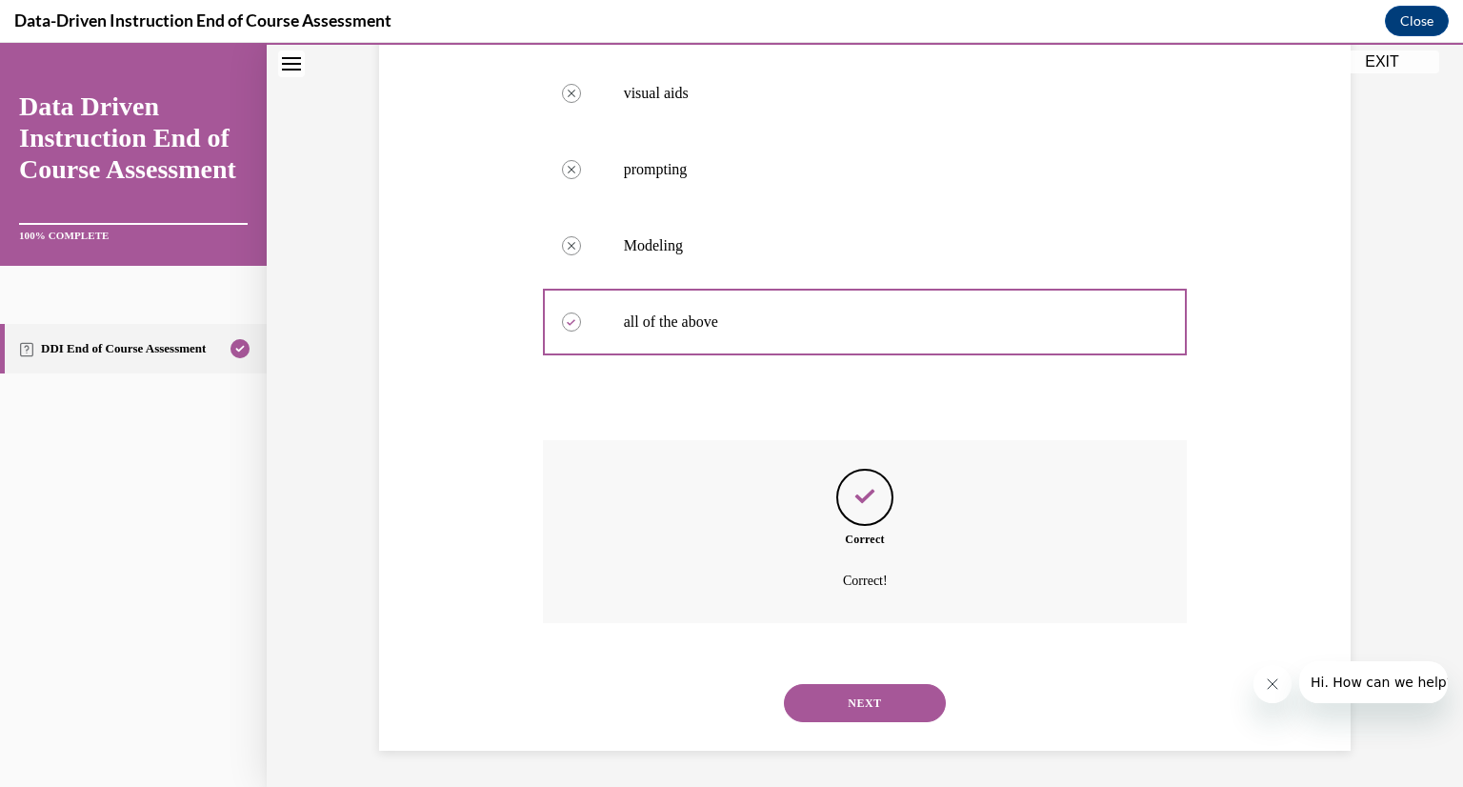
scroll to position [453, 0]
click at [838, 711] on button "NEXT" at bounding box center [865, 701] width 162 height 38
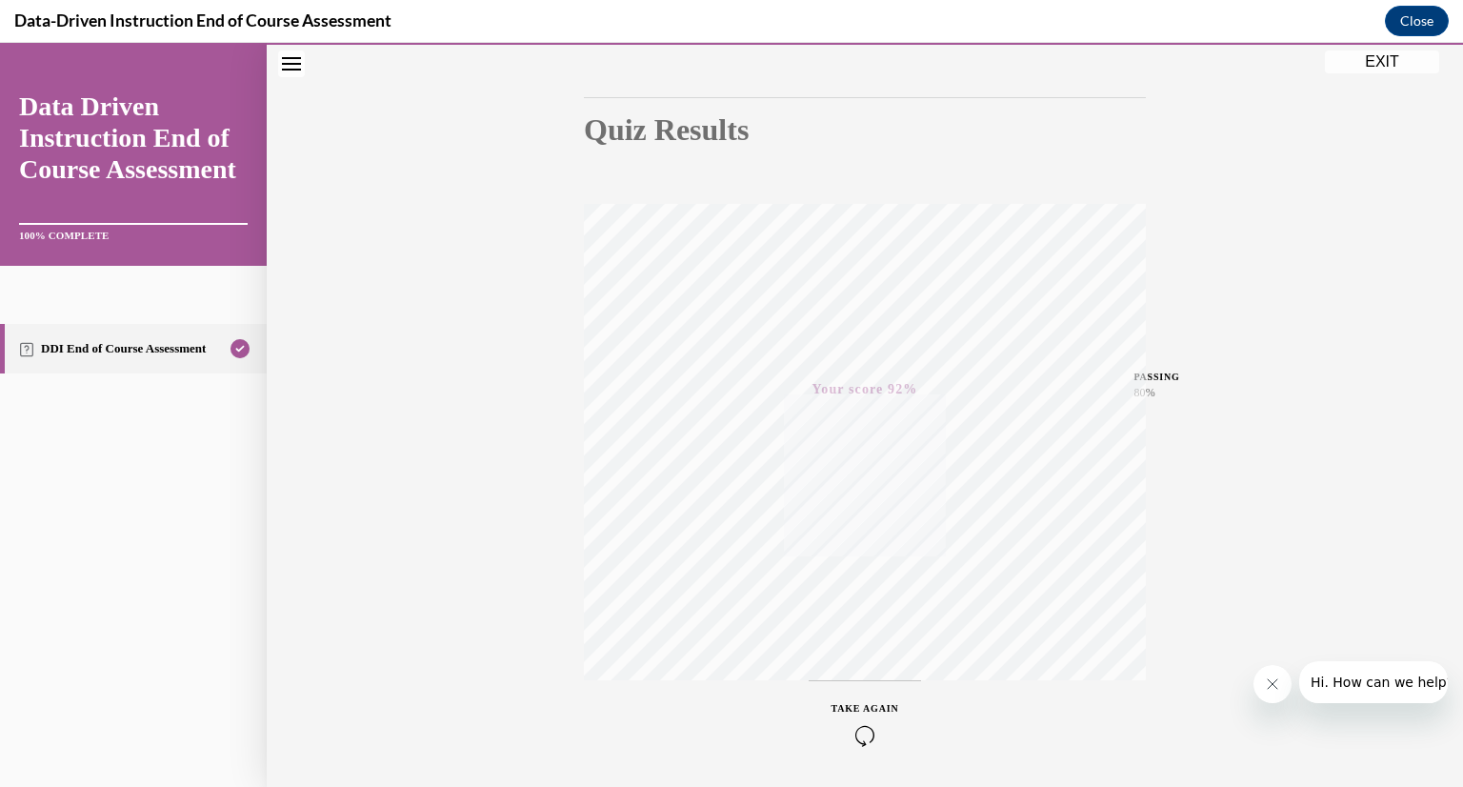
scroll to position [190, 0]
click at [1403, 70] on button "EXIT" at bounding box center [1382, 61] width 114 height 23
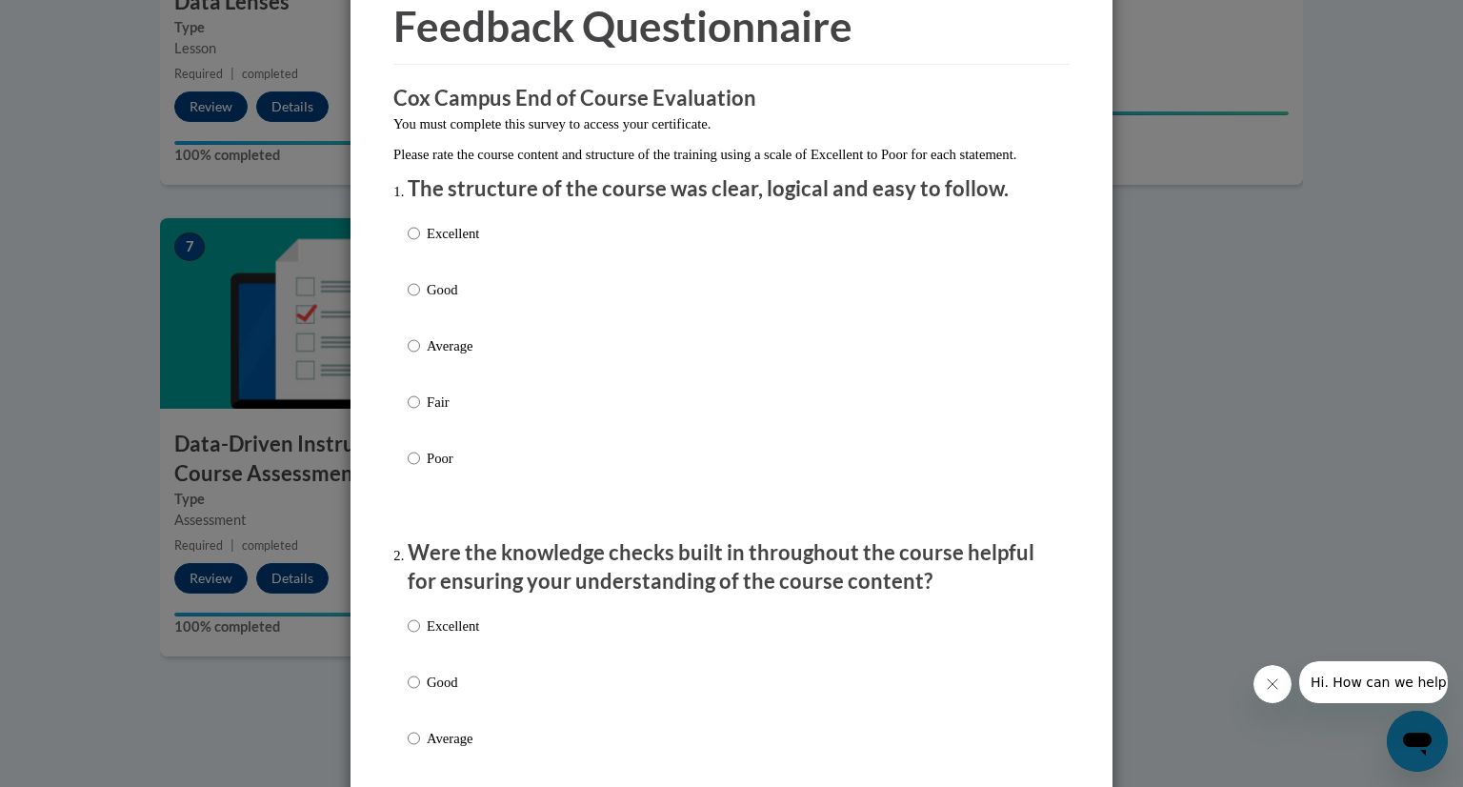
scroll to position [149, 0]
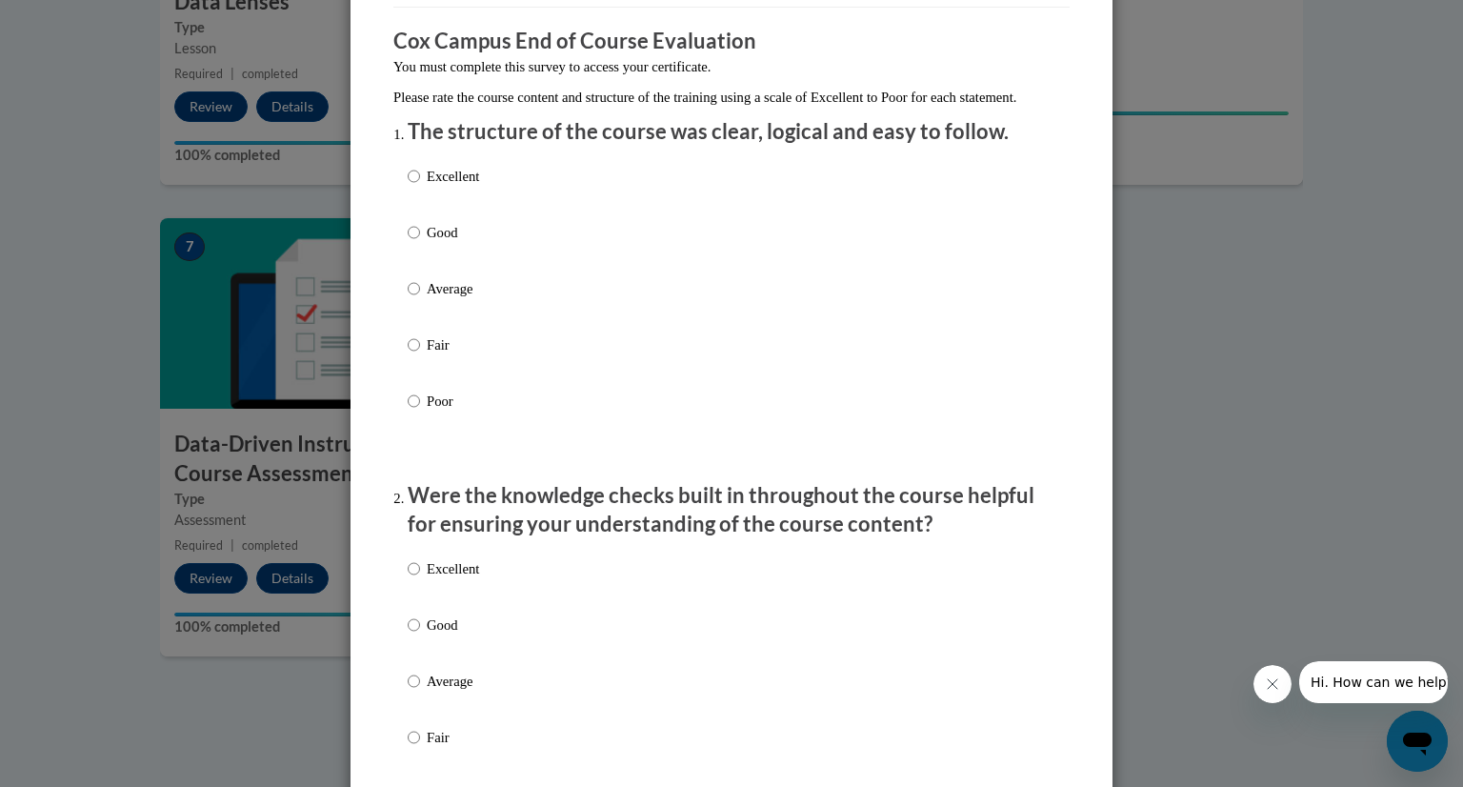
click at [520, 194] on div "Excellent Good Average Fair Poor" at bounding box center [732, 311] width 648 height 311
click at [408, 187] on input "Excellent" at bounding box center [414, 176] width 12 height 21
radio input "true"
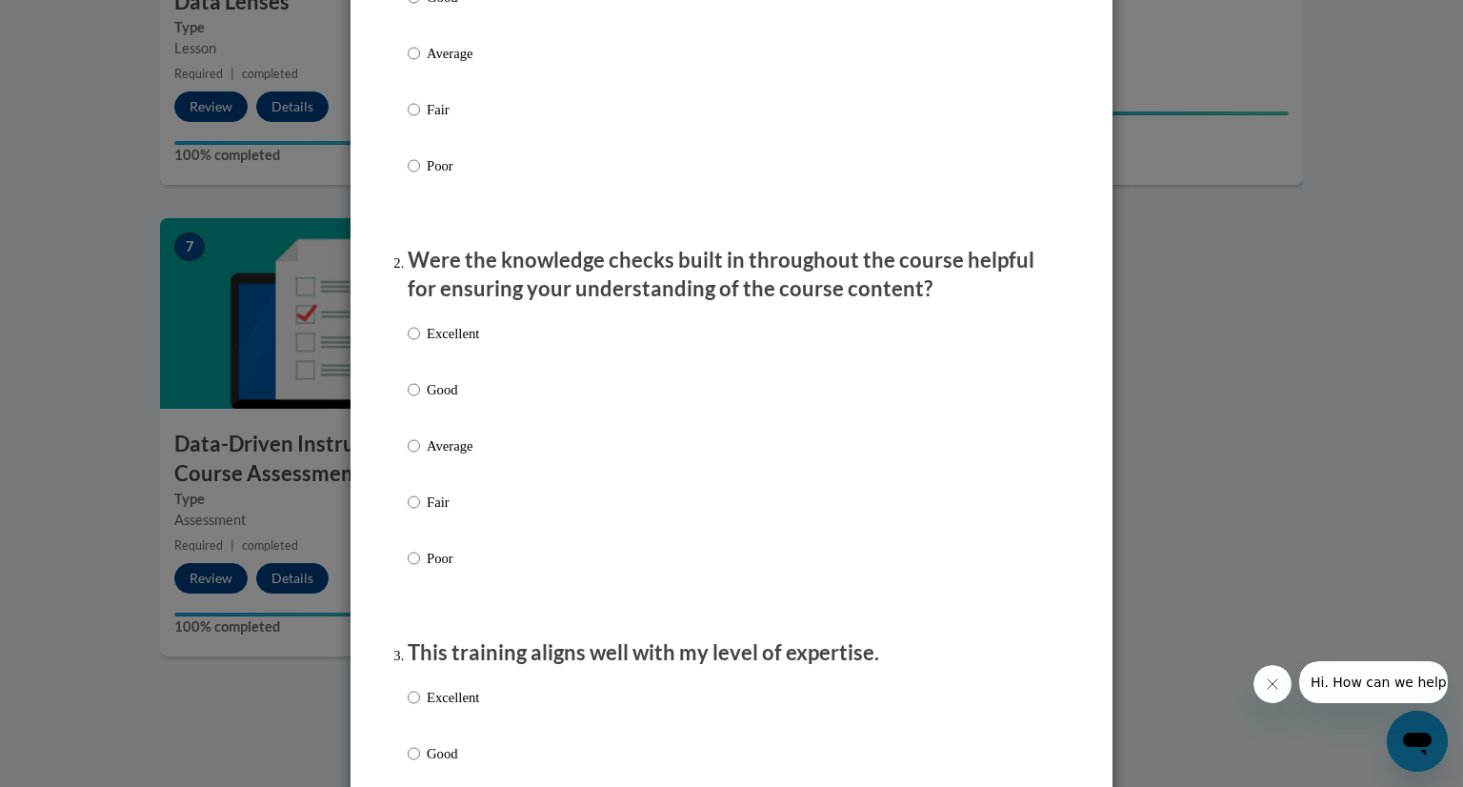
scroll to position [385, 0]
click at [408, 343] on input "Excellent" at bounding box center [414, 332] width 12 height 21
radio input "true"
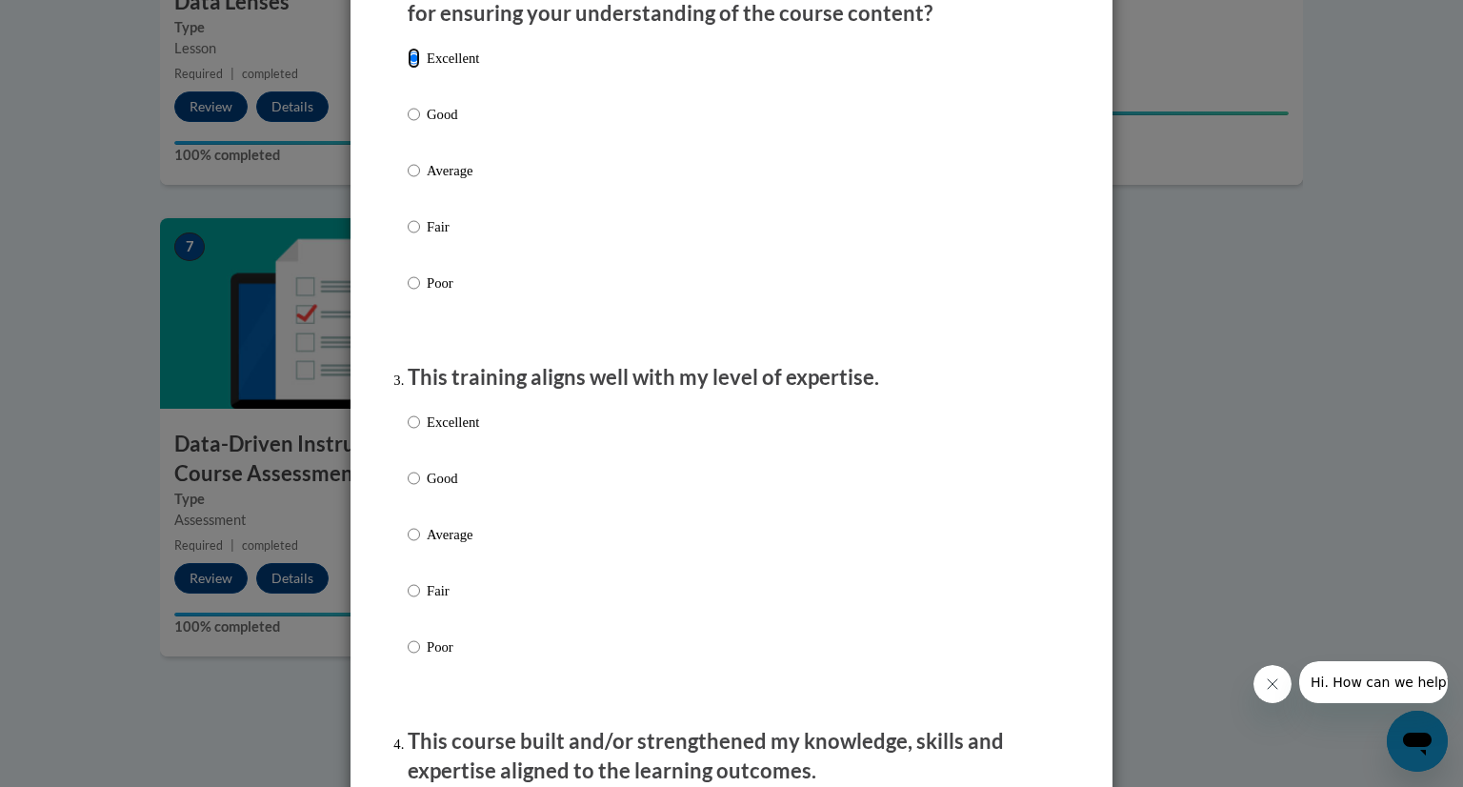
scroll to position [662, 0]
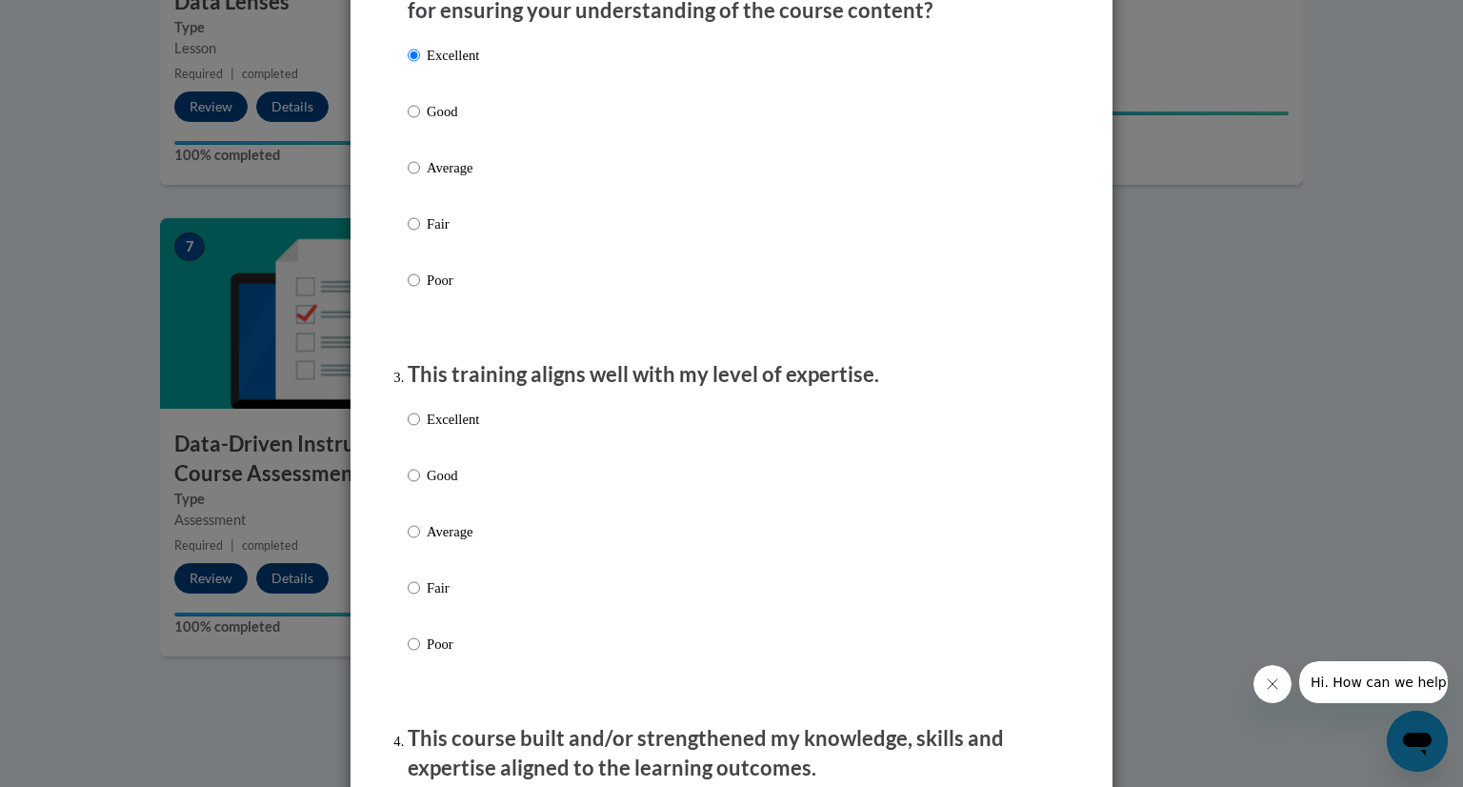
click at [413, 442] on label "Excellent" at bounding box center [443, 434] width 71 height 51
click at [413, 430] on input "Excellent" at bounding box center [414, 419] width 12 height 21
radio input "true"
click at [590, 597] on div "Excellent Good Average Fair Poor" at bounding box center [732, 554] width 648 height 311
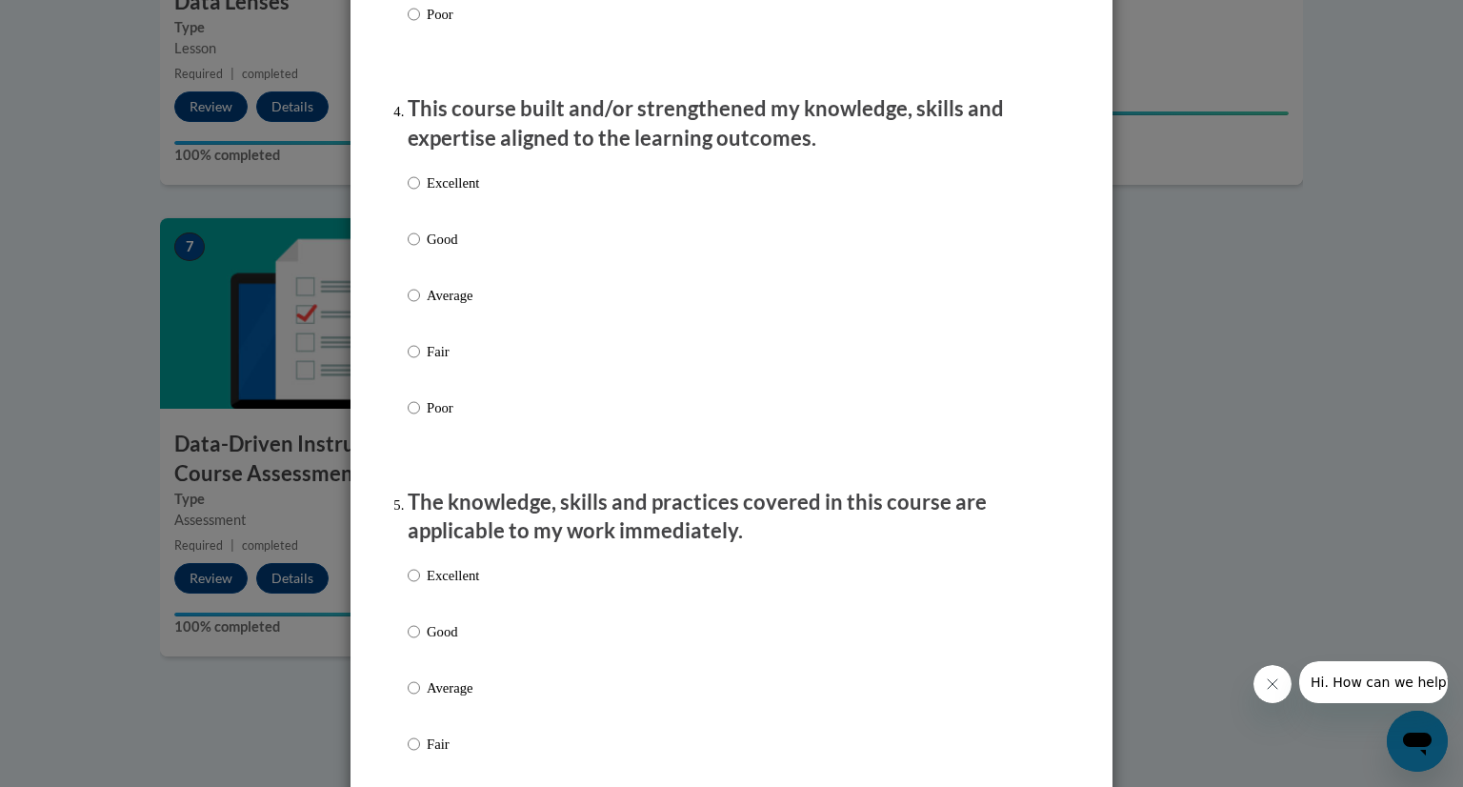
scroll to position [1337, 0]
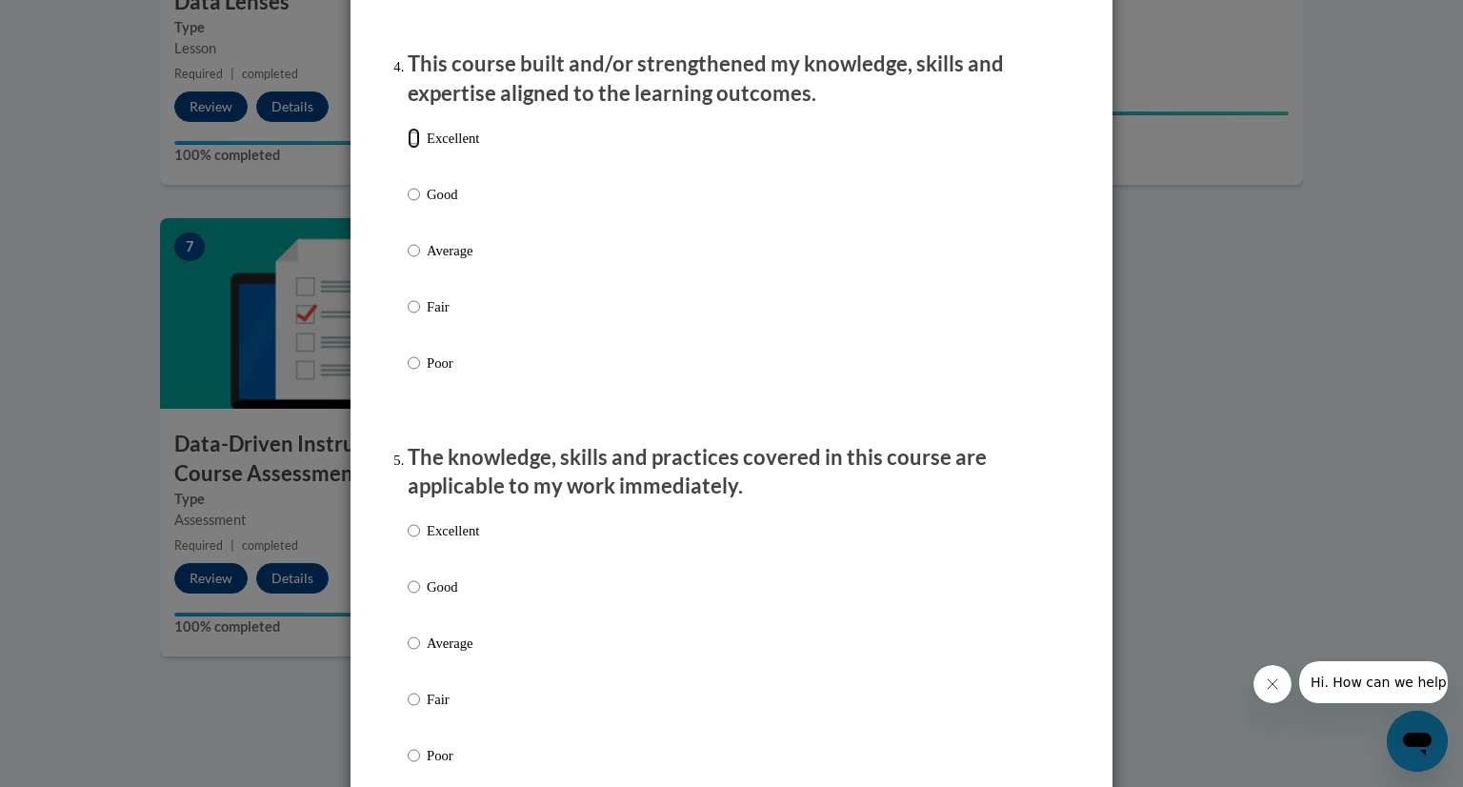
click at [410, 149] on input "Excellent" at bounding box center [414, 138] width 12 height 21
radio input "true"
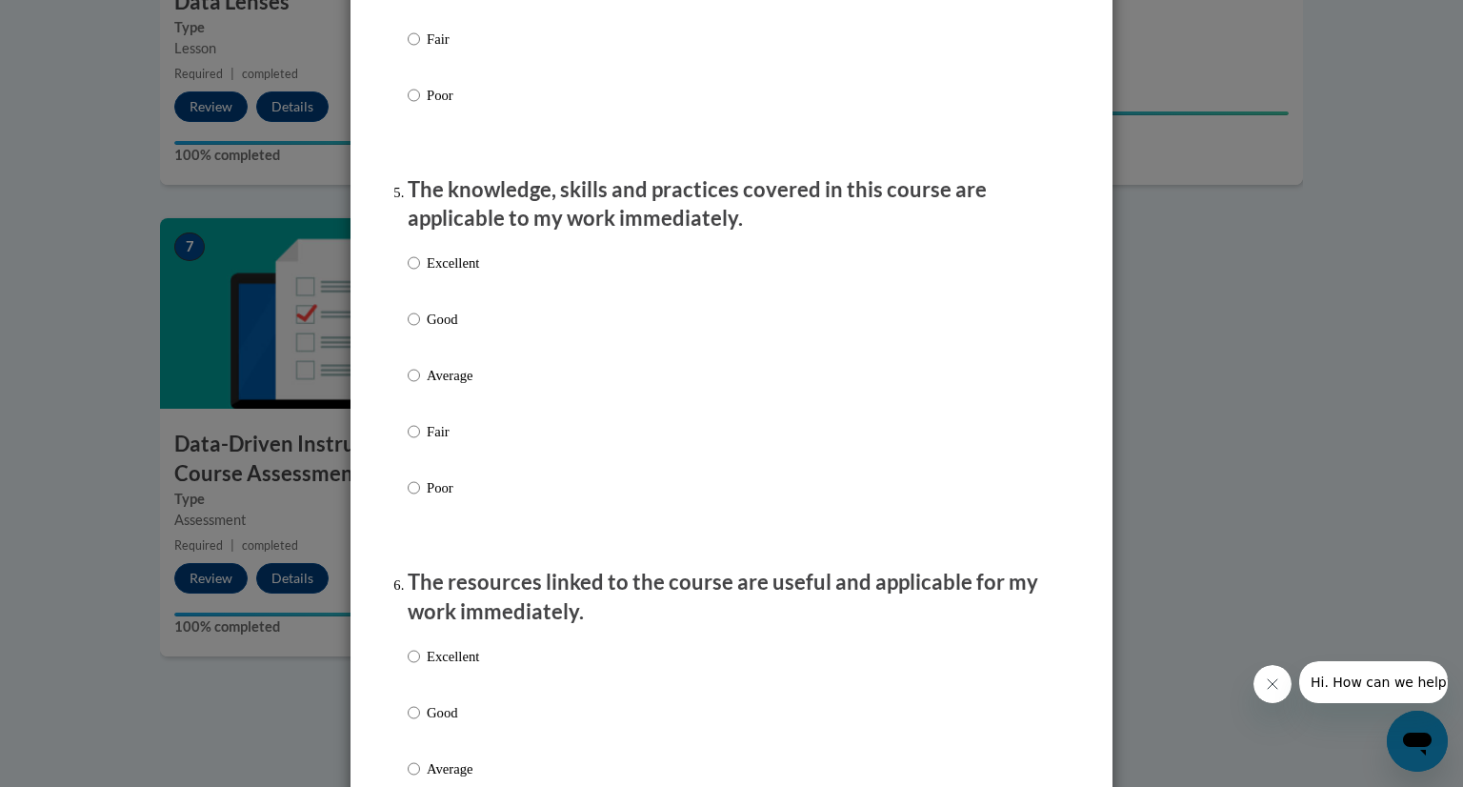
scroll to position [1611, 0]
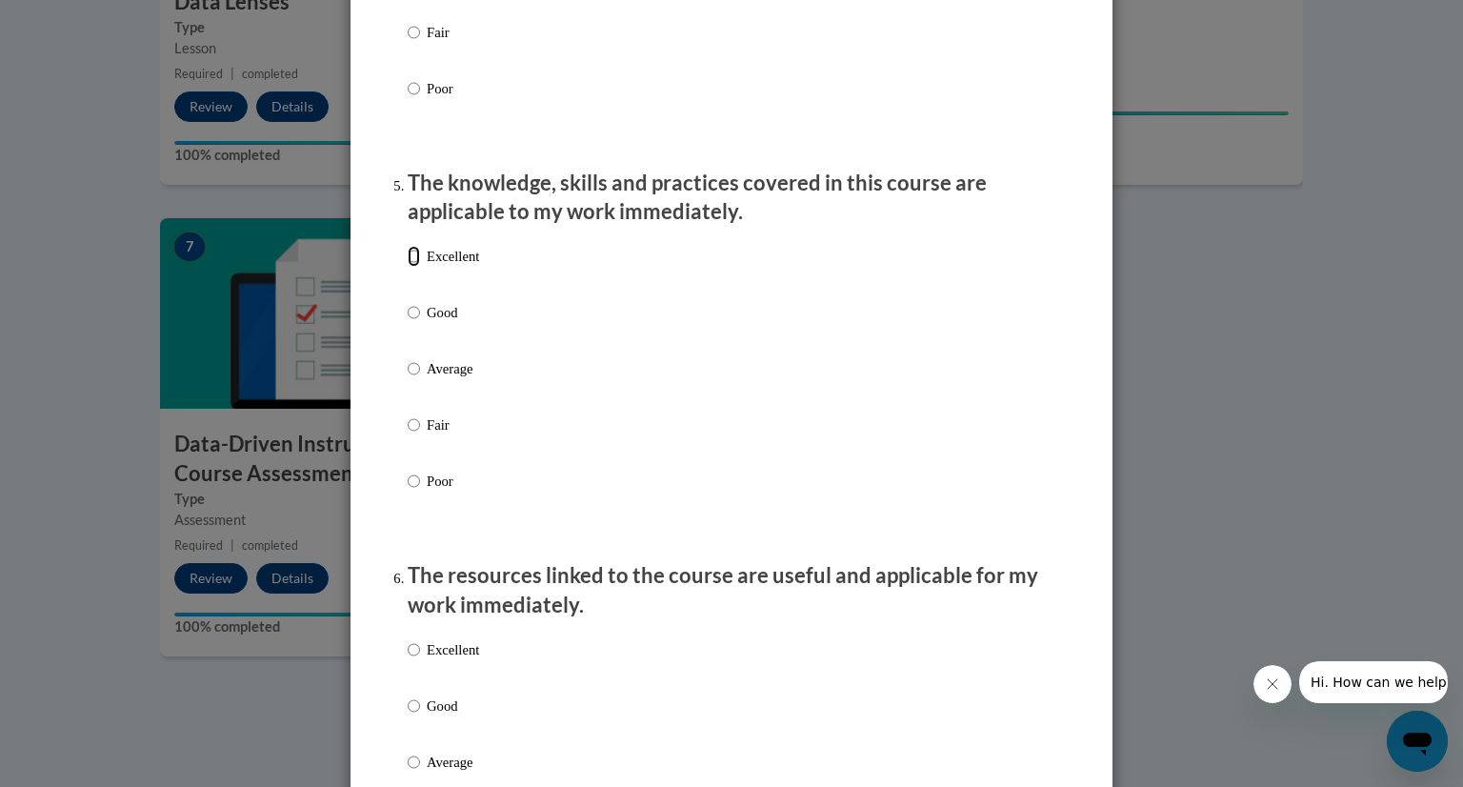
click at [412, 267] on input "Excellent" at bounding box center [414, 256] width 12 height 21
radio input "true"
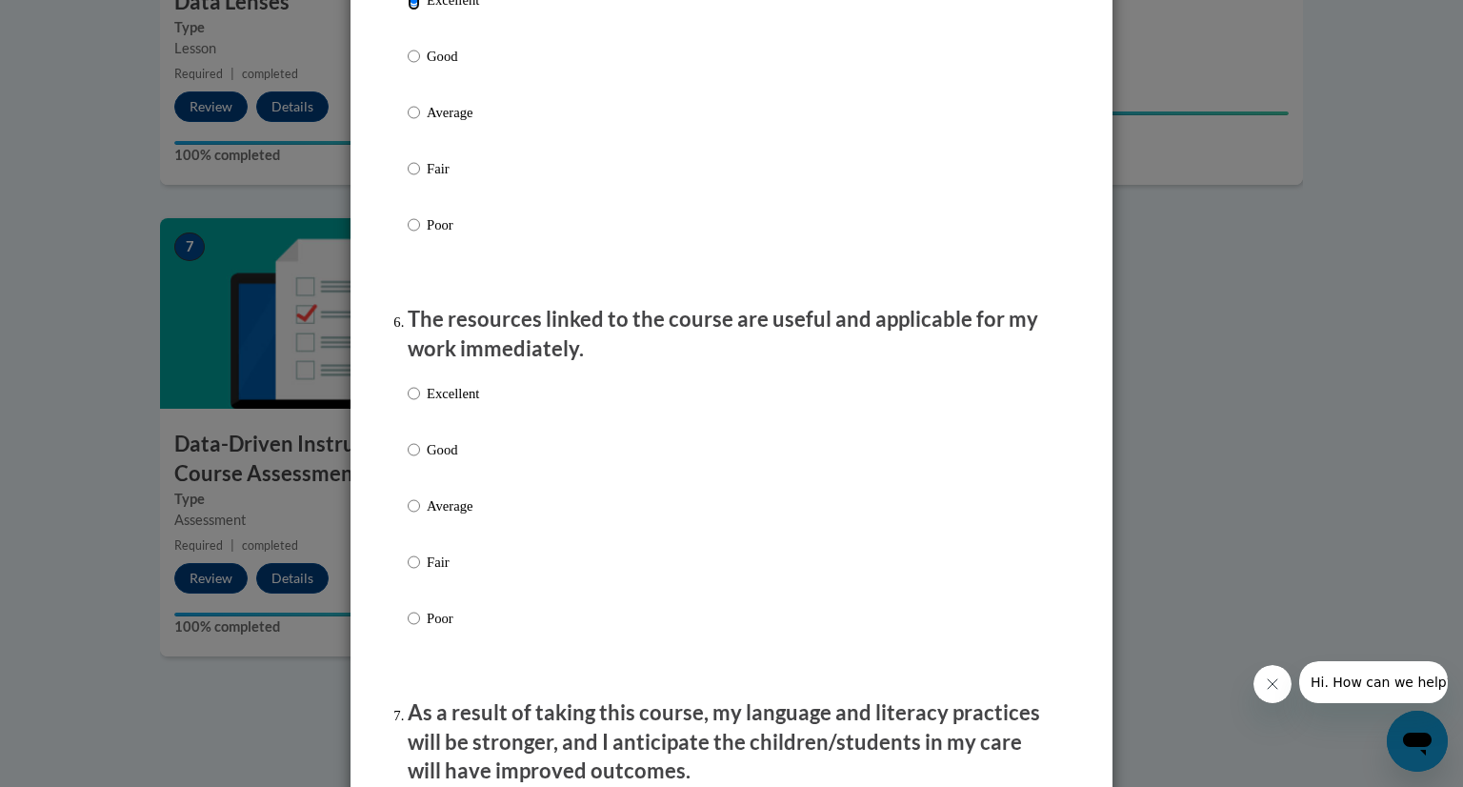
scroll to position [1874, 0]
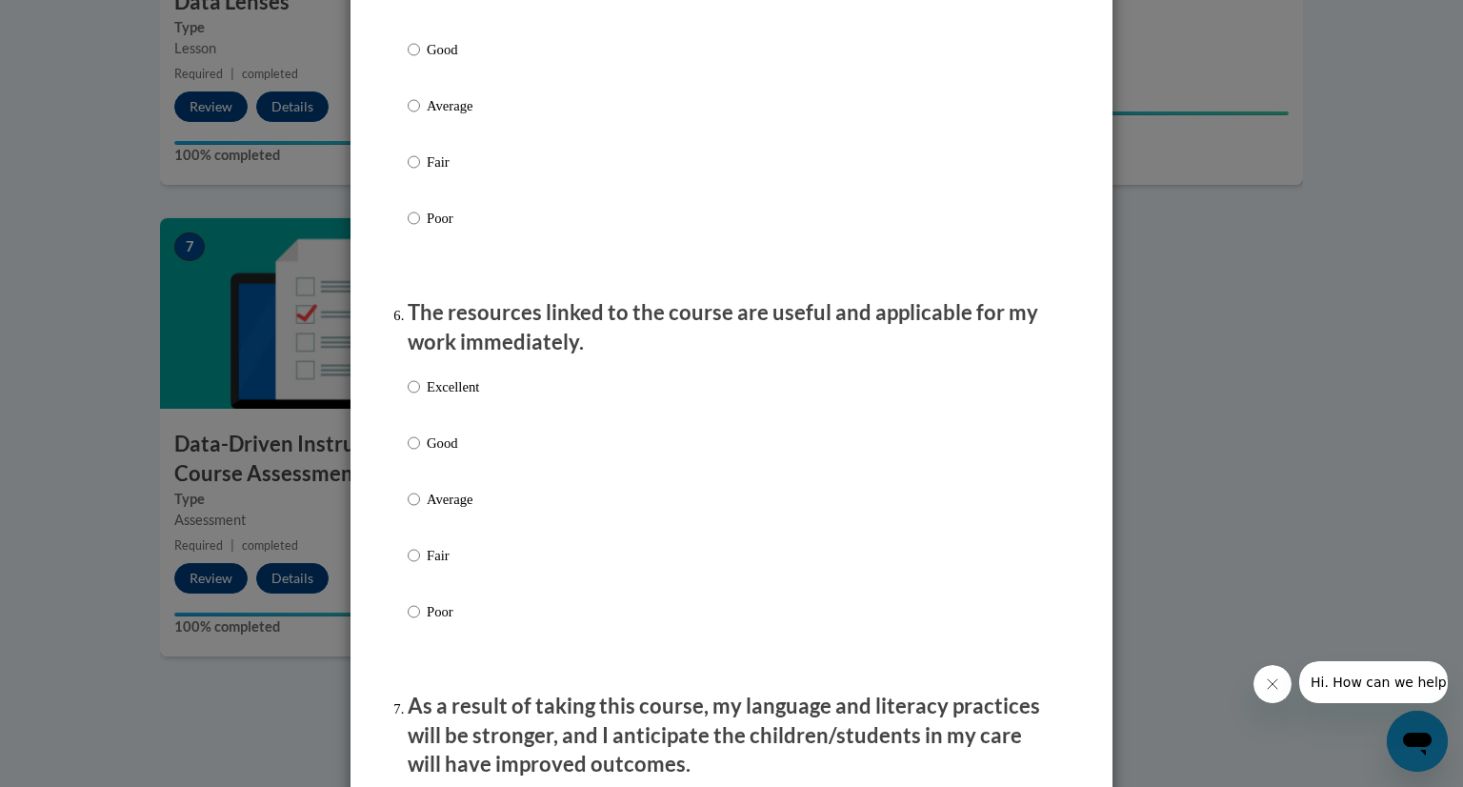
click at [427, 397] on p "Excellent" at bounding box center [453, 386] width 52 height 21
click at [420, 397] on input "Excellent" at bounding box center [414, 386] width 12 height 21
radio input "true"
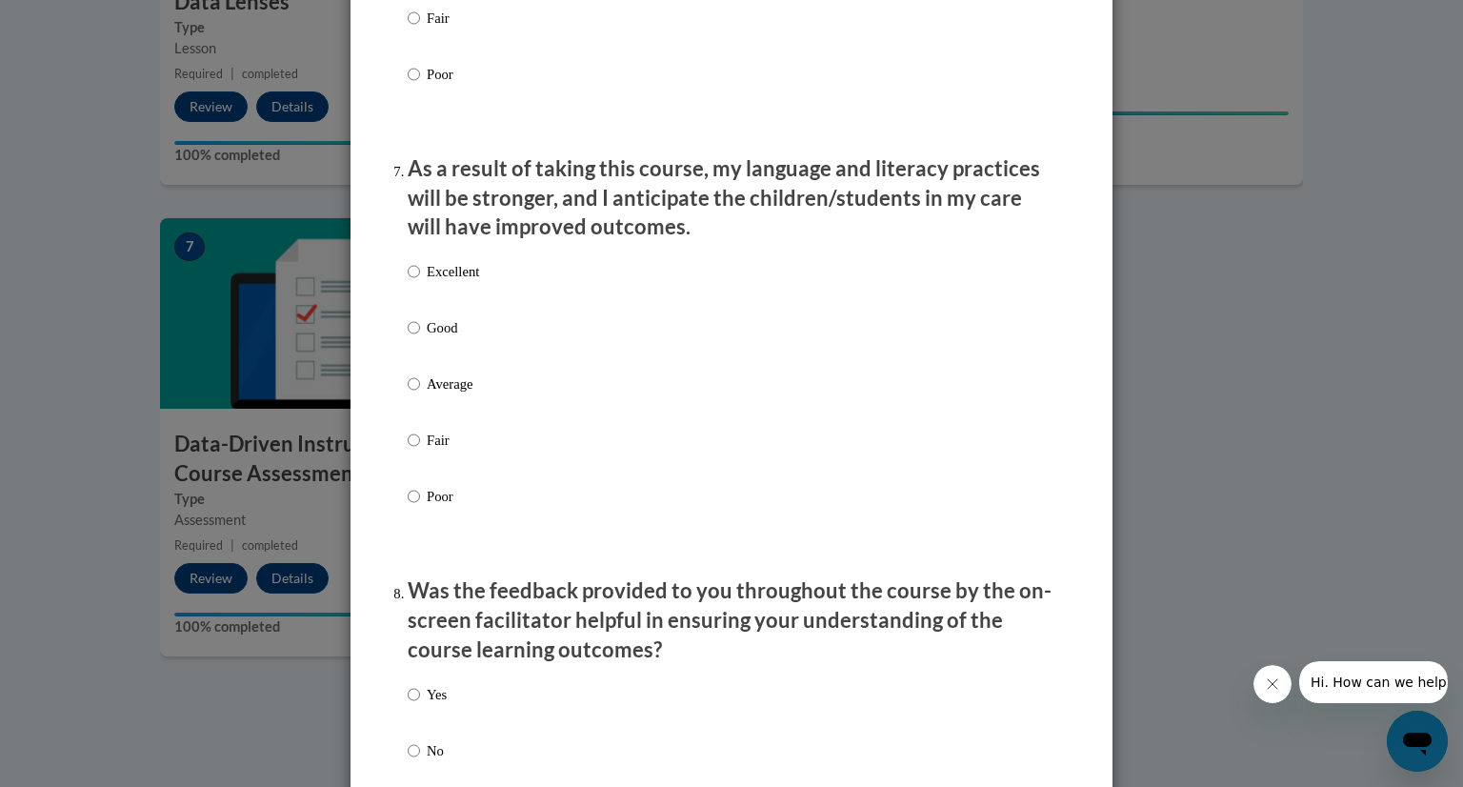
scroll to position [2412, 0]
click at [427, 281] on p "Excellent" at bounding box center [453, 270] width 52 height 21
click at [420, 281] on input "Excellent" at bounding box center [414, 270] width 12 height 21
radio input "true"
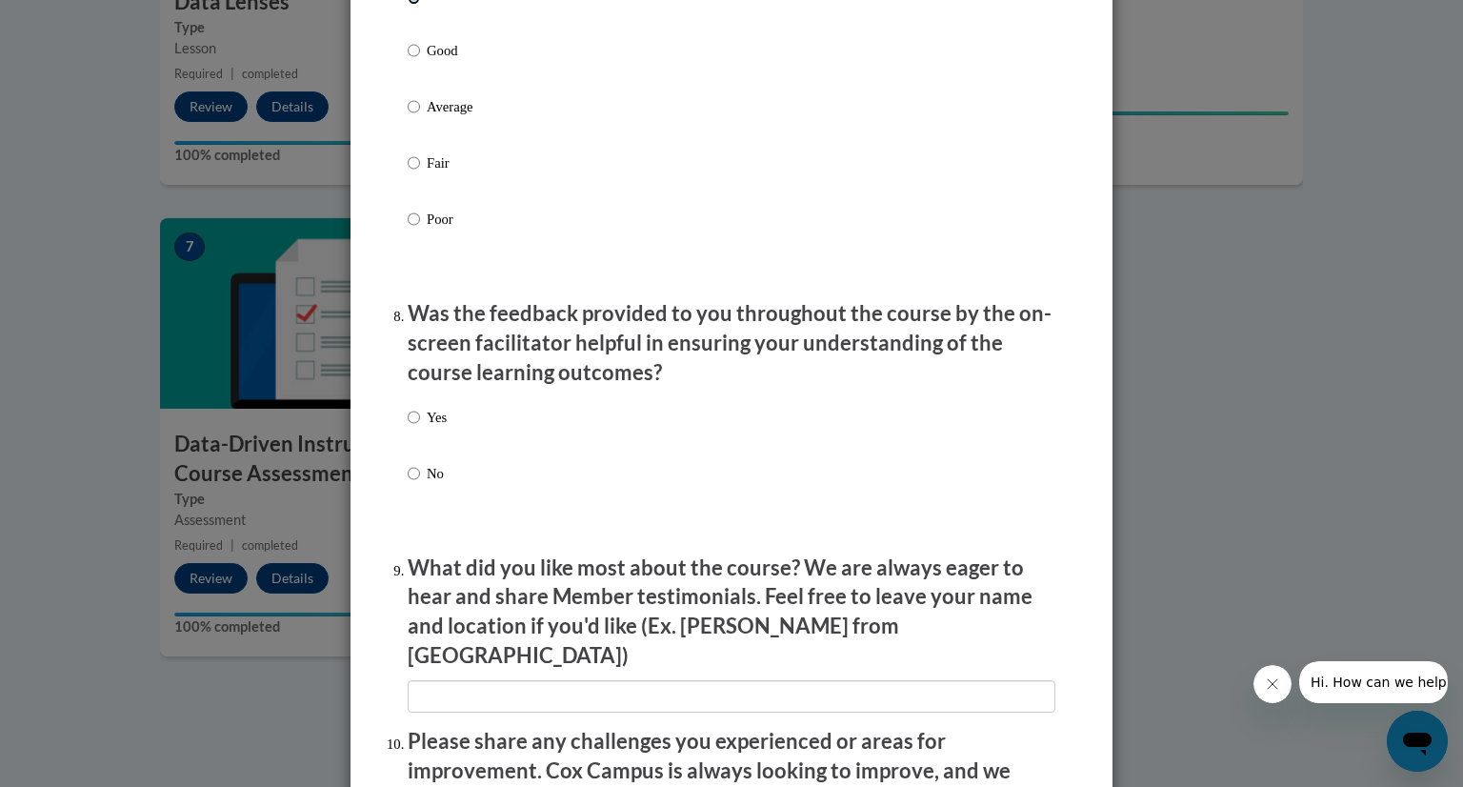
scroll to position [2708, 0]
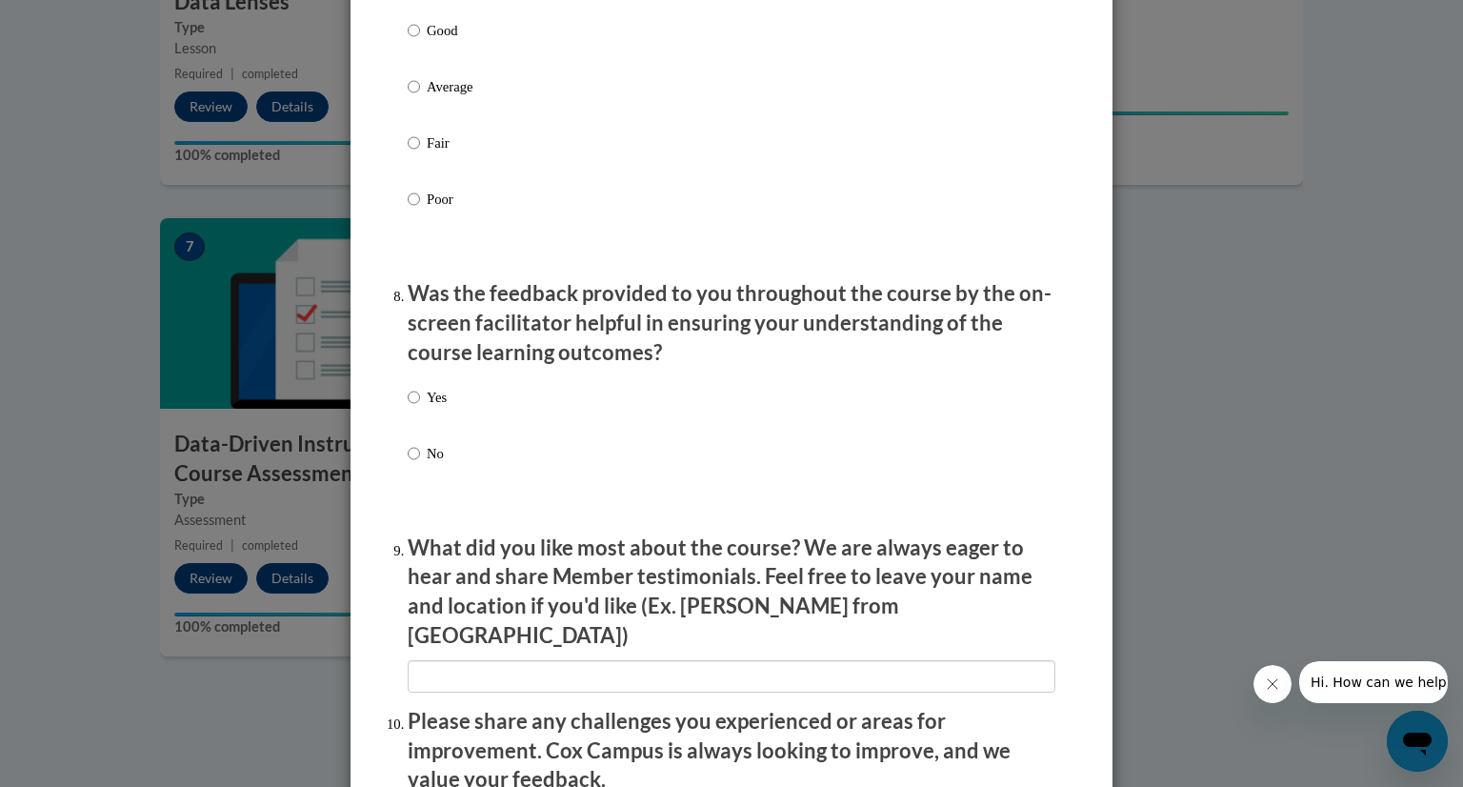
click at [427, 408] on p "Yes" at bounding box center [437, 397] width 20 height 21
click at [420, 408] on input "Yes" at bounding box center [414, 397] width 12 height 21
radio input "true"
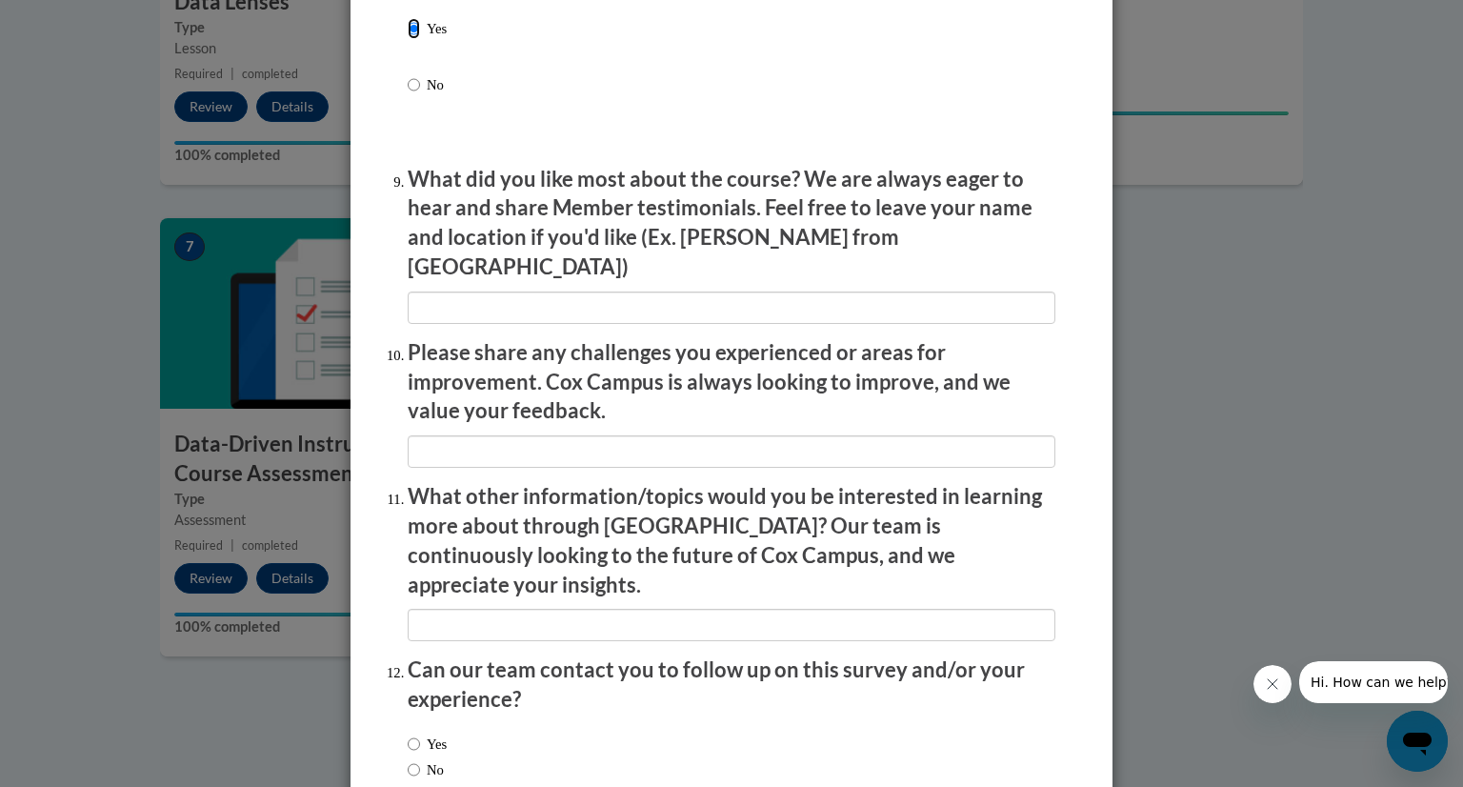
scroll to position [3092, 0]
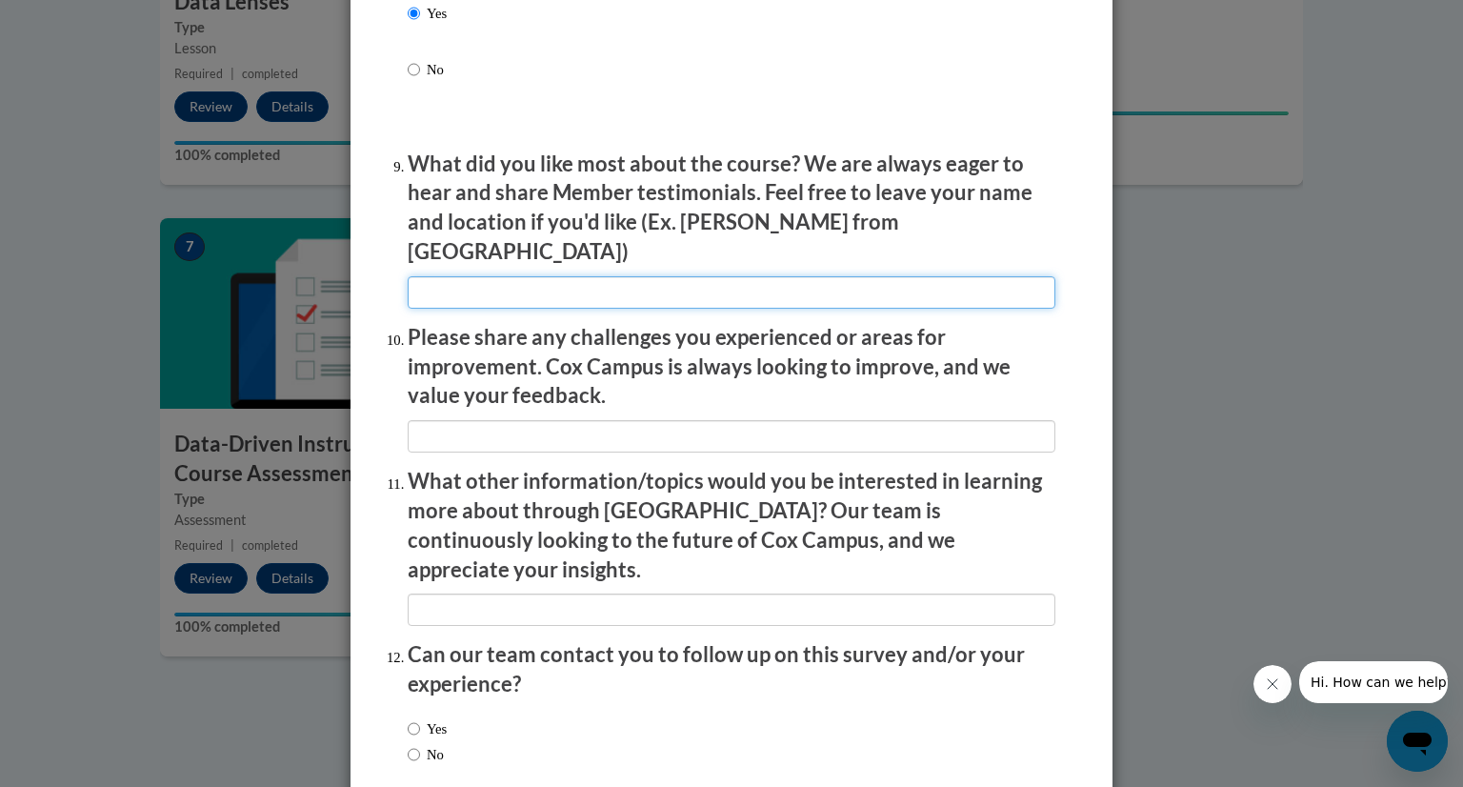
click at [621, 292] on input "textbox" at bounding box center [732, 292] width 648 height 32
type input "I like the check-ins."
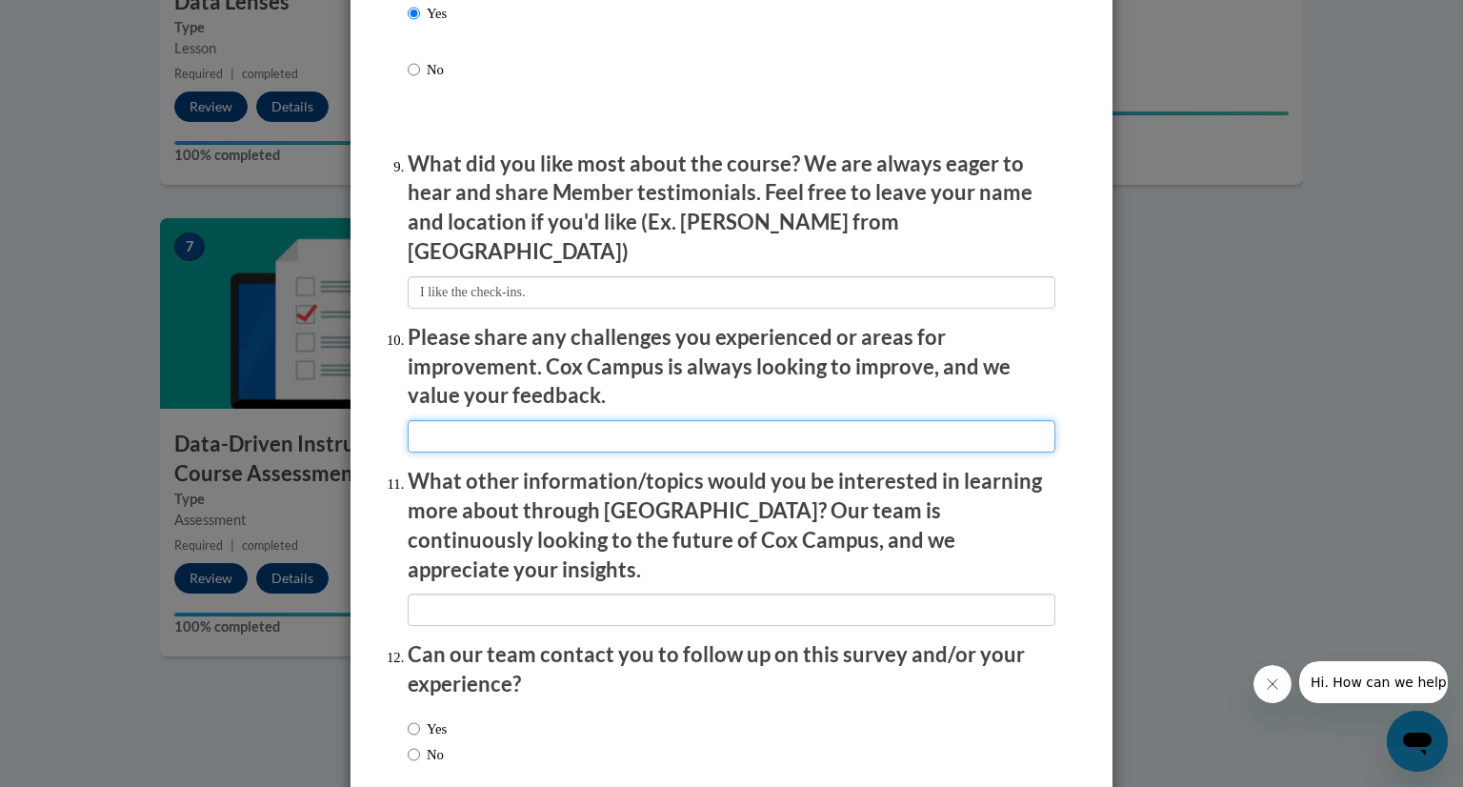
click at [648, 434] on input "textbox" at bounding box center [732, 436] width 648 height 32
click at [613, 424] on input "textbox" at bounding box center [732, 436] width 648 height 32
type input "I feel like the videos are too short, I don't like them broke up and too slow."
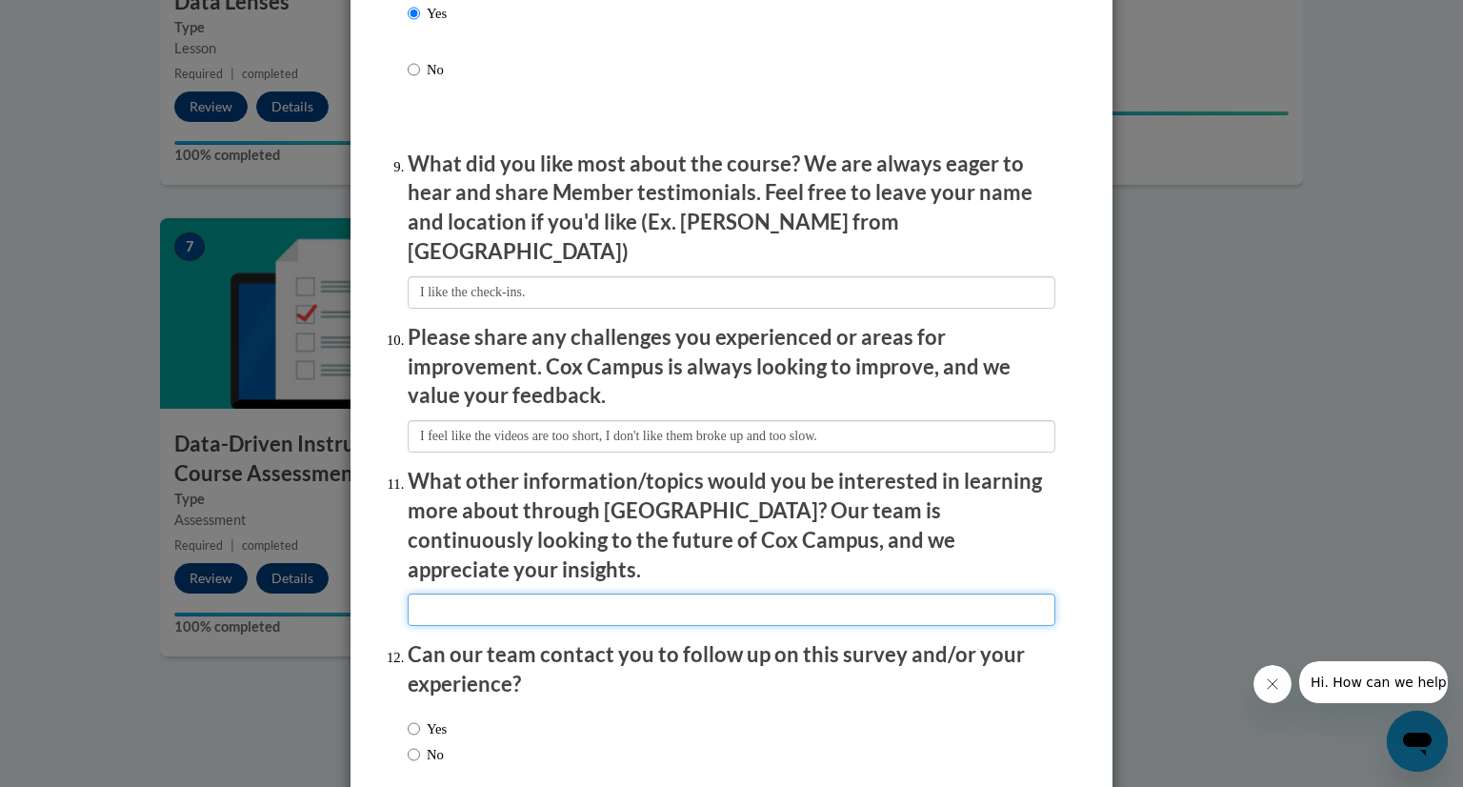
click at [574, 594] on input "textbox" at bounding box center [732, 610] width 648 height 32
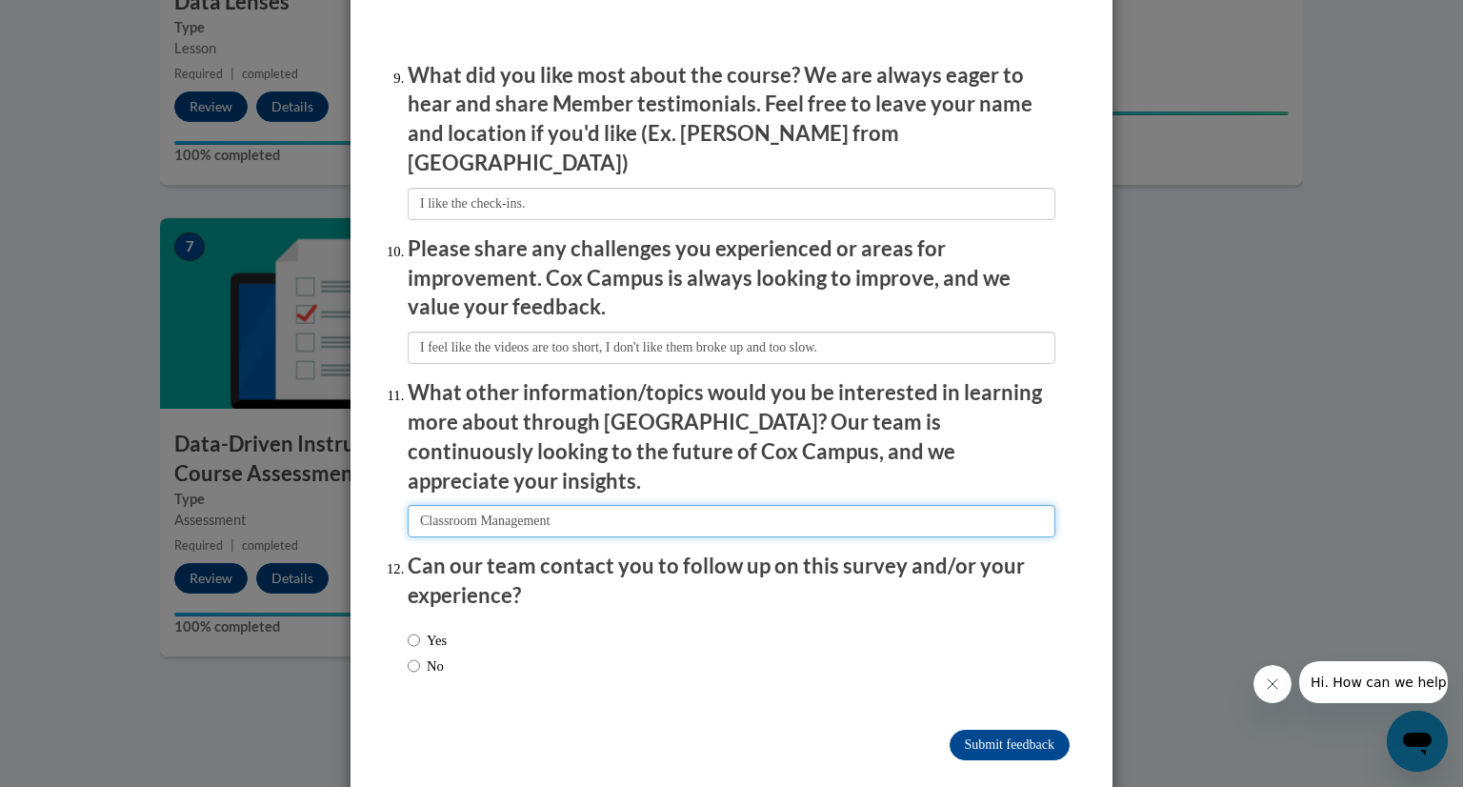
type input "Classroom Management"
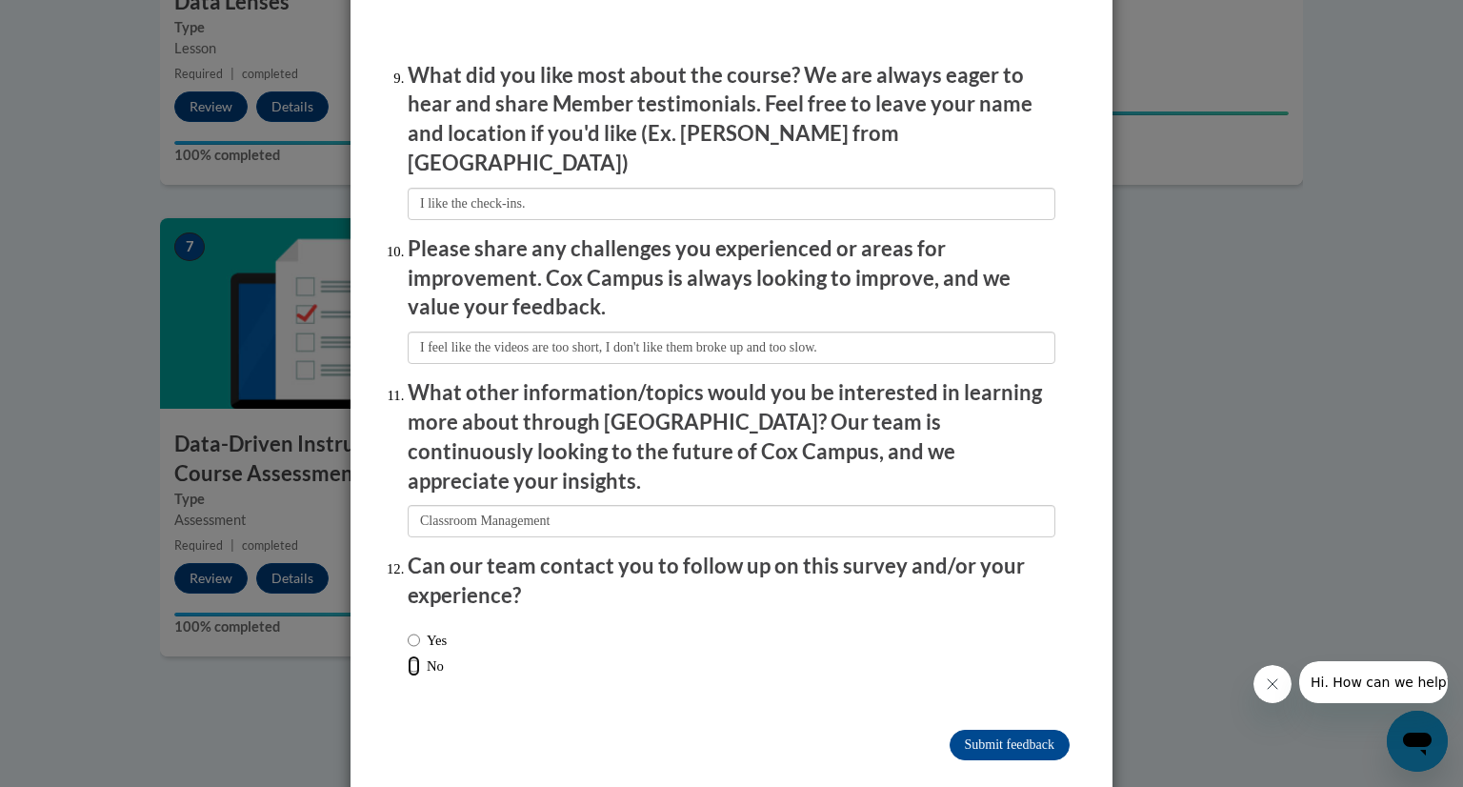
click at [412, 655] on input "No" at bounding box center [414, 665] width 12 height 21
radio input "true"
click at [974, 730] on input "Submit feedback" at bounding box center [1010, 745] width 120 height 30
